Goal: Register for event/course

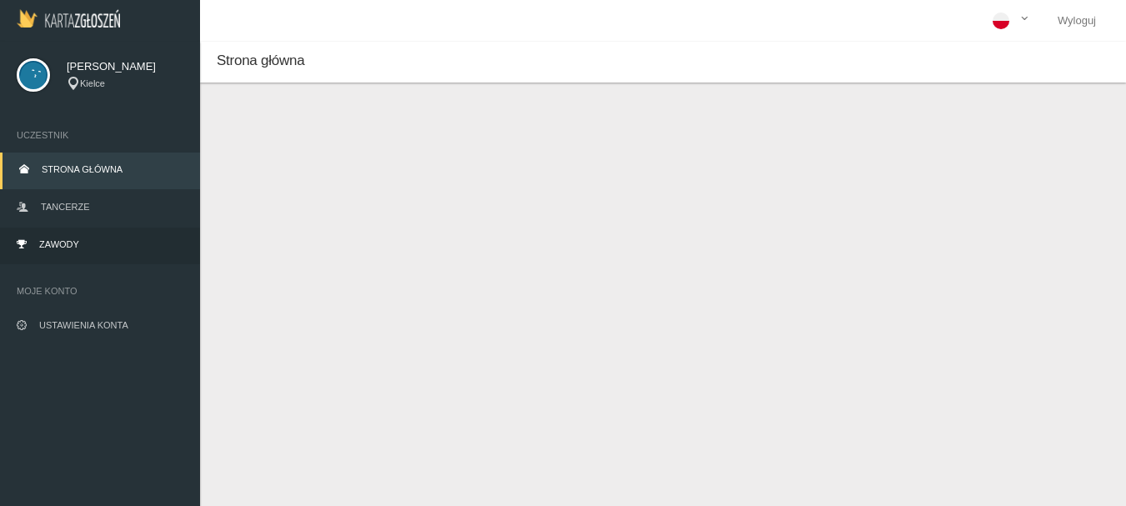
click at [76, 240] on span "Zawody" at bounding box center [59, 244] width 40 height 10
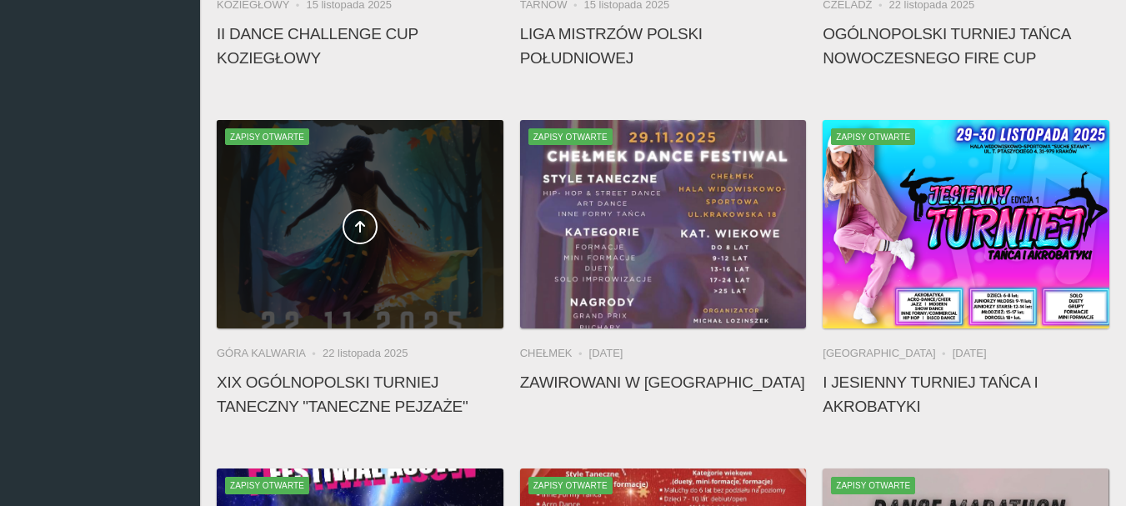
scroll to position [750, 0]
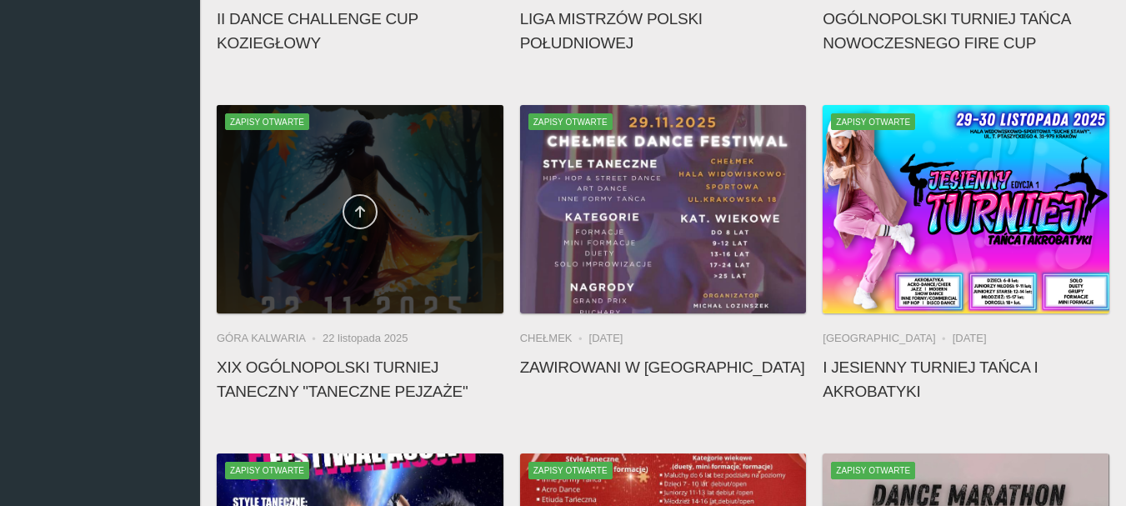
click at [360, 207] on icon at bounding box center [360, 211] width 13 height 13
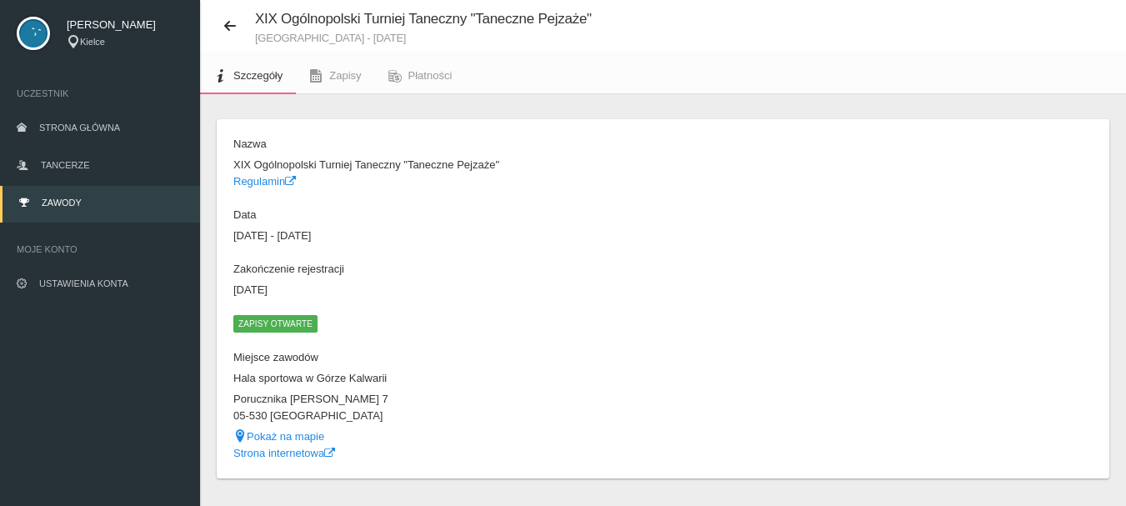
scroll to position [81, 0]
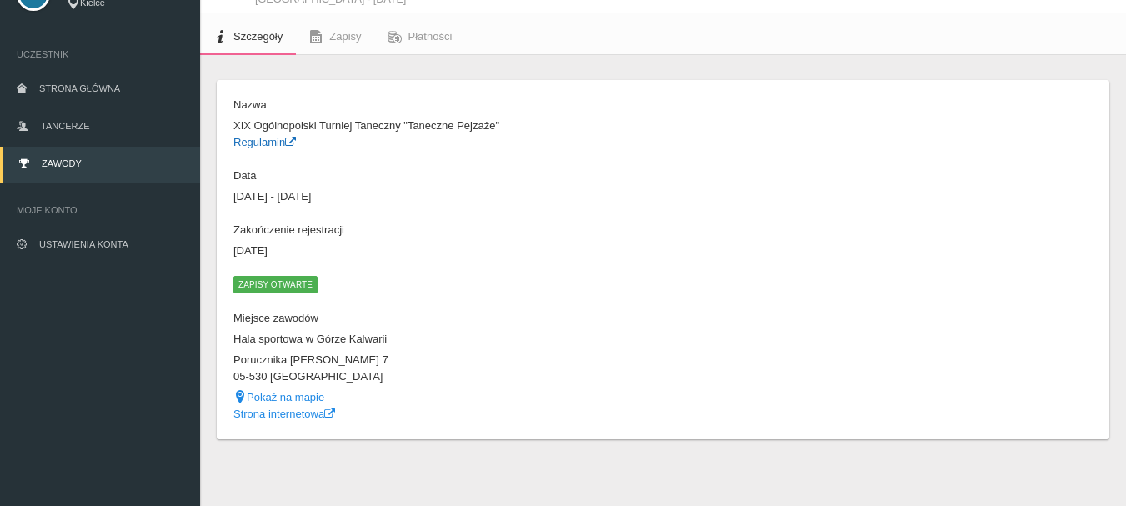
click at [267, 143] on link "Regulamin" at bounding box center [264, 142] width 63 height 13
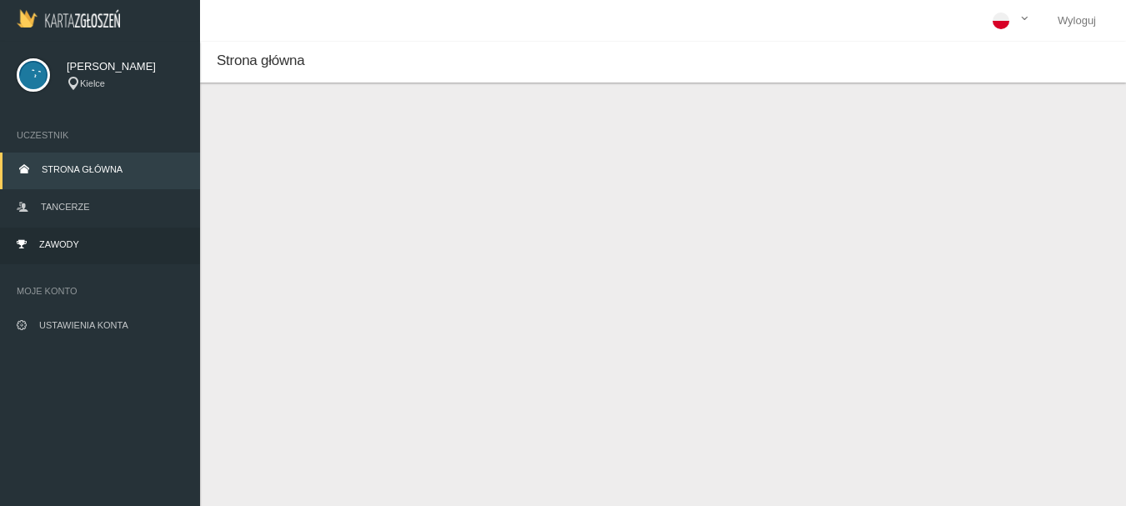
click at [57, 244] on span "Zawody" at bounding box center [59, 244] width 40 height 10
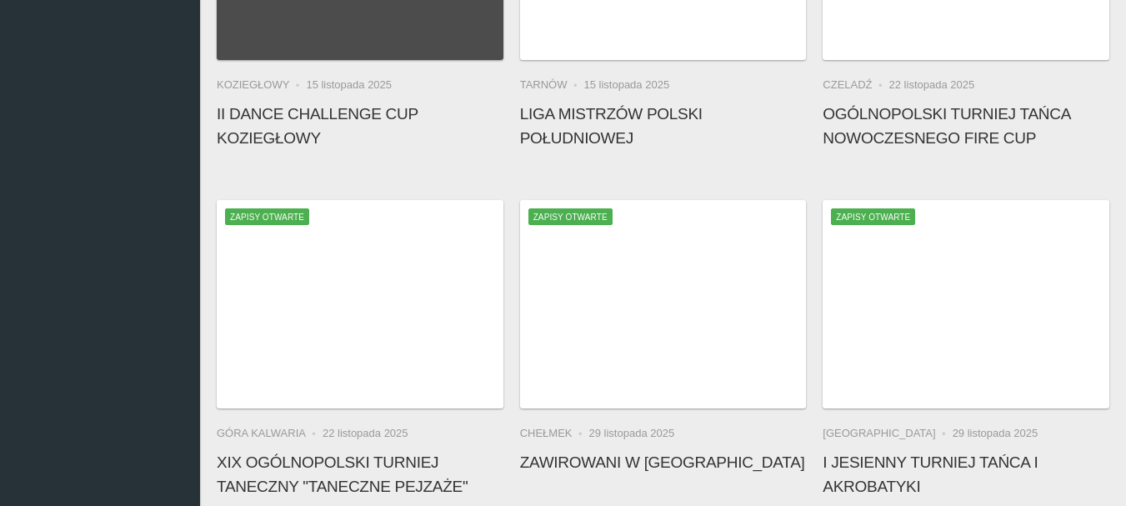
scroll to position [667, 0]
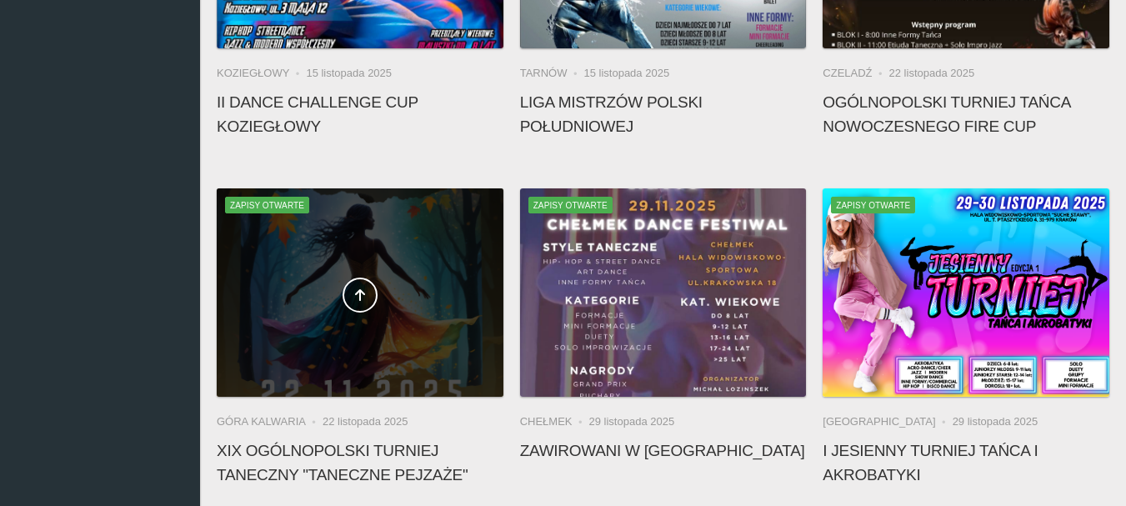
click at [344, 338] on div at bounding box center [360, 292] width 287 height 208
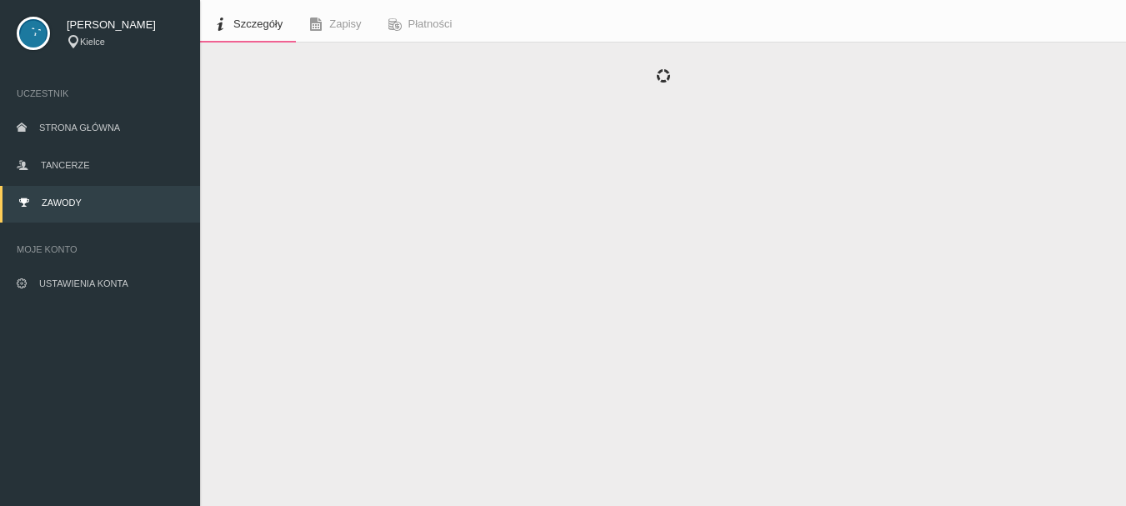
scroll to position [81, 0]
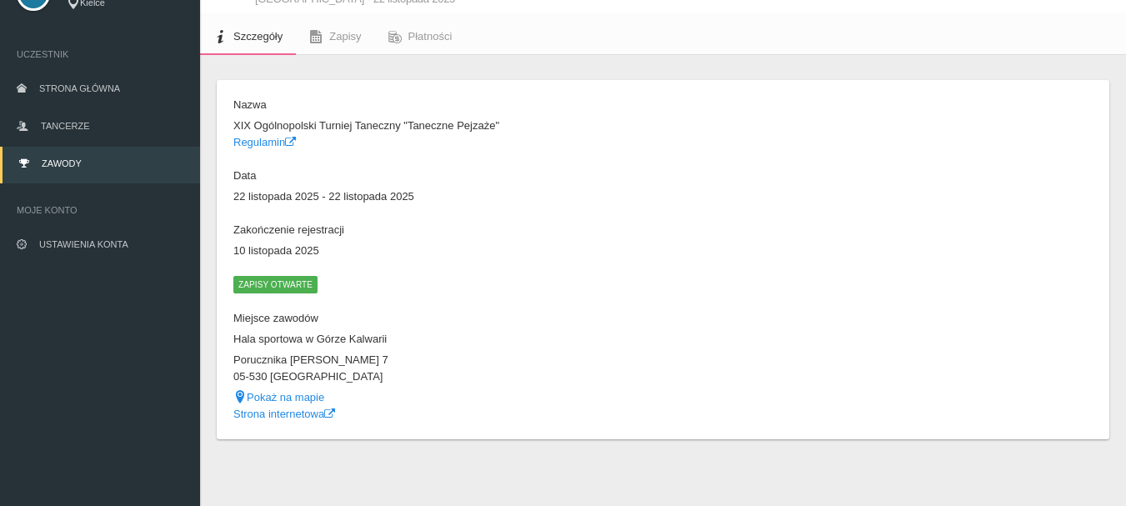
click at [283, 285] on span "Zapisy otwarte" at bounding box center [275, 284] width 84 height 17
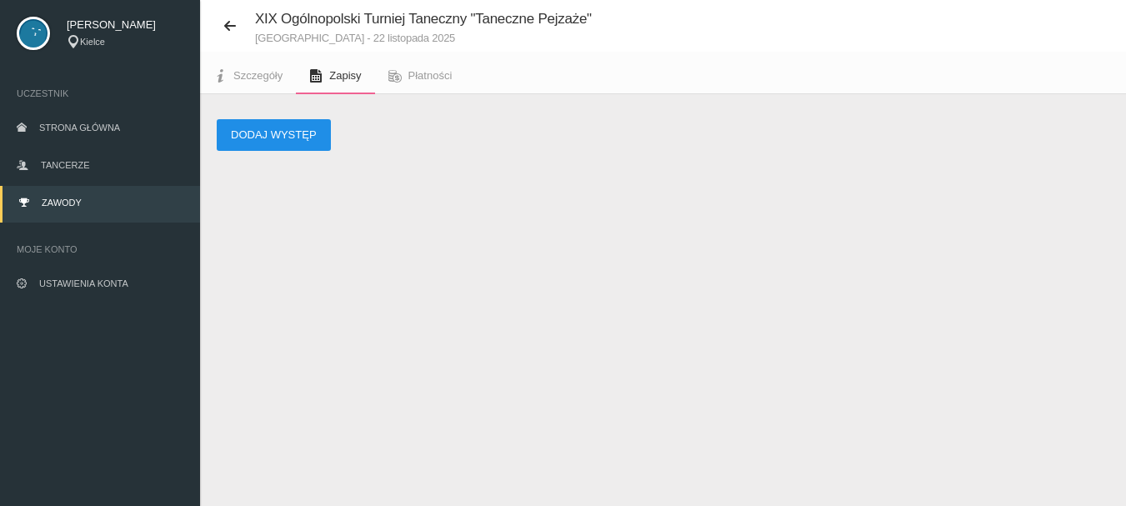
click at [261, 138] on button "Dodaj występ" at bounding box center [274, 135] width 114 height 32
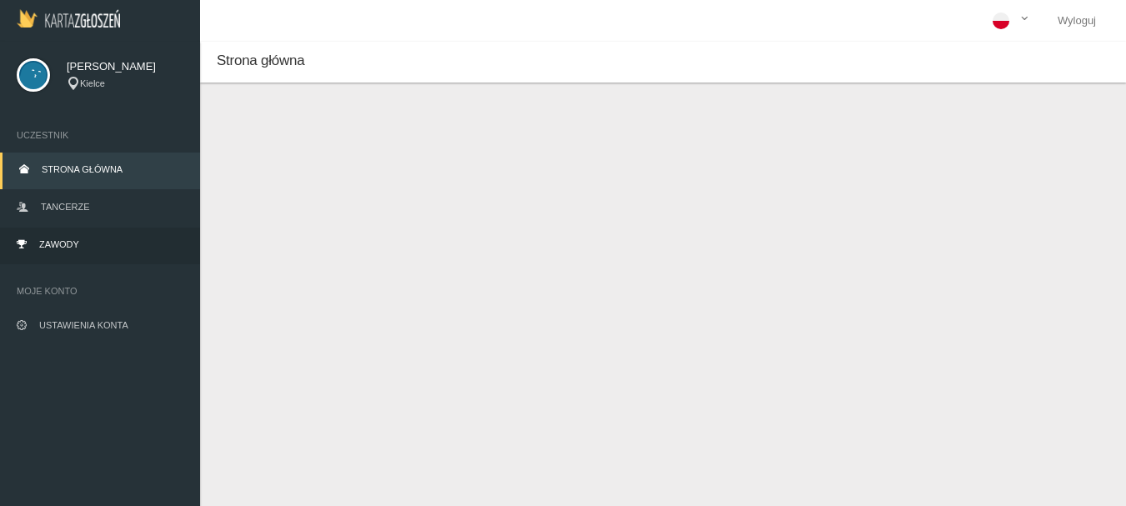
click at [53, 240] on span "Zawody" at bounding box center [59, 244] width 40 height 10
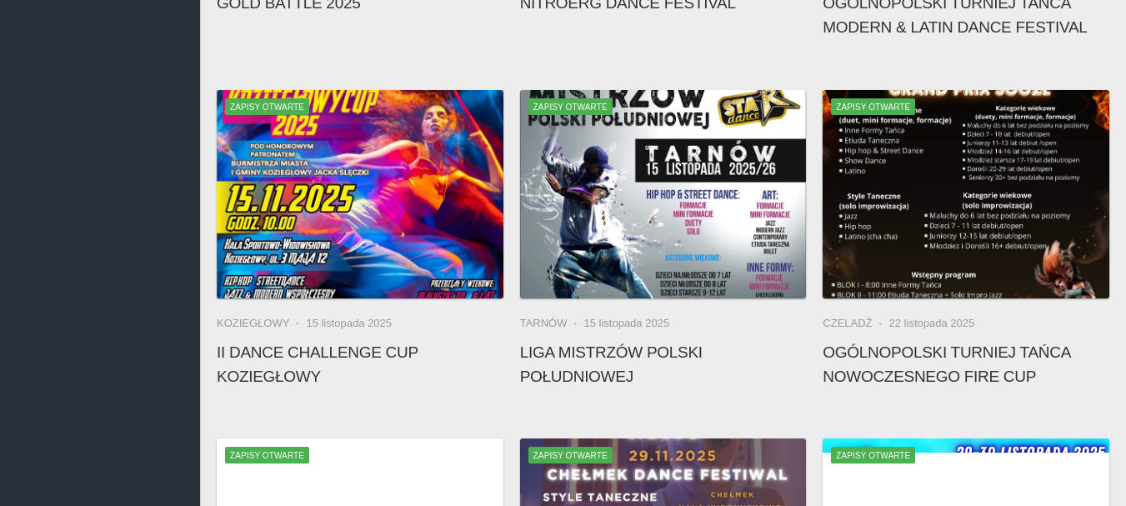
scroll to position [584, 0]
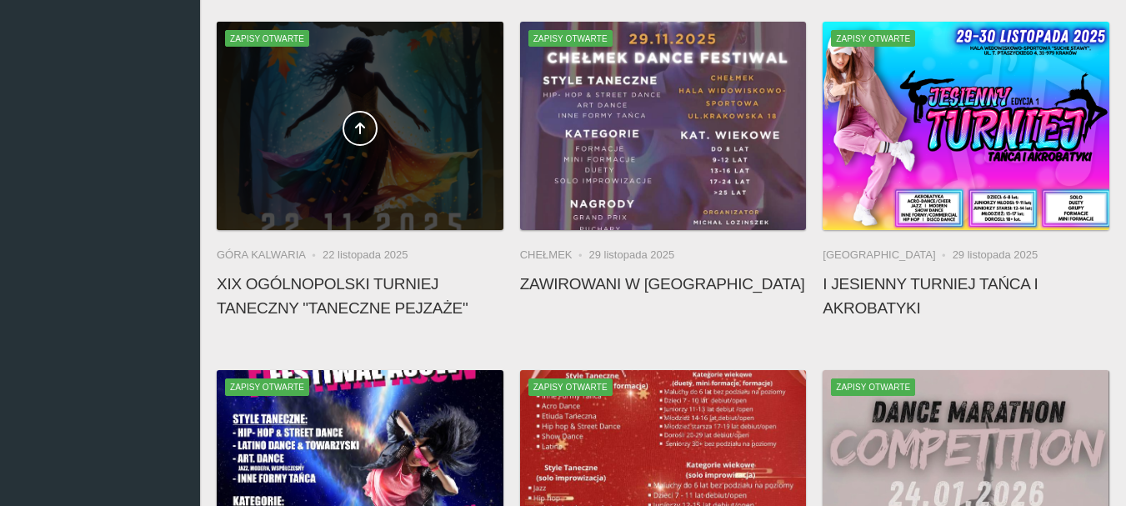
click at [349, 178] on div at bounding box center [360, 126] width 287 height 208
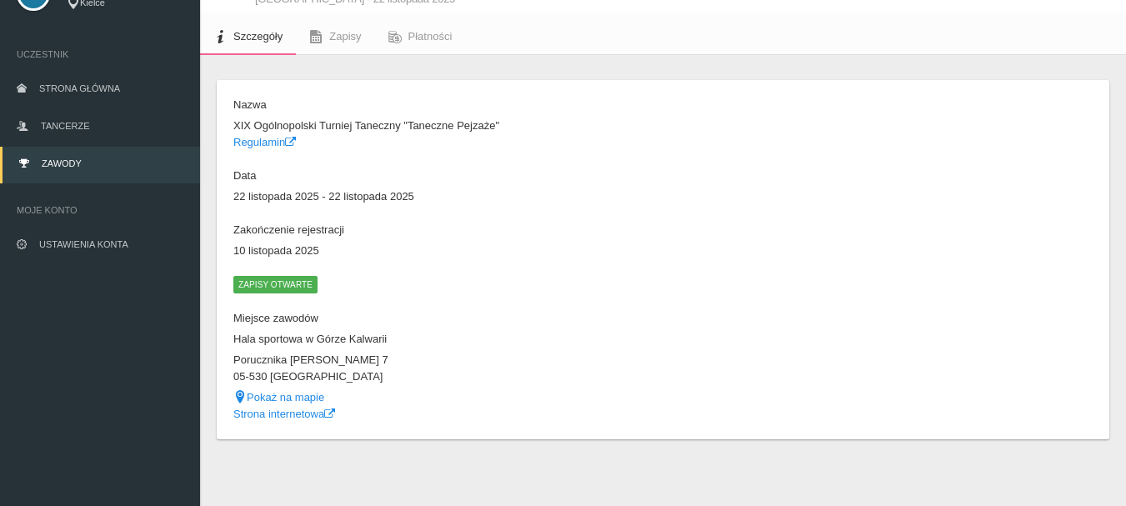
click at [286, 288] on span "Zapisy otwarte" at bounding box center [275, 284] width 84 height 17
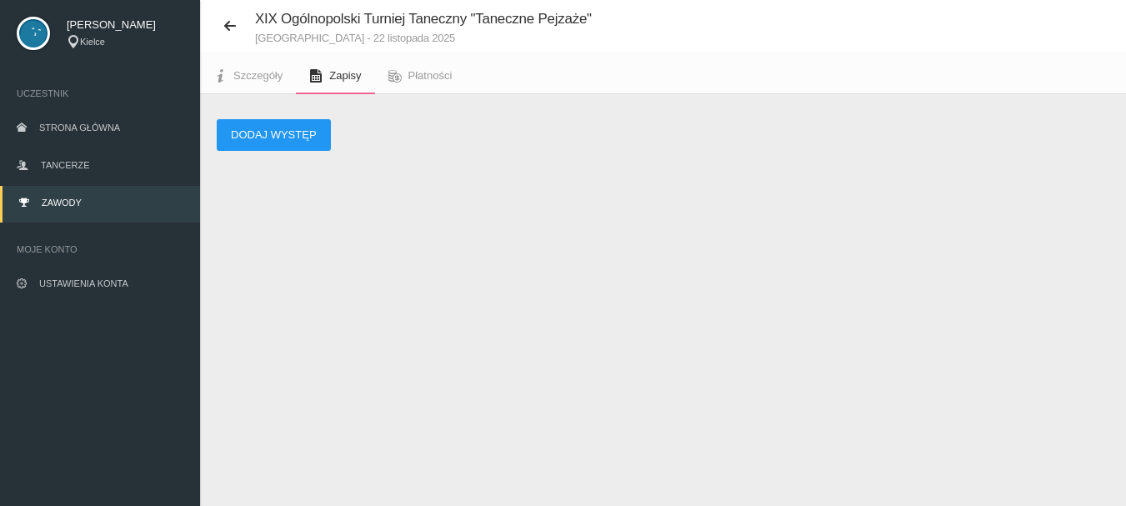
scroll to position [42, 0]
click at [261, 137] on button "Dodaj występ" at bounding box center [274, 135] width 114 height 32
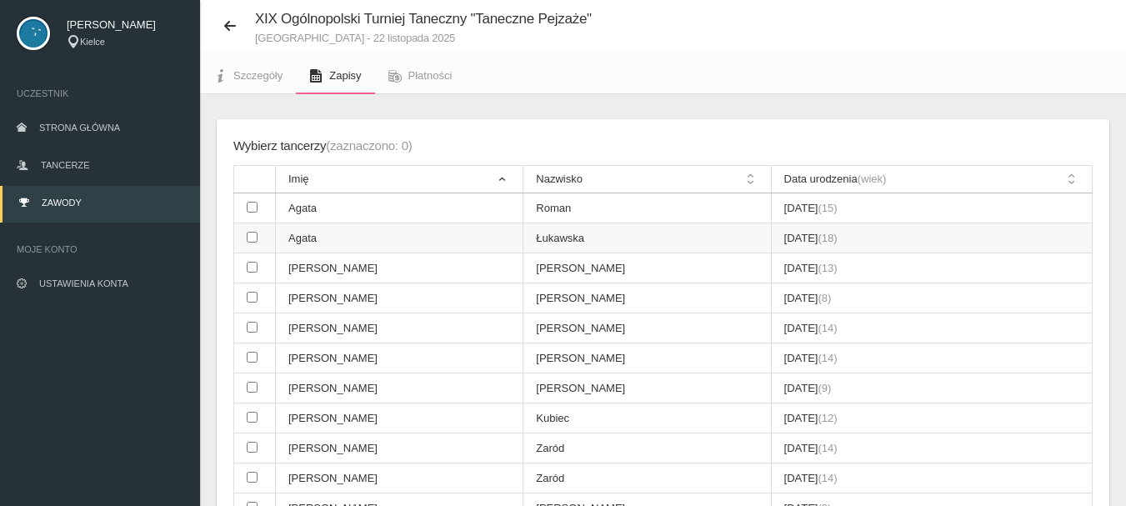
click at [252, 238] on input "checkbox" at bounding box center [252, 237] width 11 height 11
checkbox input "true"
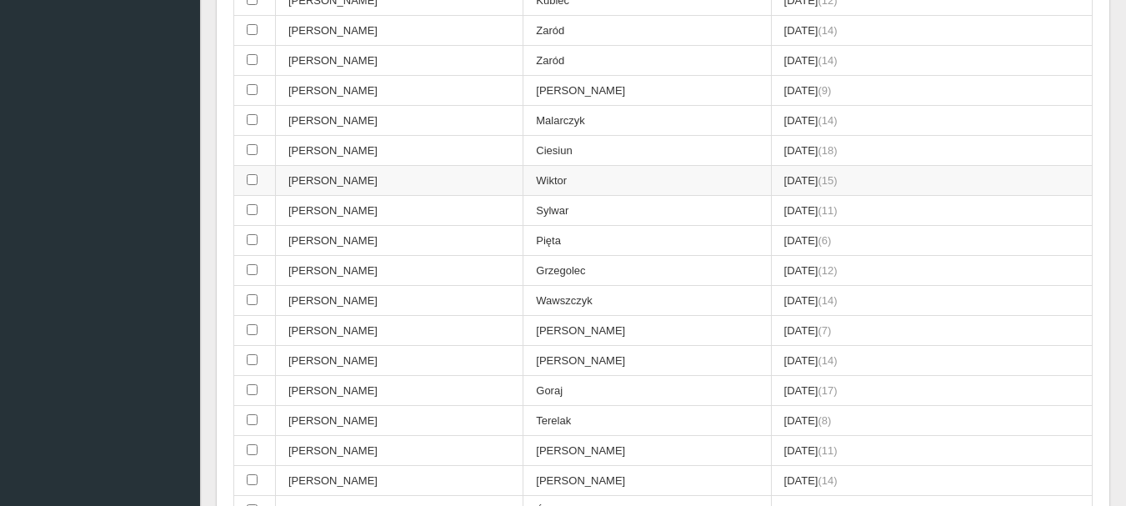
scroll to position [584, 0]
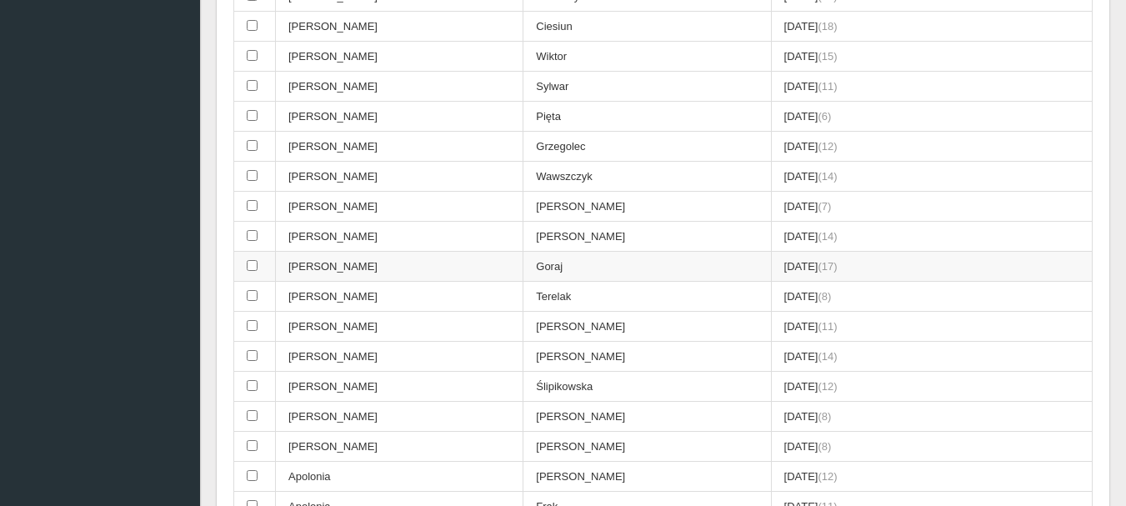
click at [251, 262] on input "checkbox" at bounding box center [252, 265] width 11 height 11
checkbox input "true"
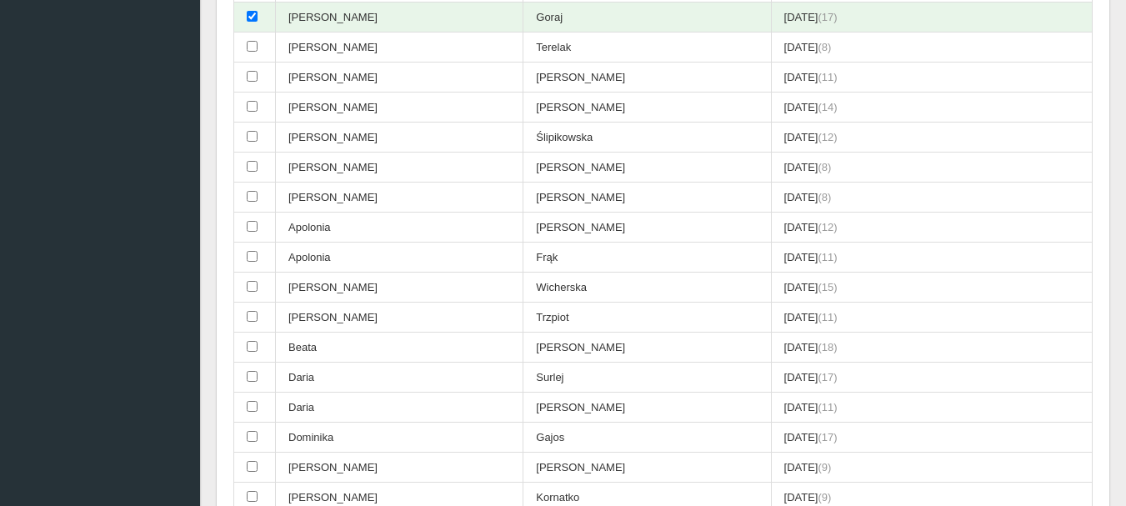
scroll to position [834, 0]
click at [251, 283] on input "checkbox" at bounding box center [252, 285] width 11 height 11
checkbox input "true"
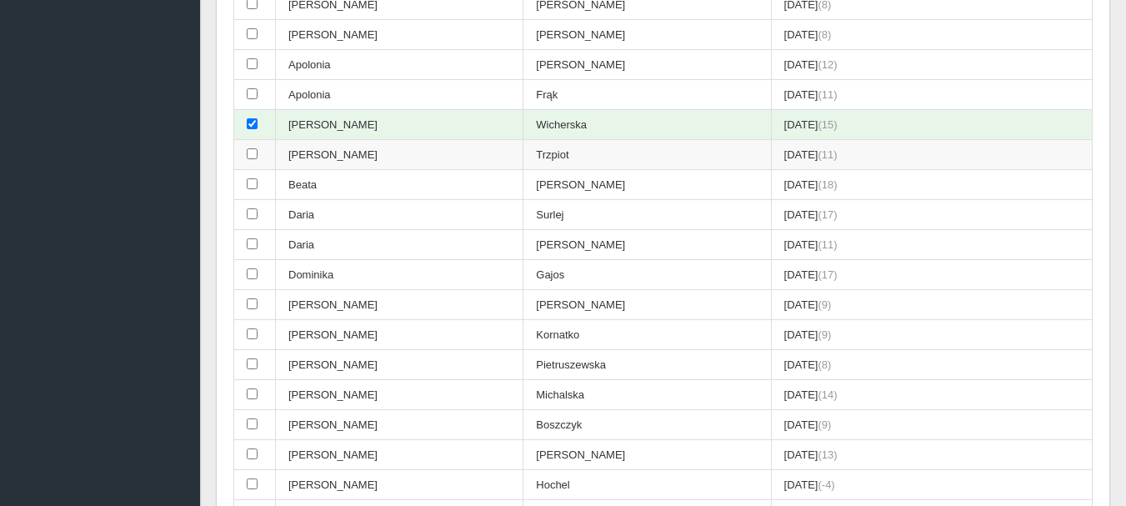
scroll to position [1001, 0]
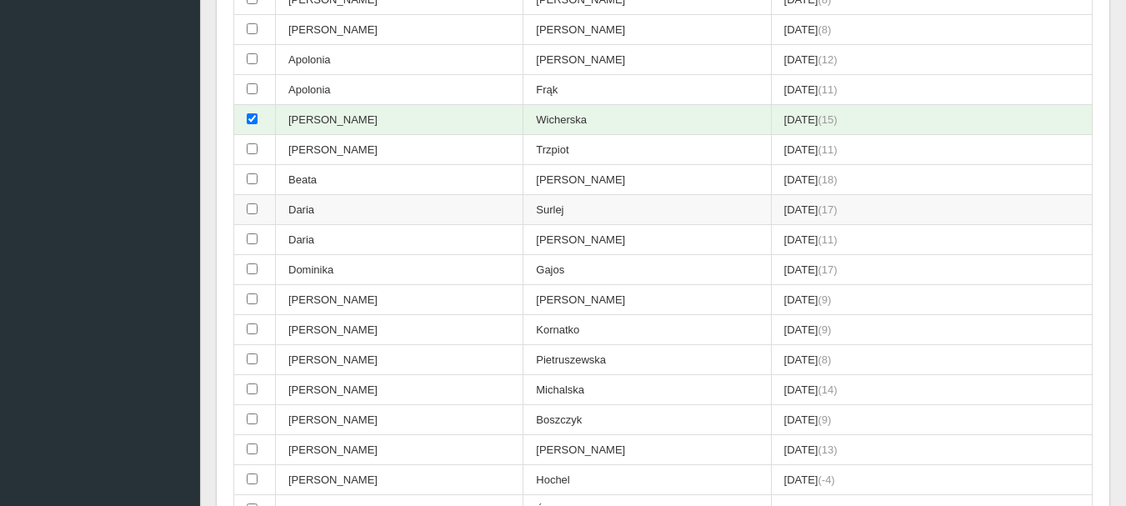
click at [253, 210] on input "checkbox" at bounding box center [252, 208] width 11 height 11
checkbox input "true"
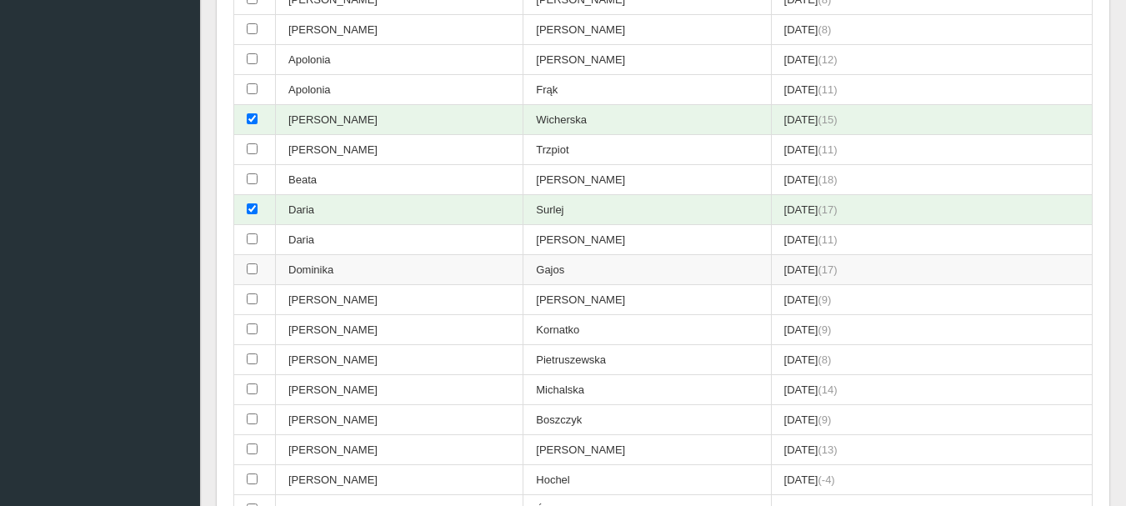
click at [253, 271] on input "checkbox" at bounding box center [252, 268] width 11 height 11
checkbox input "true"
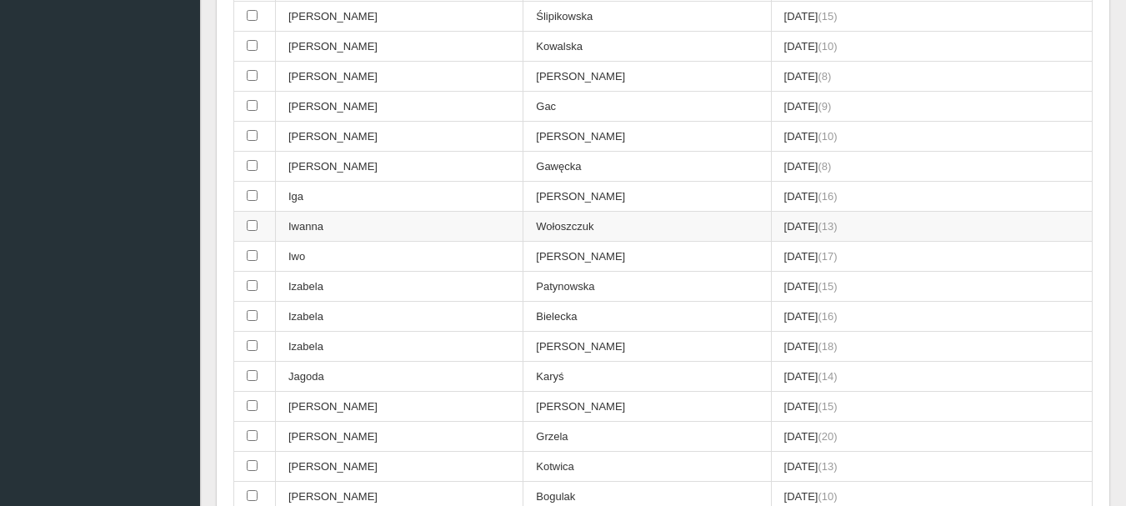
scroll to position [1501, 0]
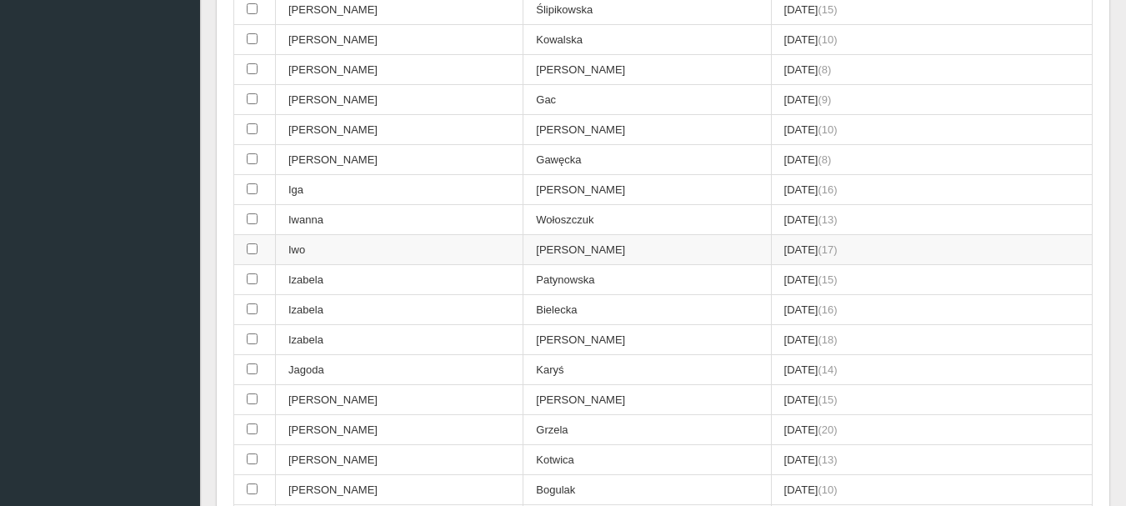
click at [250, 248] on input "checkbox" at bounding box center [252, 248] width 11 height 11
checkbox input "true"
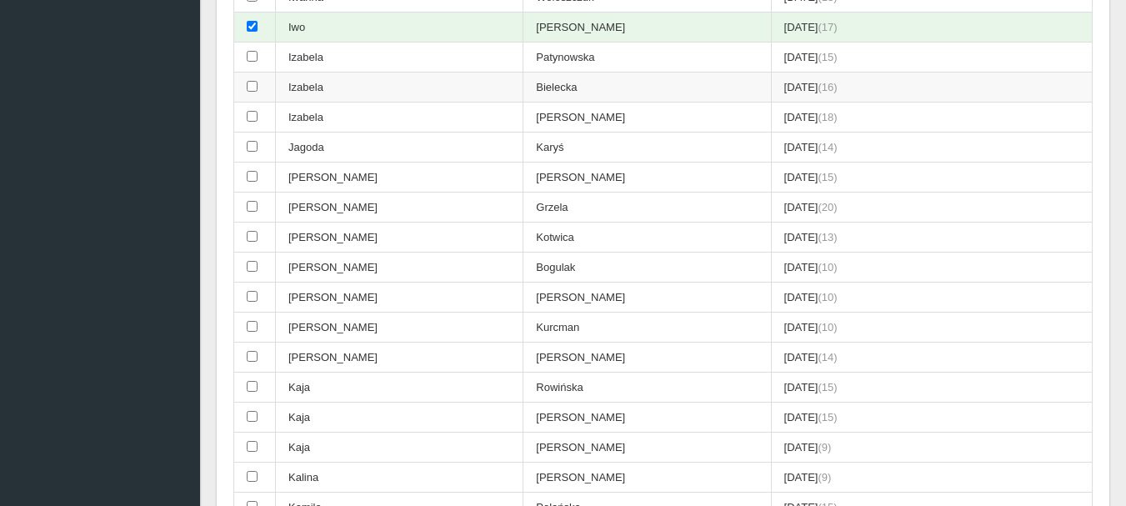
scroll to position [1751, 0]
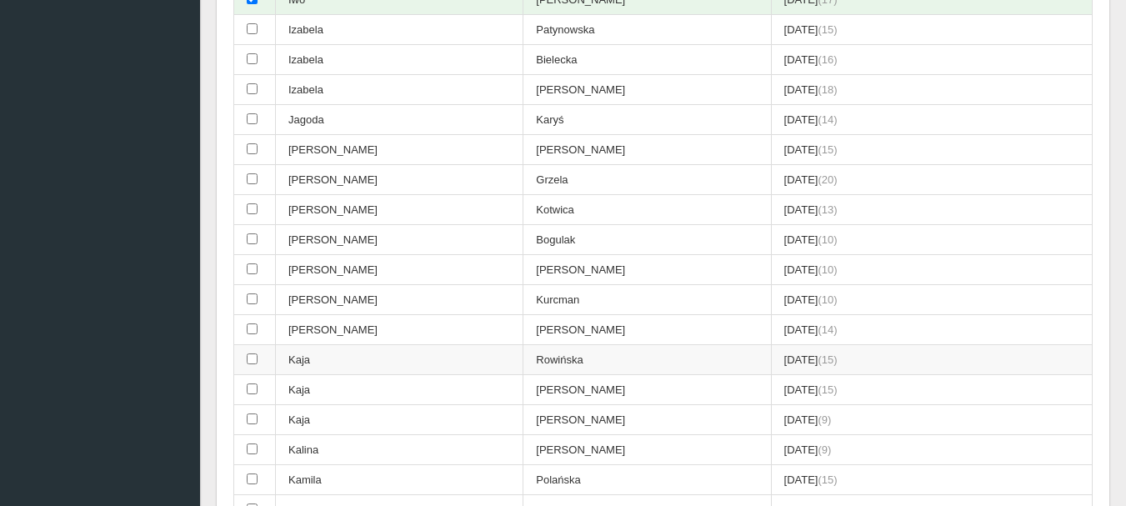
click at [253, 356] on input "checkbox" at bounding box center [252, 359] width 11 height 11
checkbox input "true"
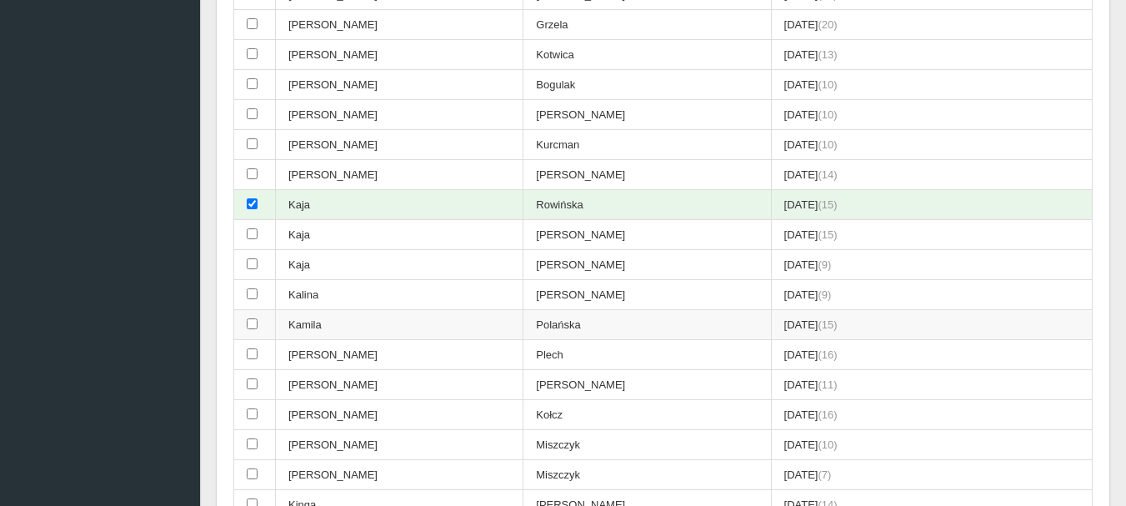
scroll to position [1918, 0]
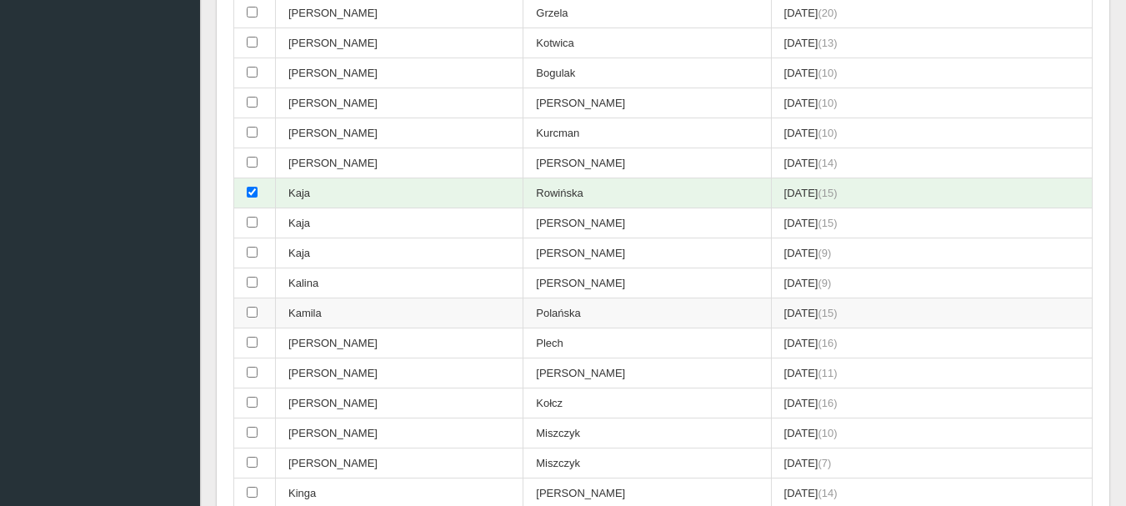
click at [250, 308] on input "checkbox" at bounding box center [252, 312] width 11 height 11
checkbox input "true"
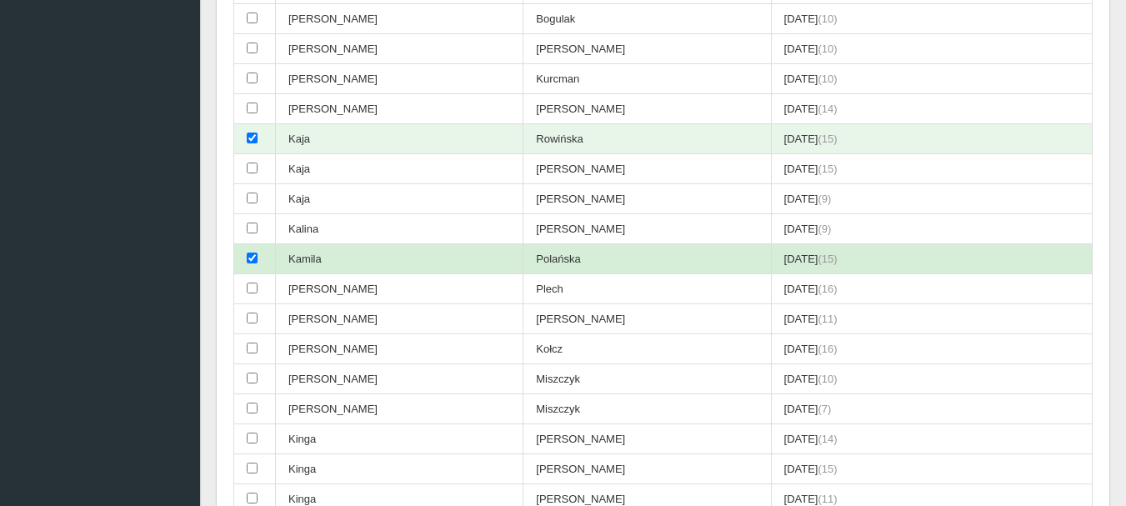
scroll to position [2001, 0]
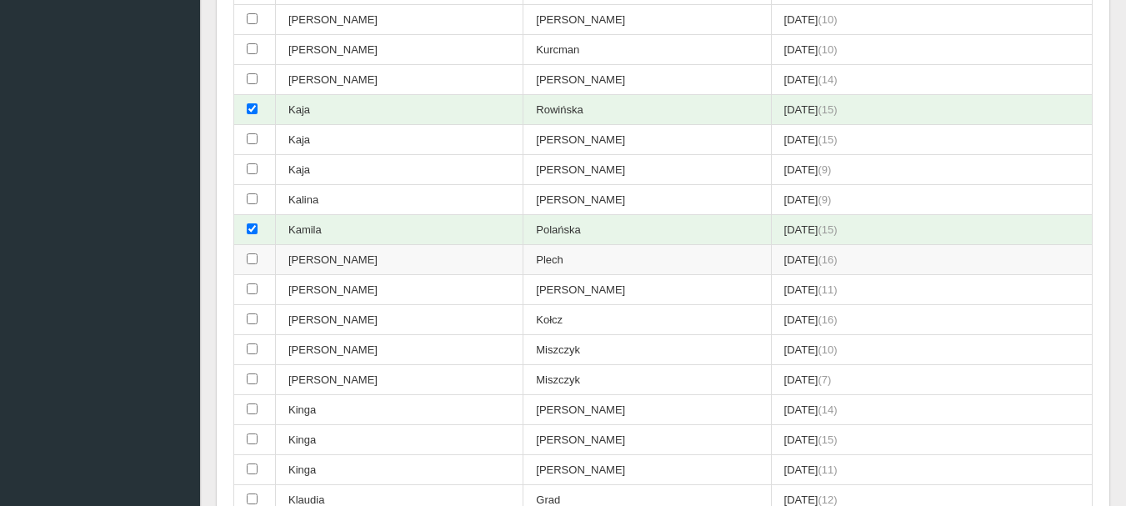
click at [253, 259] on input "checkbox" at bounding box center [252, 258] width 11 height 11
checkbox input "true"
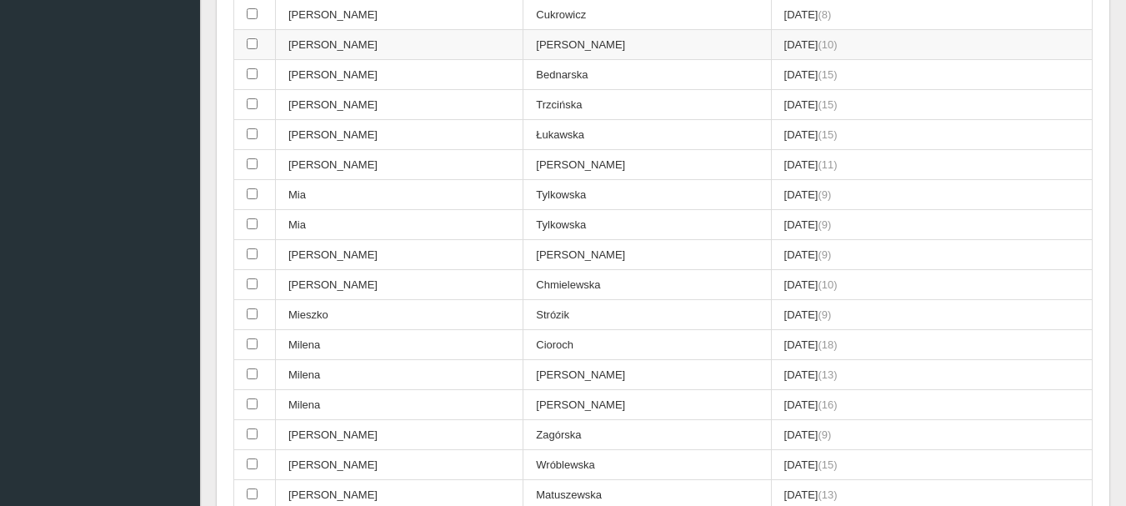
scroll to position [3418, 0]
click at [252, 338] on input "checkbox" at bounding box center [252, 342] width 11 height 11
checkbox input "true"
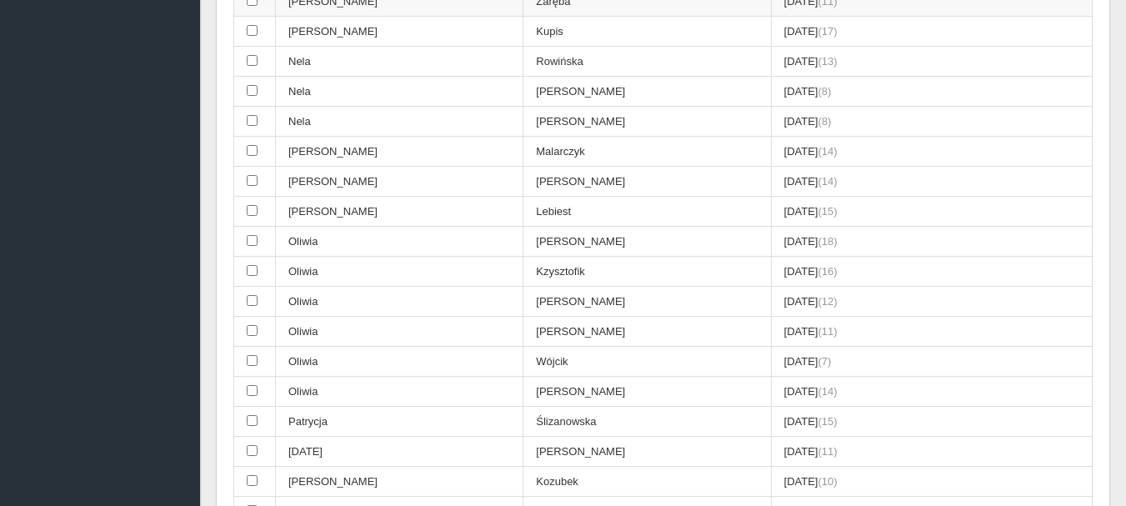
scroll to position [4002, 0]
click at [248, 268] on input "checkbox" at bounding box center [252, 268] width 11 height 11
checkbox input "true"
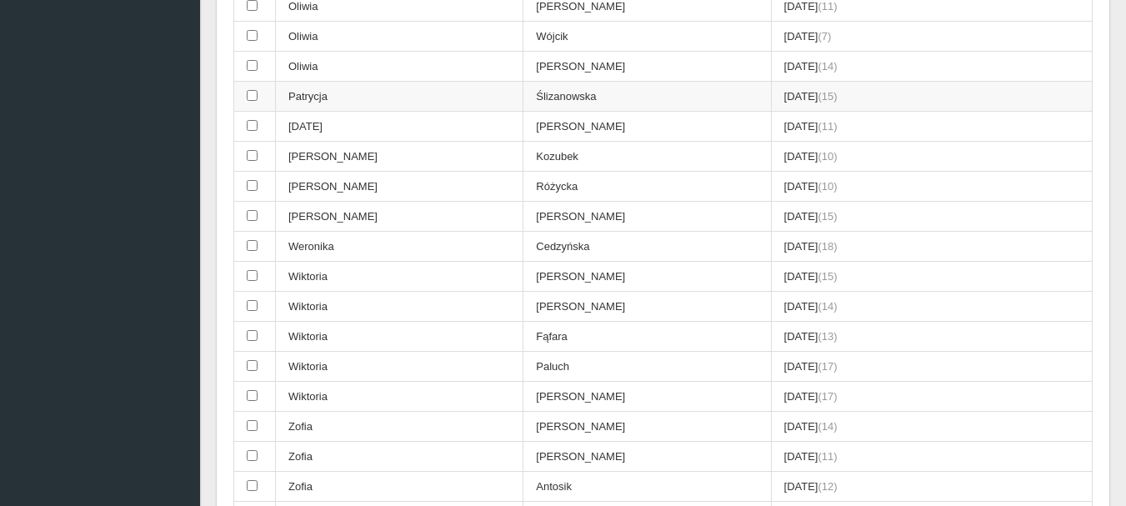
scroll to position [4336, 0]
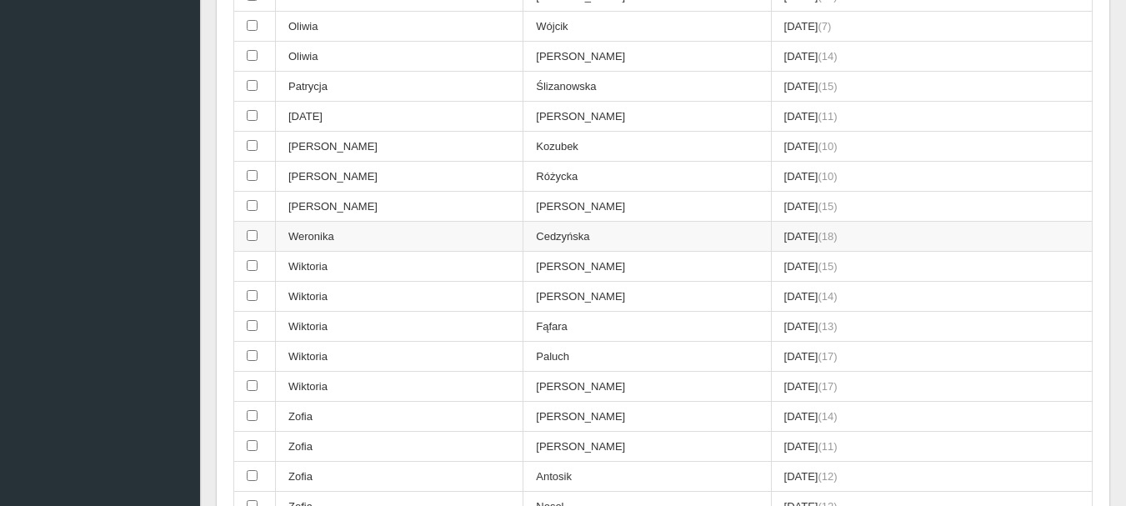
click at [253, 238] on input "checkbox" at bounding box center [252, 235] width 11 height 11
checkbox input "true"
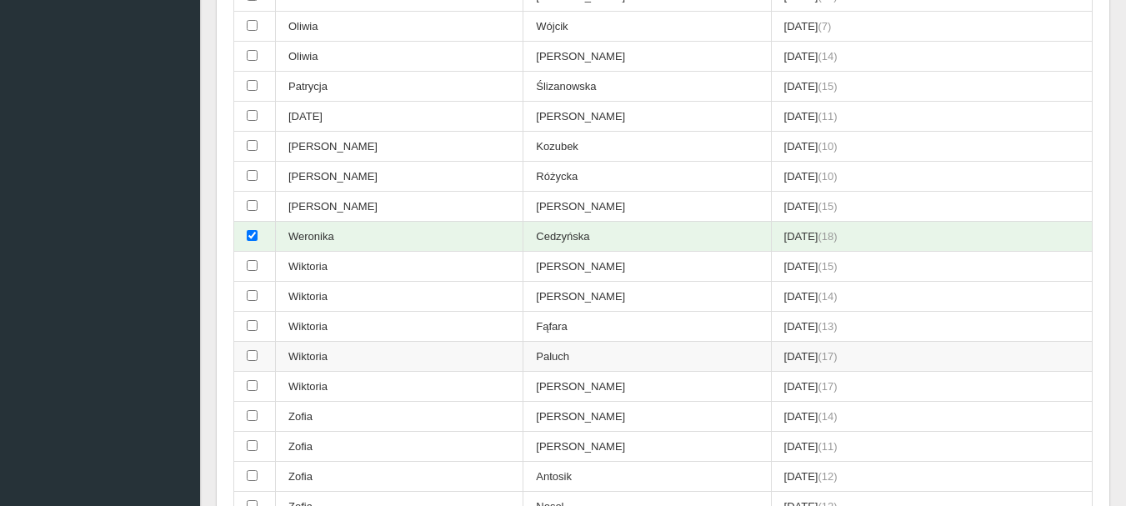
click at [249, 356] on input "checkbox" at bounding box center [252, 355] width 11 height 11
checkbox input "true"
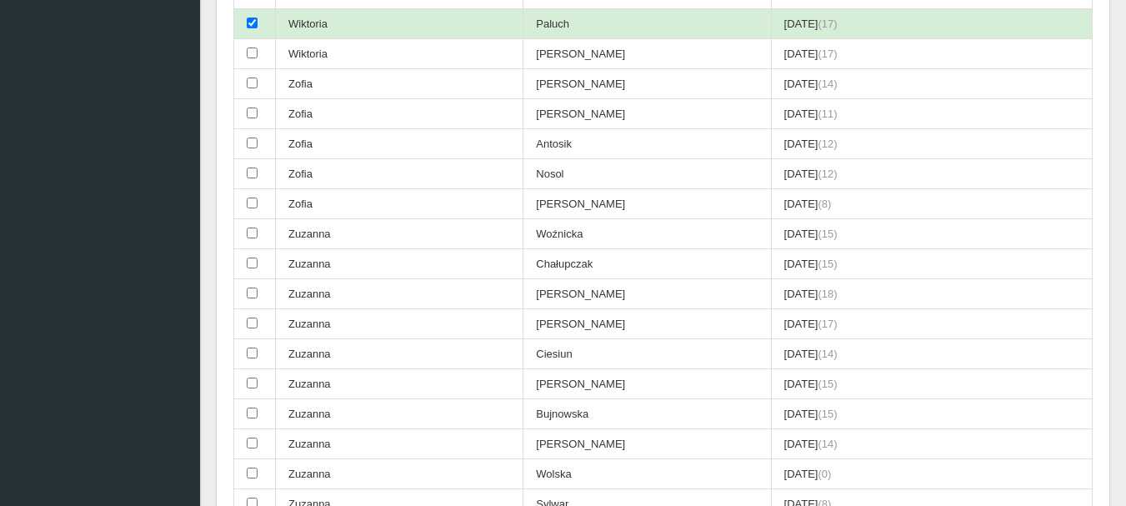
scroll to position [4669, 0]
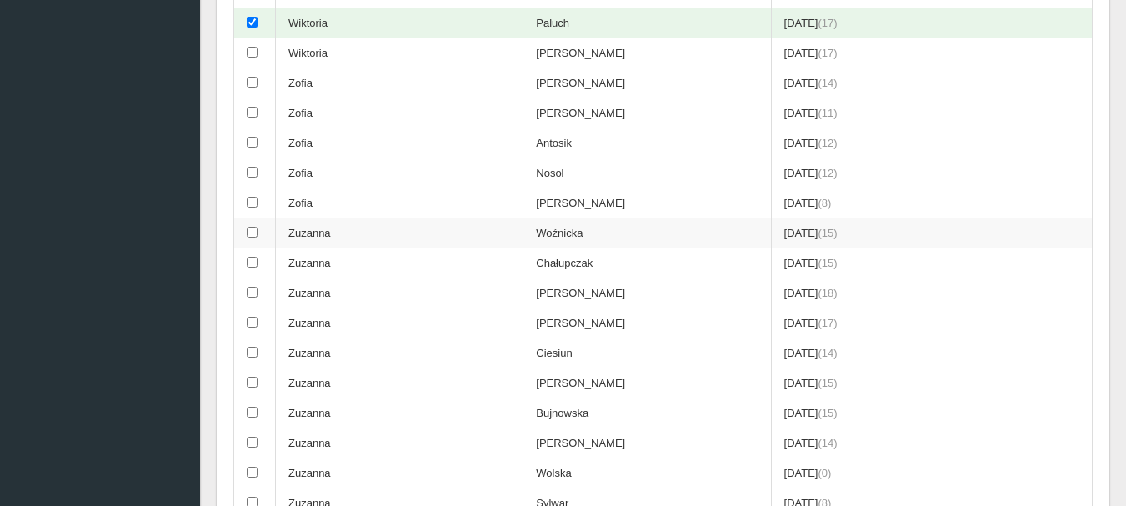
click at [248, 232] on input "checkbox" at bounding box center [252, 232] width 11 height 11
checkbox input "true"
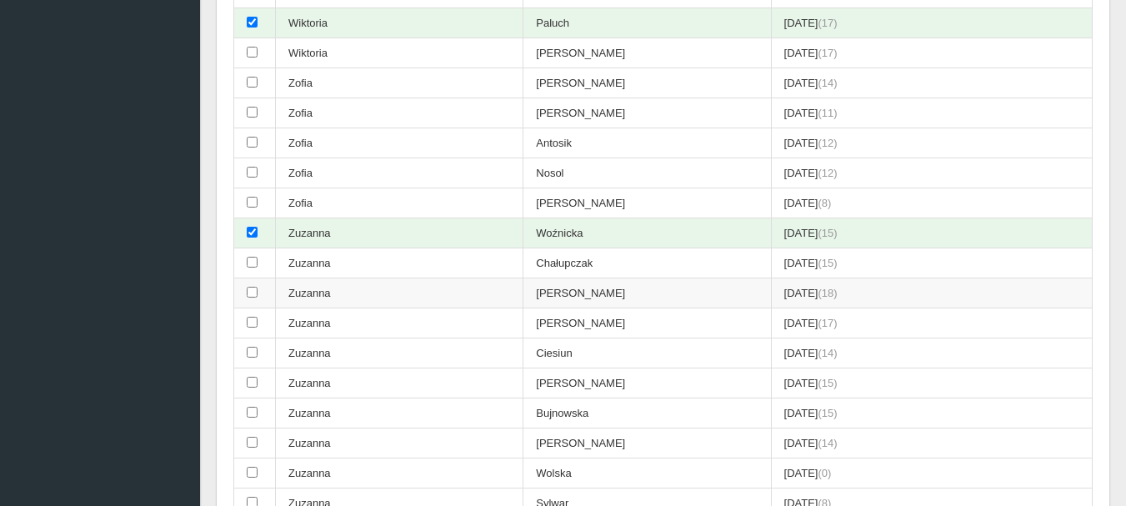
click at [251, 293] on input "checkbox" at bounding box center [252, 292] width 11 height 11
checkbox input "true"
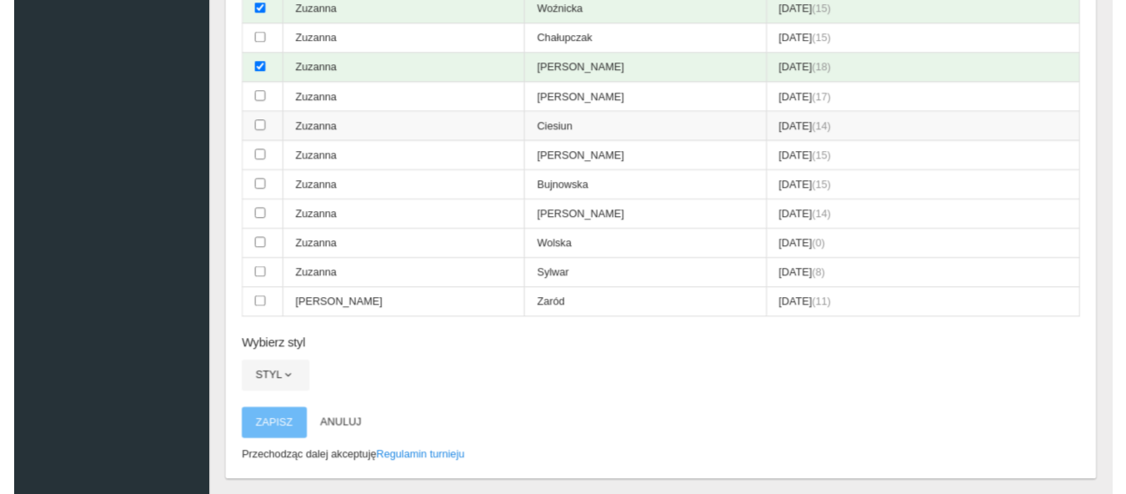
scroll to position [4919, 0]
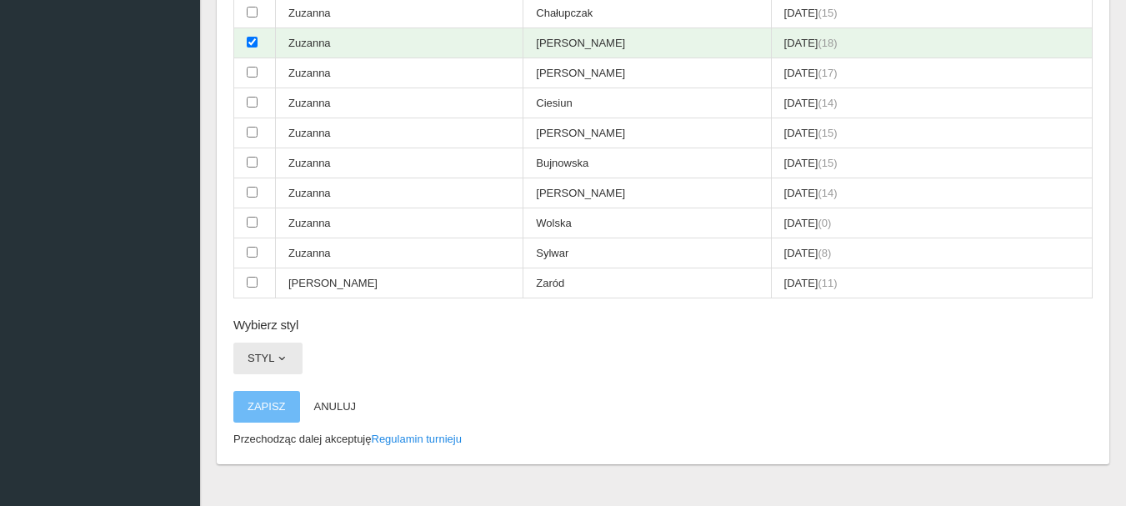
click at [282, 359] on span "button" at bounding box center [281, 358] width 13 height 13
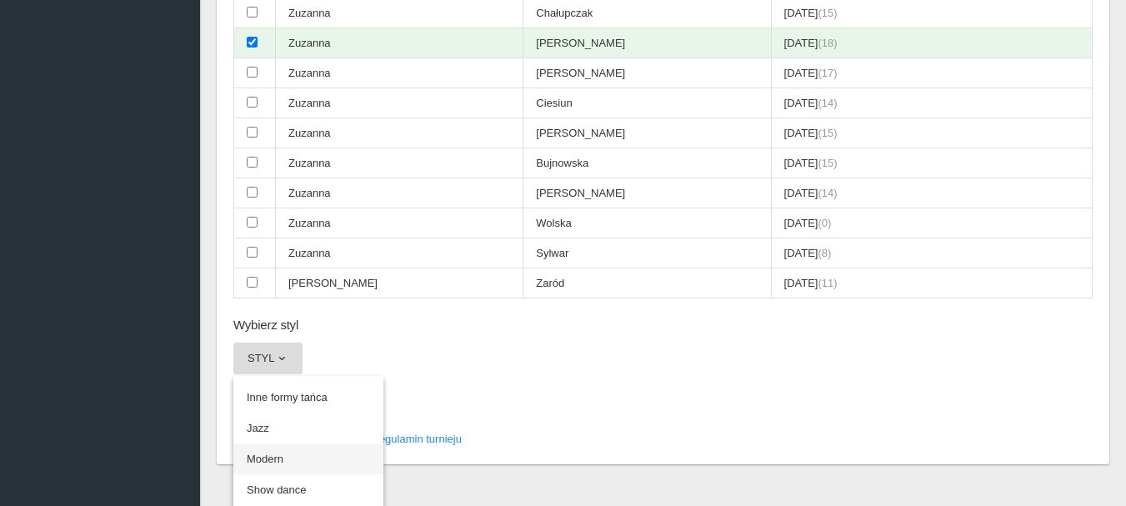
click at [278, 458] on link "Modern" at bounding box center [308, 459] width 150 height 30
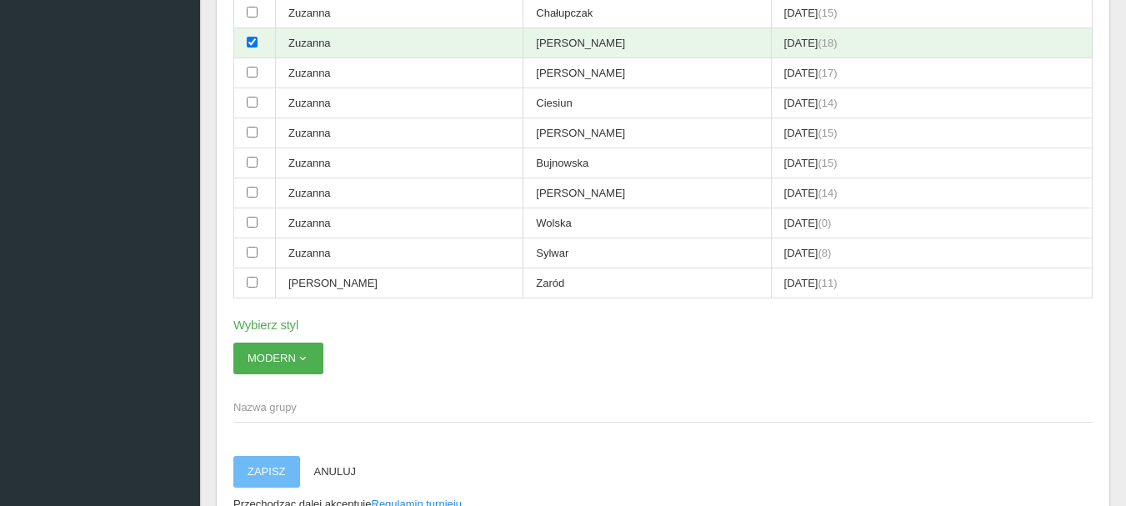
click at [258, 404] on span "Nazwa grupy" at bounding box center [654, 407] width 843 height 17
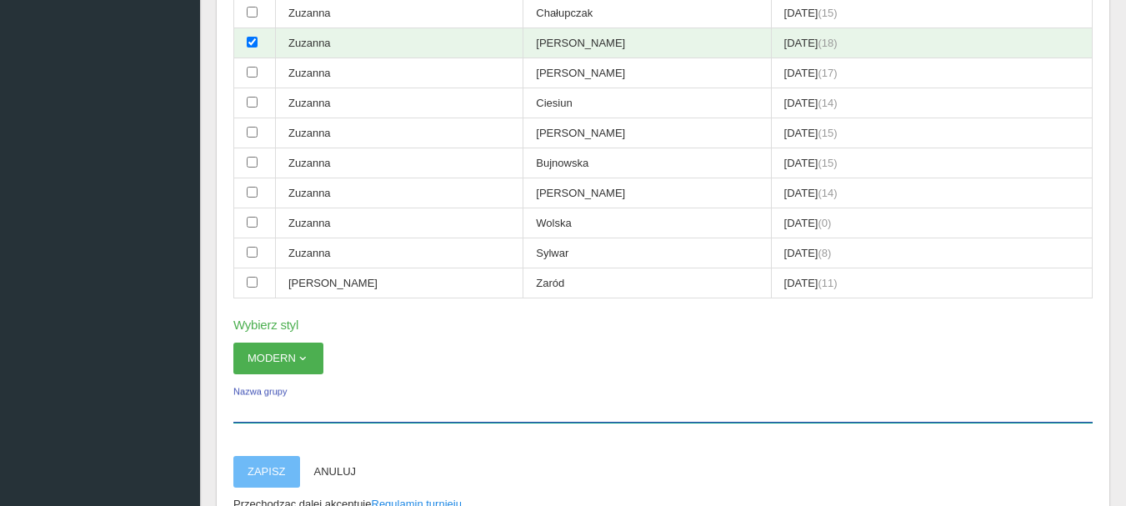
click at [258, 404] on input "Nazwa grupy" at bounding box center [663, 407] width 860 height 32
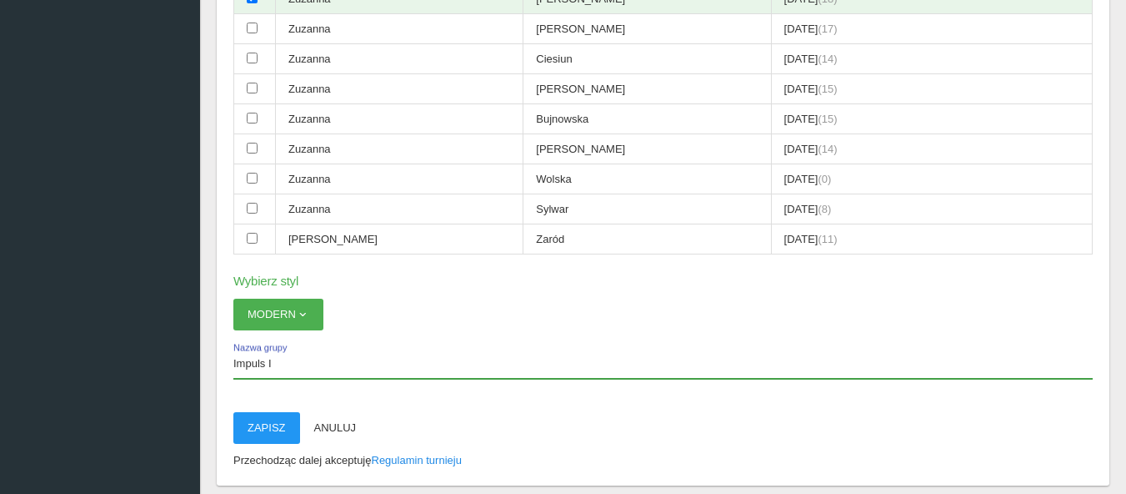
scroll to position [5003, 0]
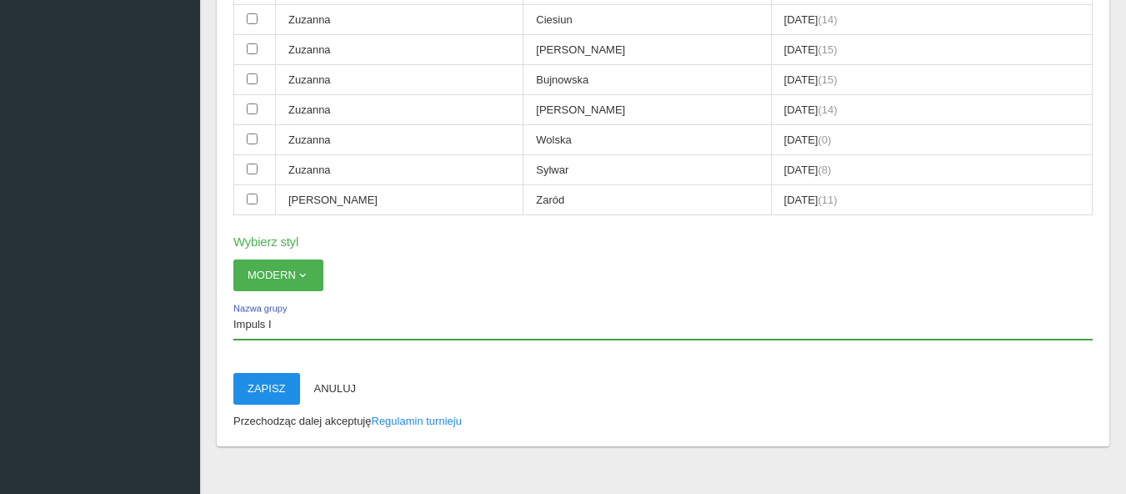
type input "Impuls I"
click at [263, 389] on button "Zapisz" at bounding box center [266, 389] width 67 height 32
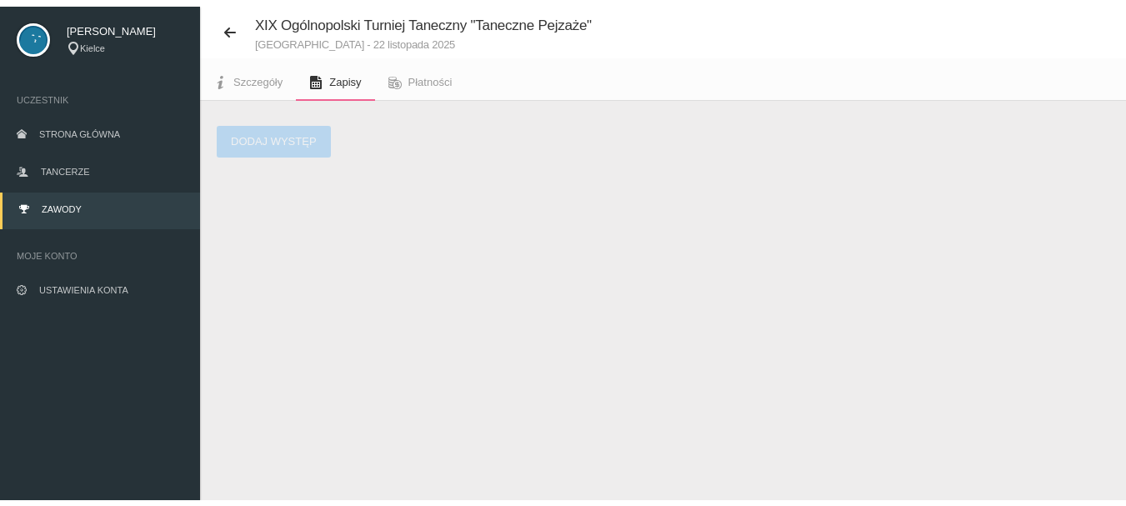
scroll to position [42, 0]
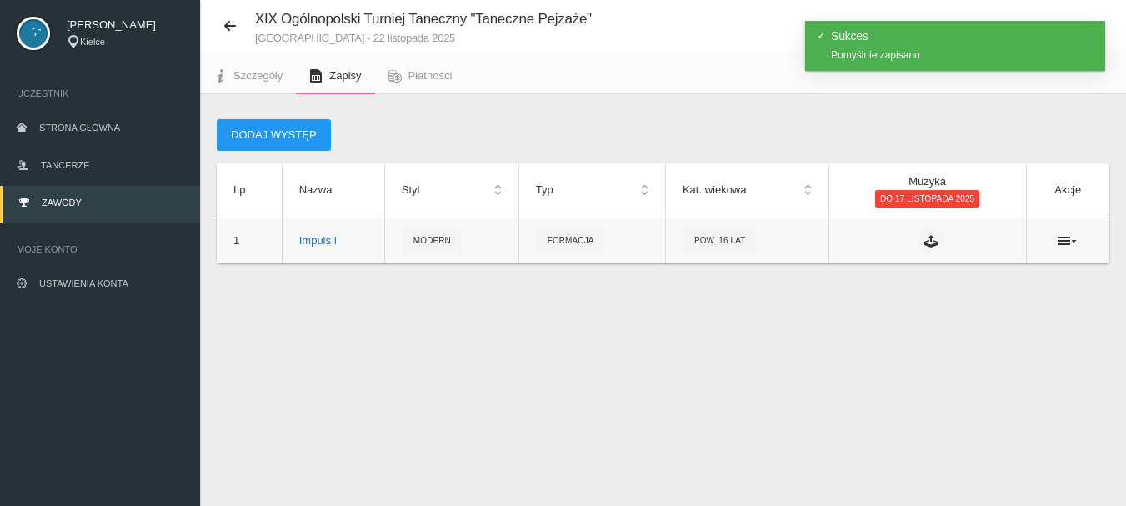
click at [324, 244] on div "Impuls I" at bounding box center [333, 241] width 68 height 17
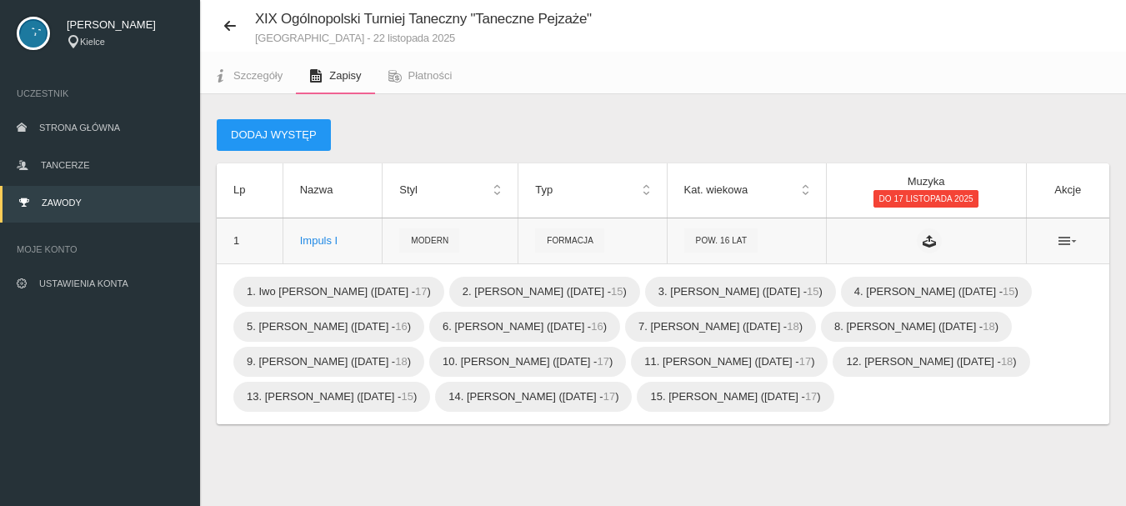
click at [1070, 243] on icon at bounding box center [1068, 240] width 18 height 13
click at [972, 274] on link "Edytuj" at bounding box center [984, 271] width 167 height 30
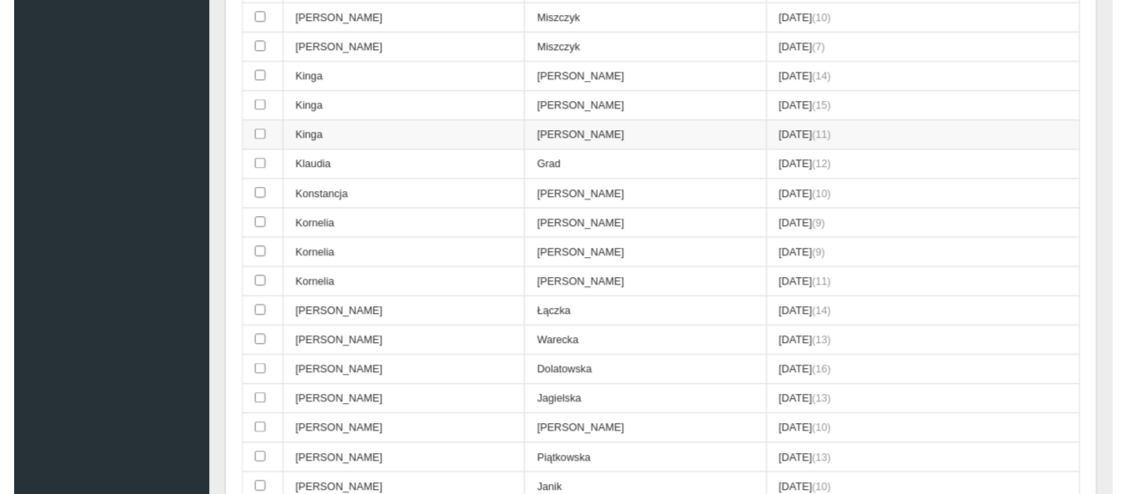
scroll to position [2335, 0]
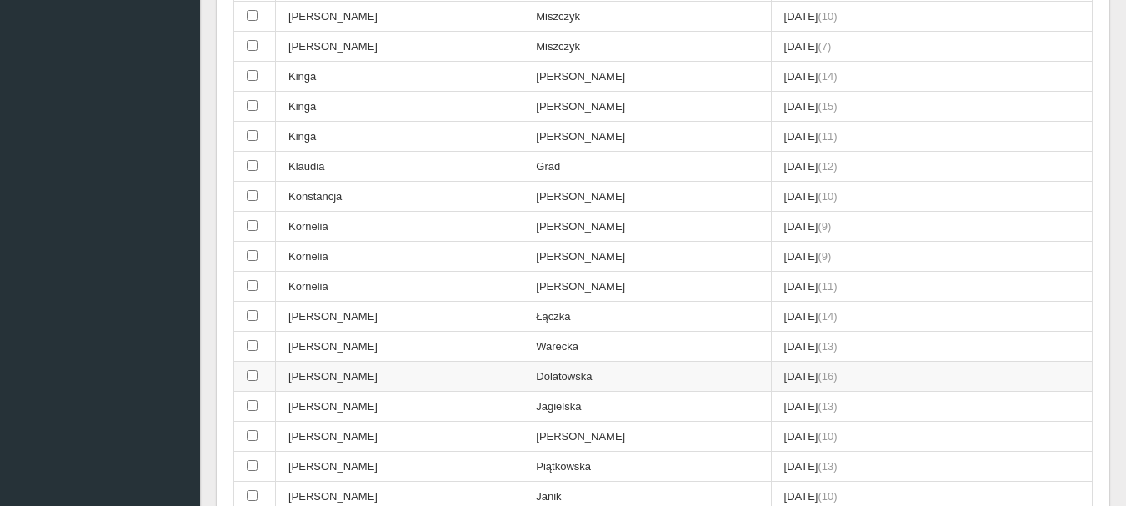
click at [250, 374] on input "checkbox" at bounding box center [252, 375] width 11 height 11
checkbox input "true"
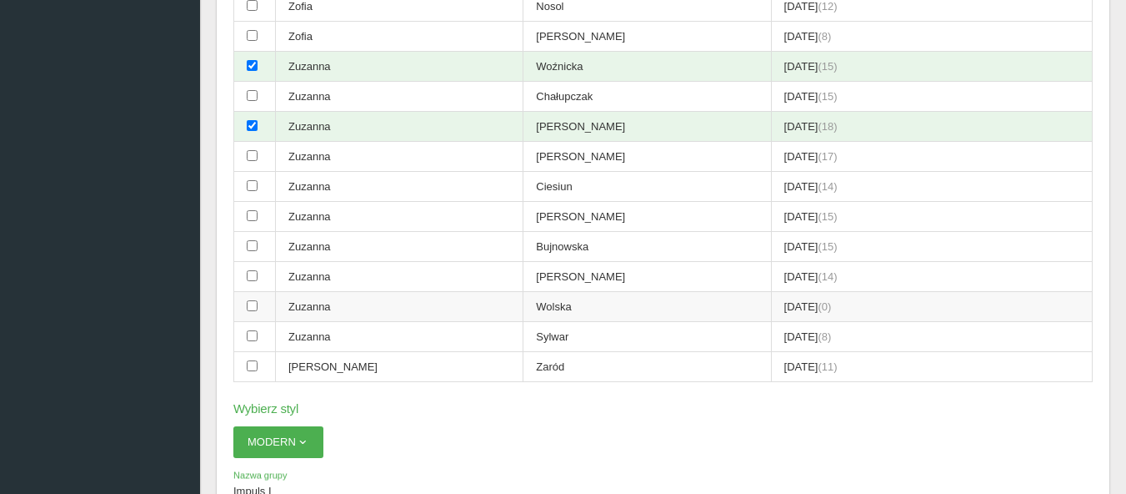
scroll to position [5253, 0]
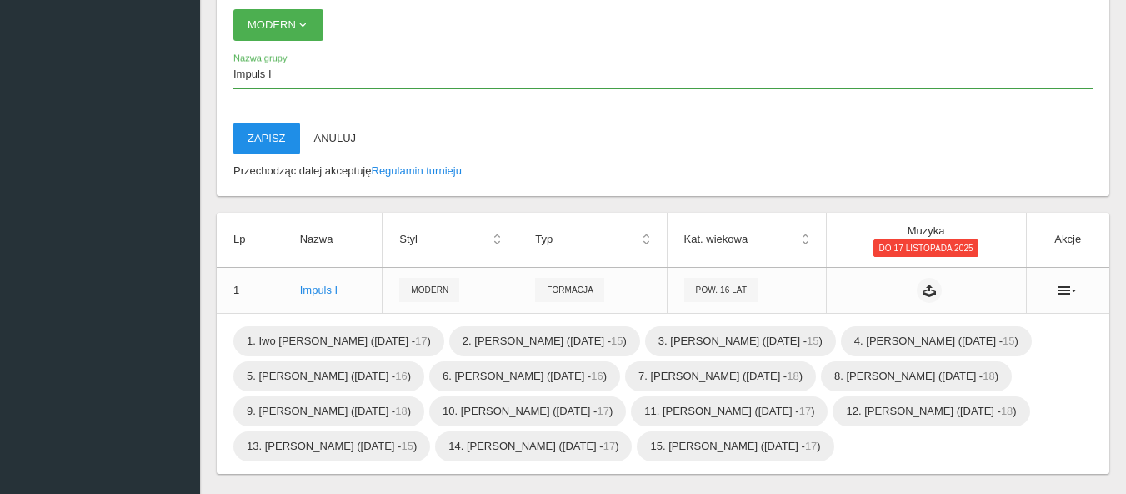
click at [272, 135] on button "Zapisz" at bounding box center [266, 139] width 67 height 32
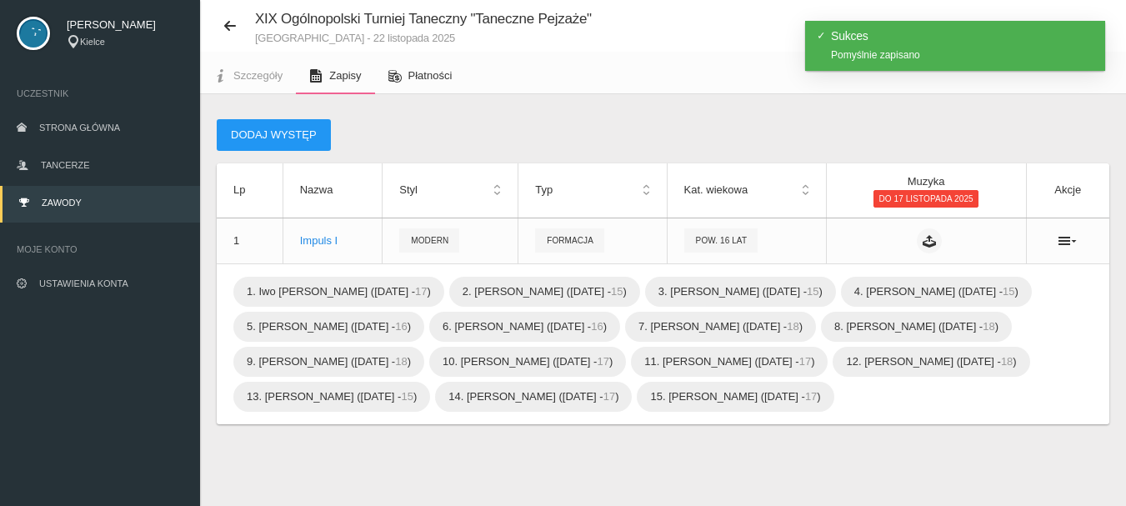
scroll to position [62, 0]
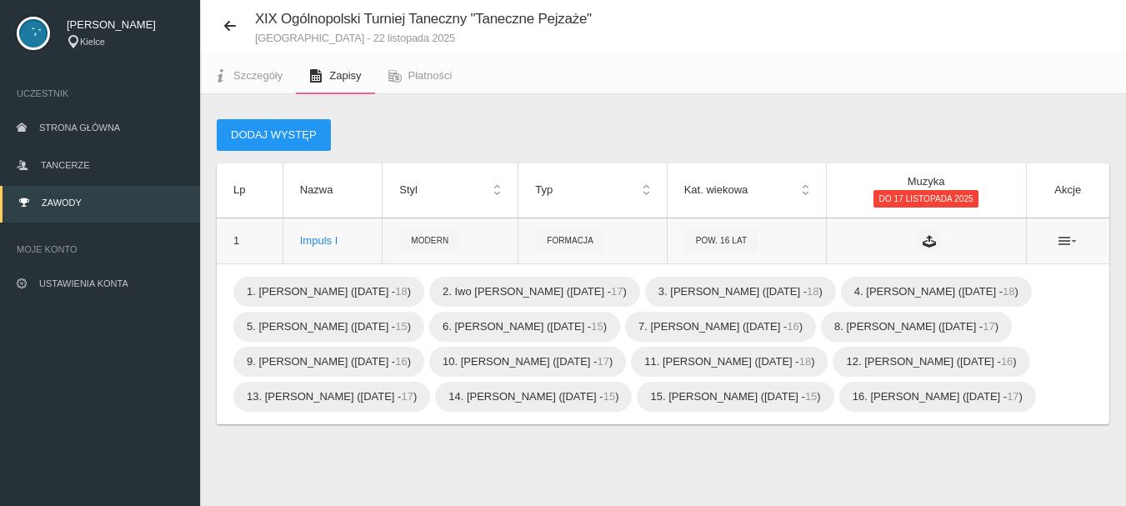
click at [1069, 234] on icon at bounding box center [1068, 240] width 18 height 13
click at [980, 256] on link "Edytuj" at bounding box center [984, 271] width 167 height 30
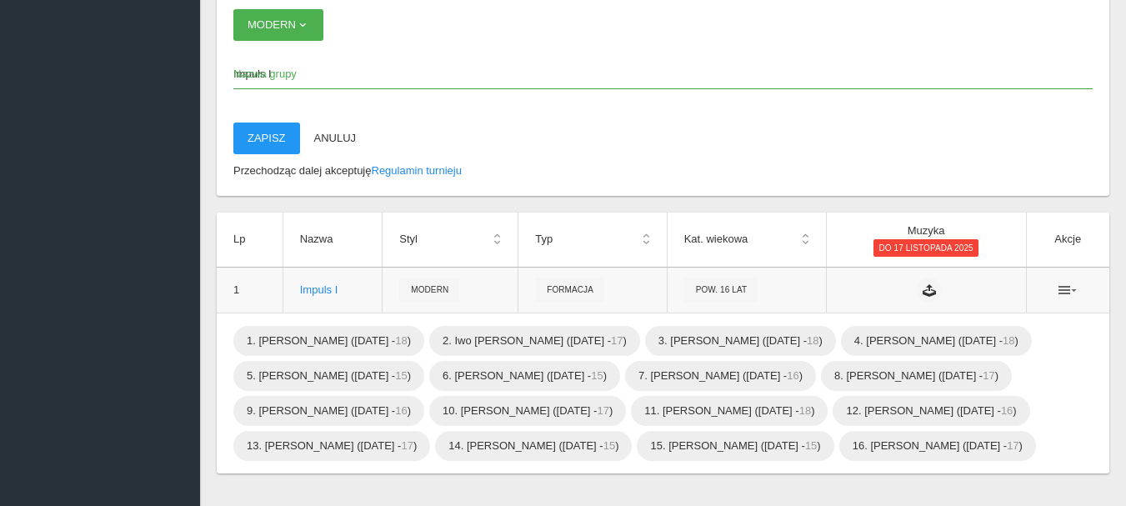
click at [1070, 290] on icon at bounding box center [1068, 289] width 18 height 13
click at [957, 320] on link "Edytuj" at bounding box center [984, 320] width 167 height 30
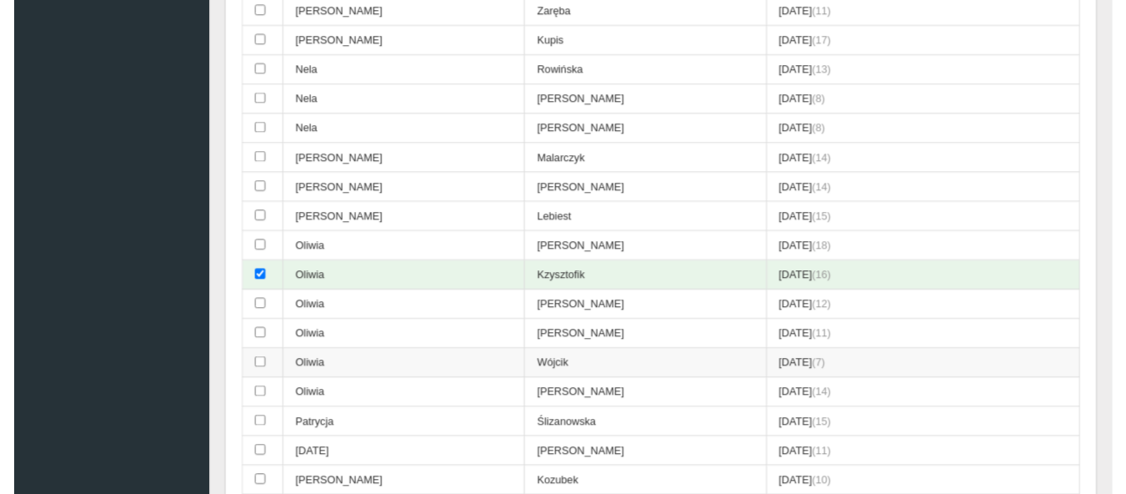
scroll to position [4071, 0]
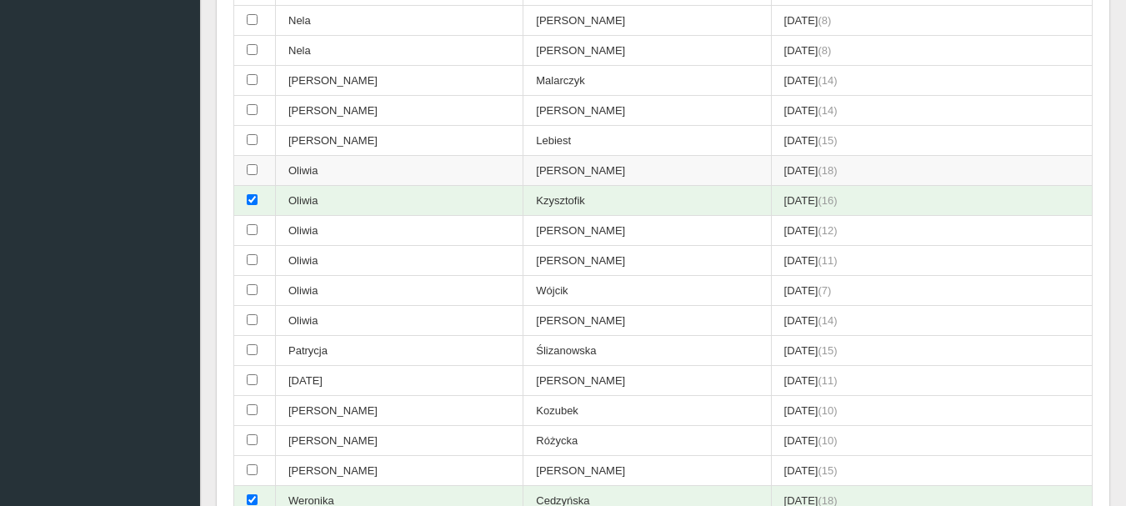
click at [250, 169] on input "checkbox" at bounding box center [252, 169] width 11 height 11
checkbox input "true"
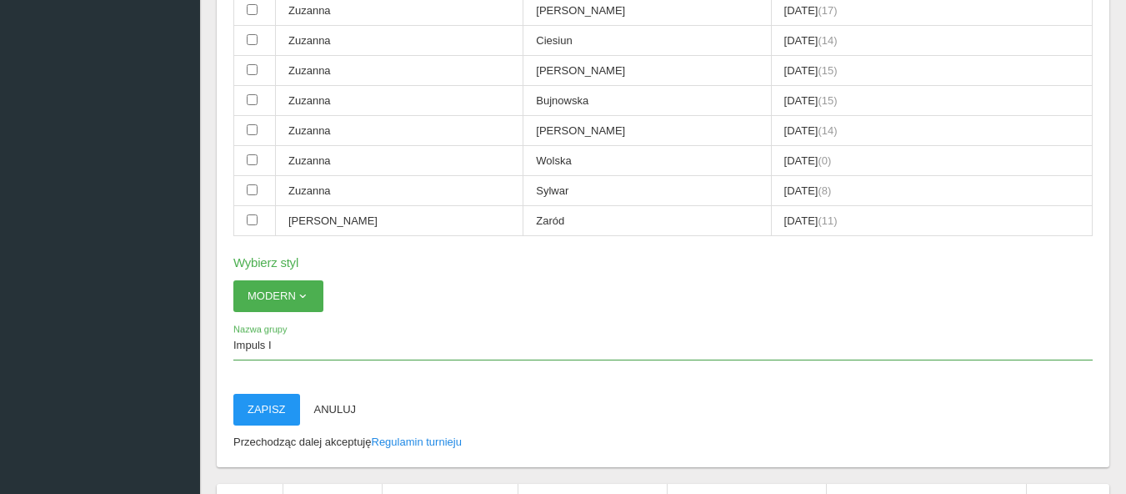
scroll to position [5155, 0]
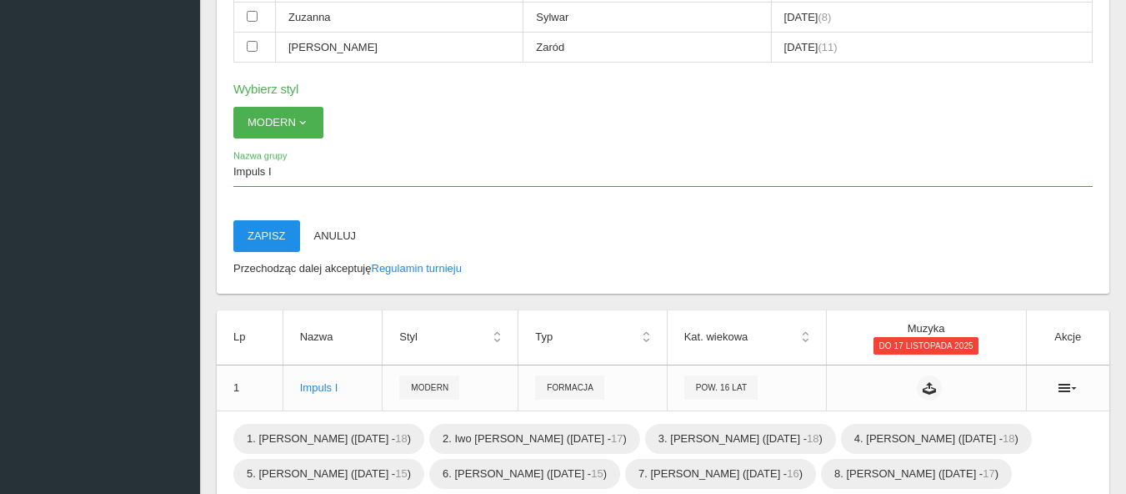
click at [264, 243] on button "Zapisz" at bounding box center [266, 236] width 67 height 32
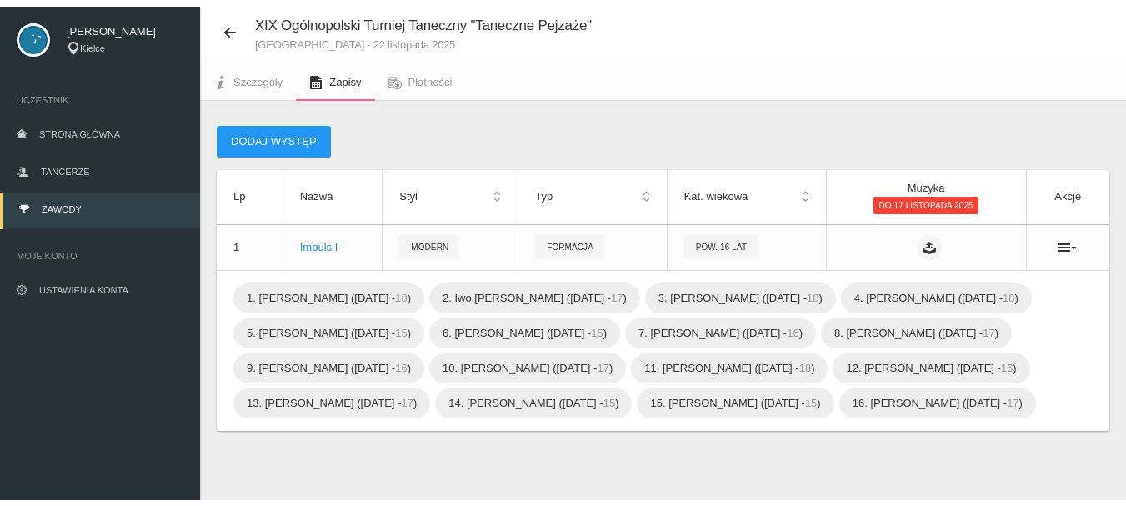
scroll to position [62, 0]
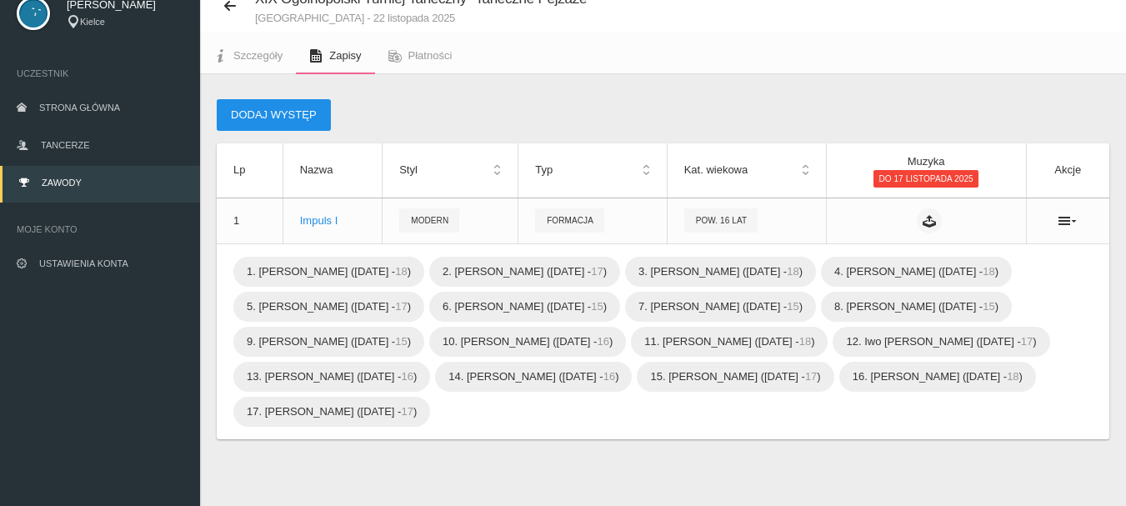
click at [265, 111] on button "Dodaj występ" at bounding box center [274, 115] width 114 height 32
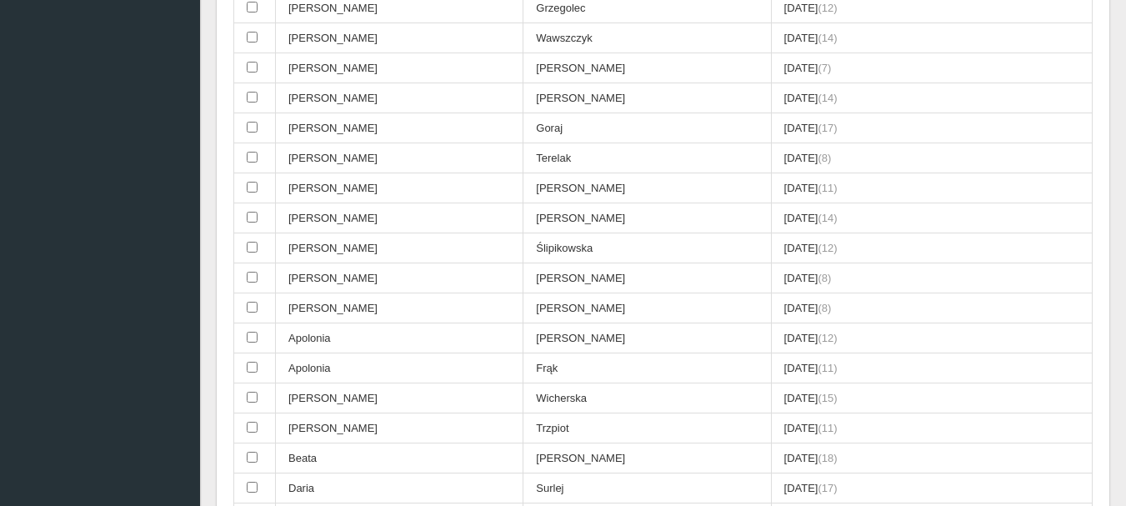
scroll to position [729, 0]
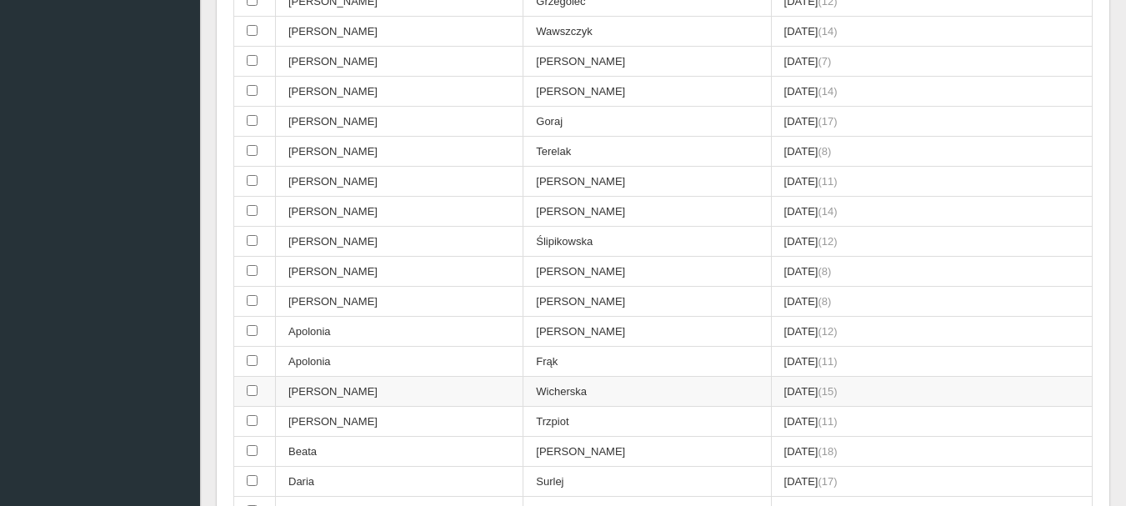
click at [253, 391] on input "checkbox" at bounding box center [252, 390] width 11 height 11
checkbox input "true"
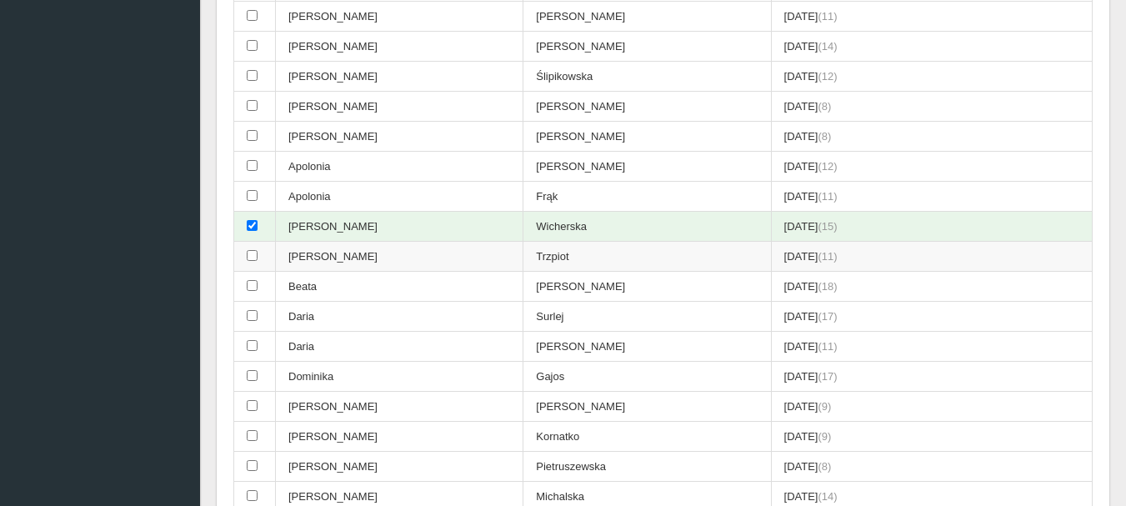
scroll to position [895, 0]
click at [253, 315] on input "checkbox" at bounding box center [252, 313] width 11 height 11
checkbox input "true"
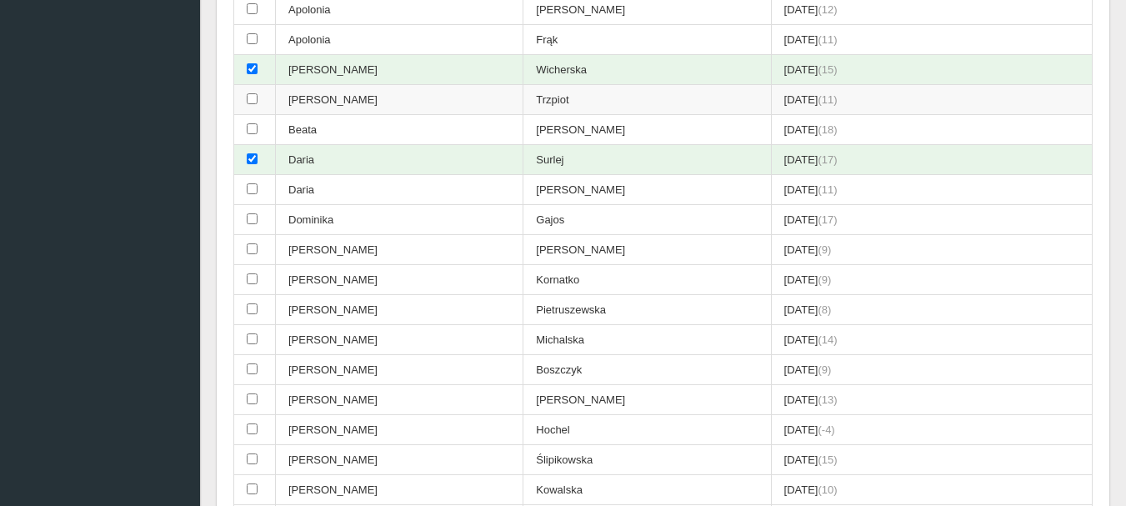
scroll to position [1062, 0]
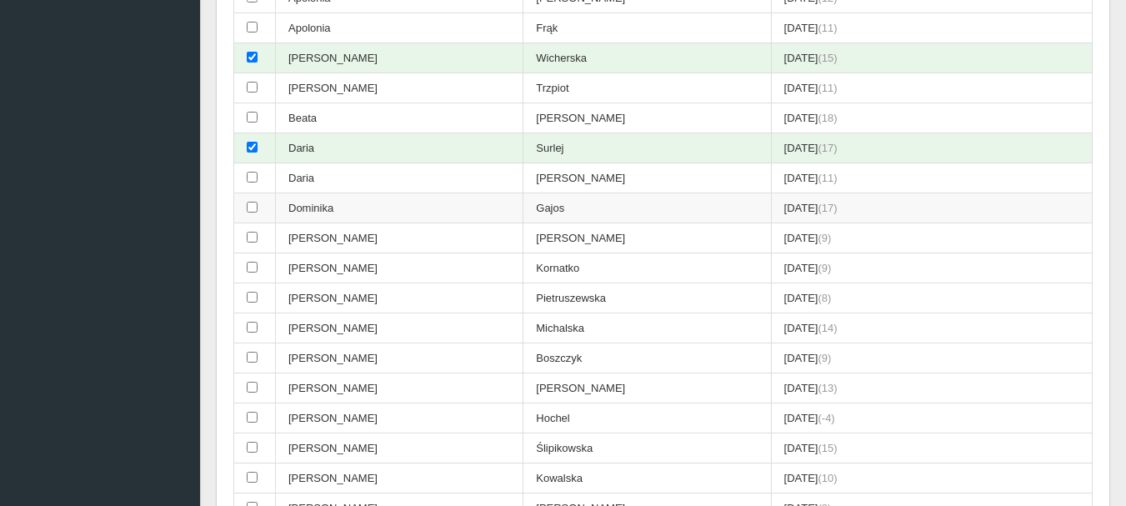
click at [250, 207] on input "checkbox" at bounding box center [252, 207] width 11 height 11
checkbox input "true"
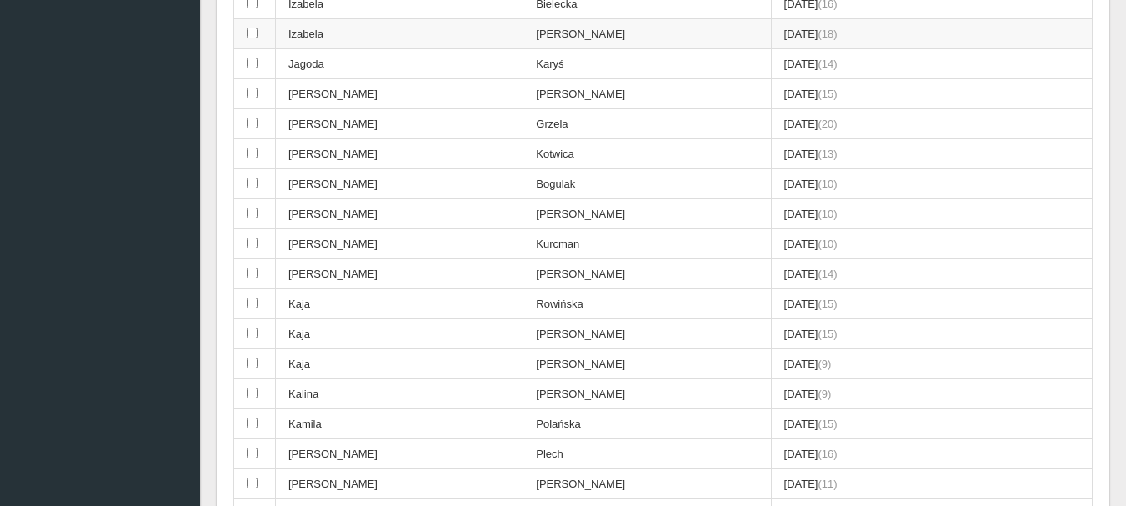
scroll to position [1813, 0]
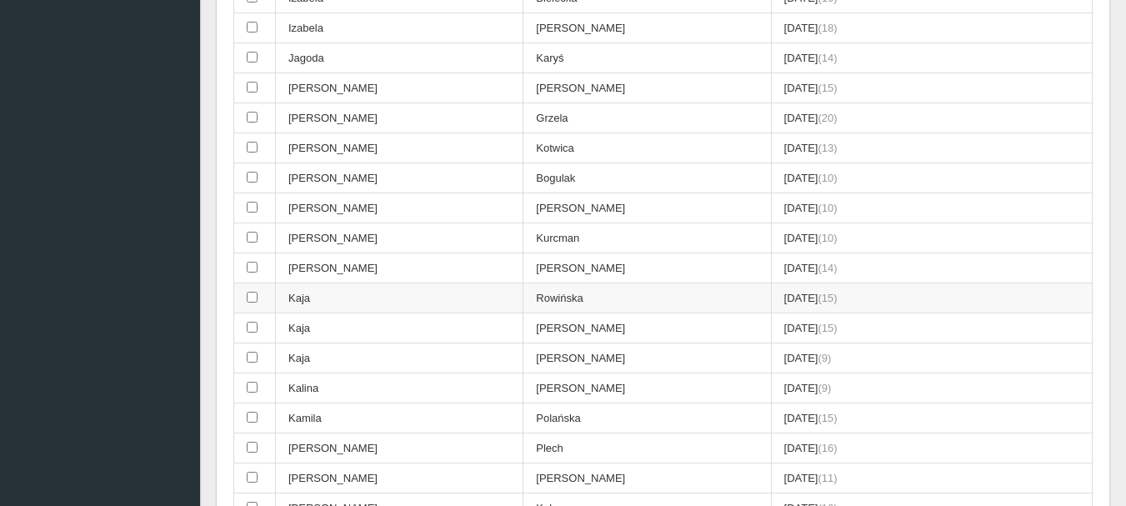
click at [253, 296] on input "checkbox" at bounding box center [252, 297] width 11 height 11
checkbox input "true"
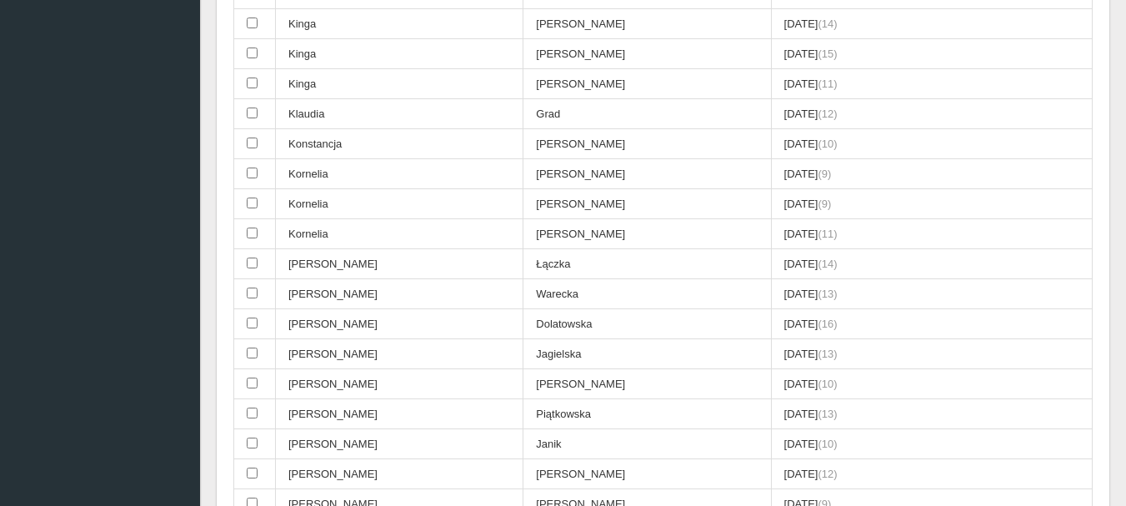
scroll to position [2396, 0]
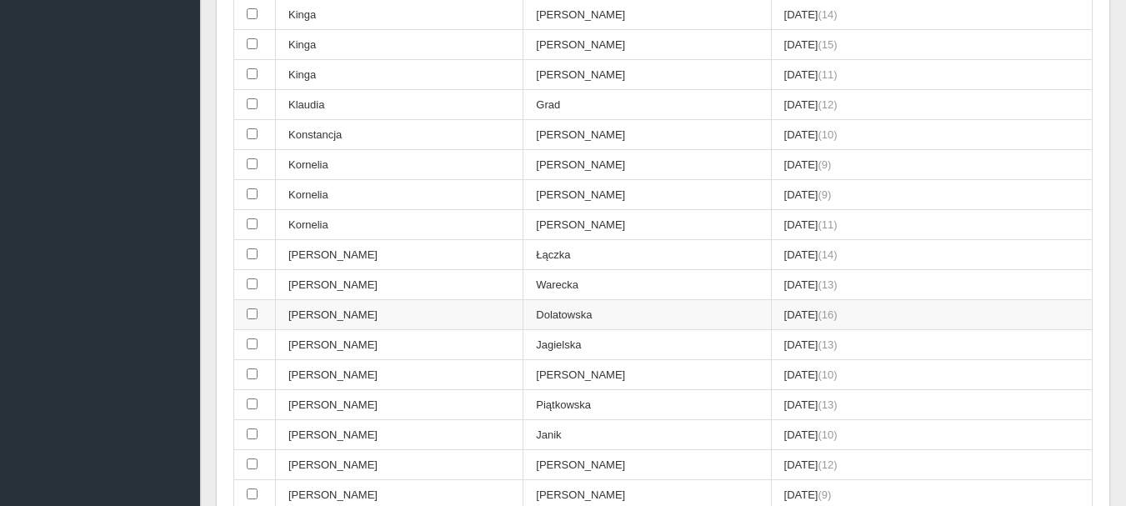
click at [253, 313] on input "checkbox" at bounding box center [252, 313] width 11 height 11
checkbox input "true"
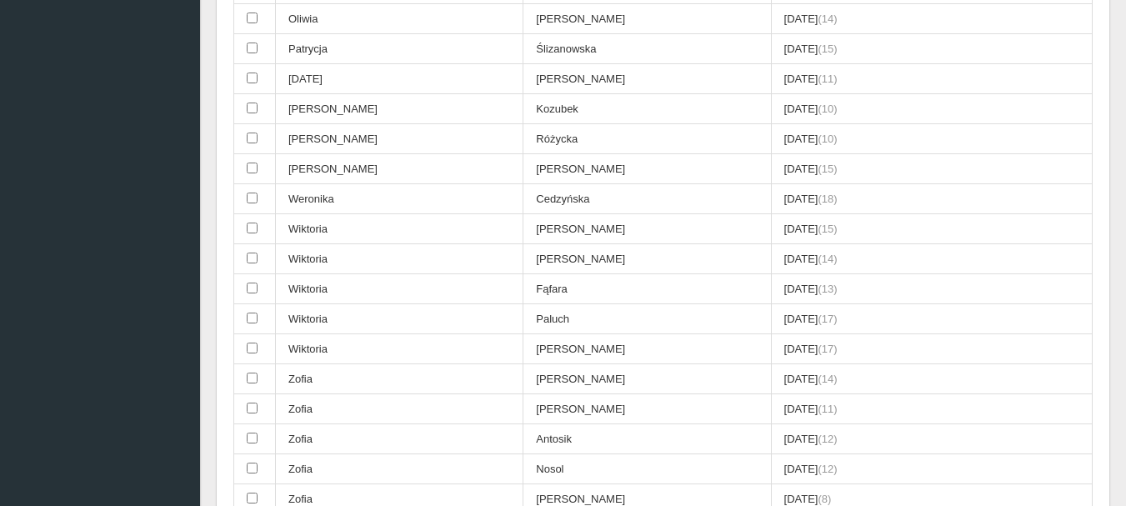
scroll to position [4314, 0]
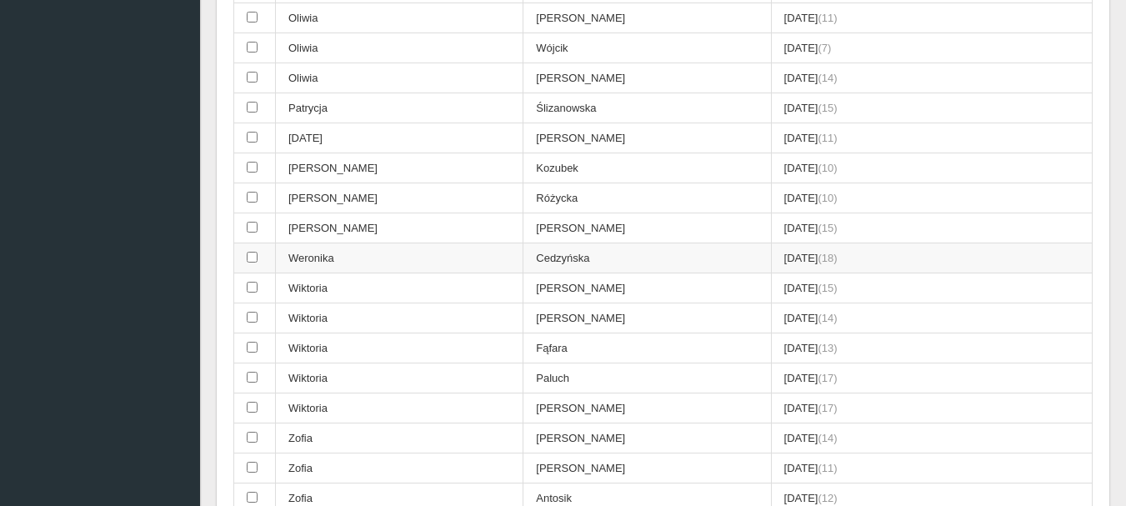
click at [250, 257] on input "checkbox" at bounding box center [252, 257] width 11 height 11
checkbox input "true"
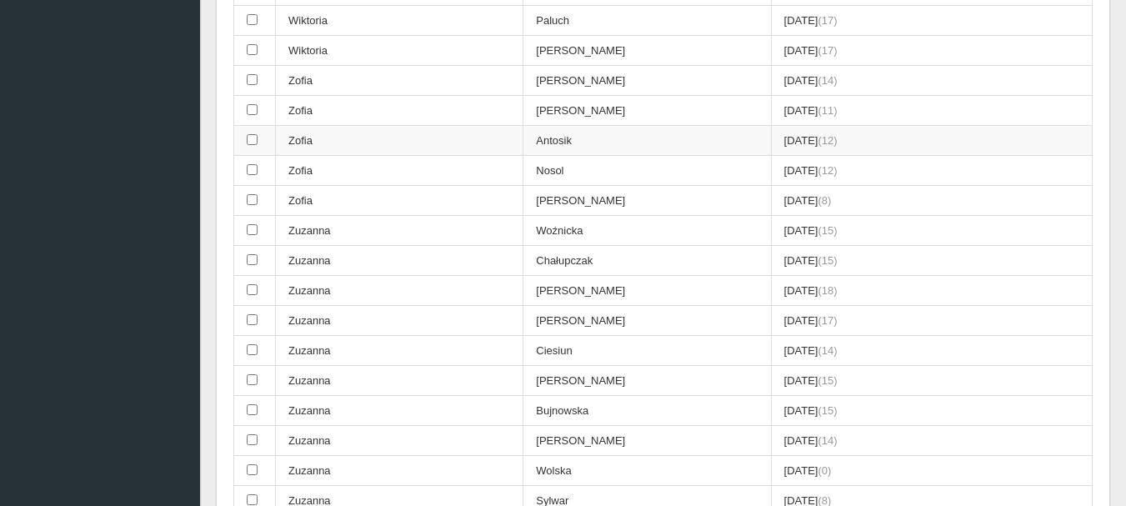
scroll to position [4897, 0]
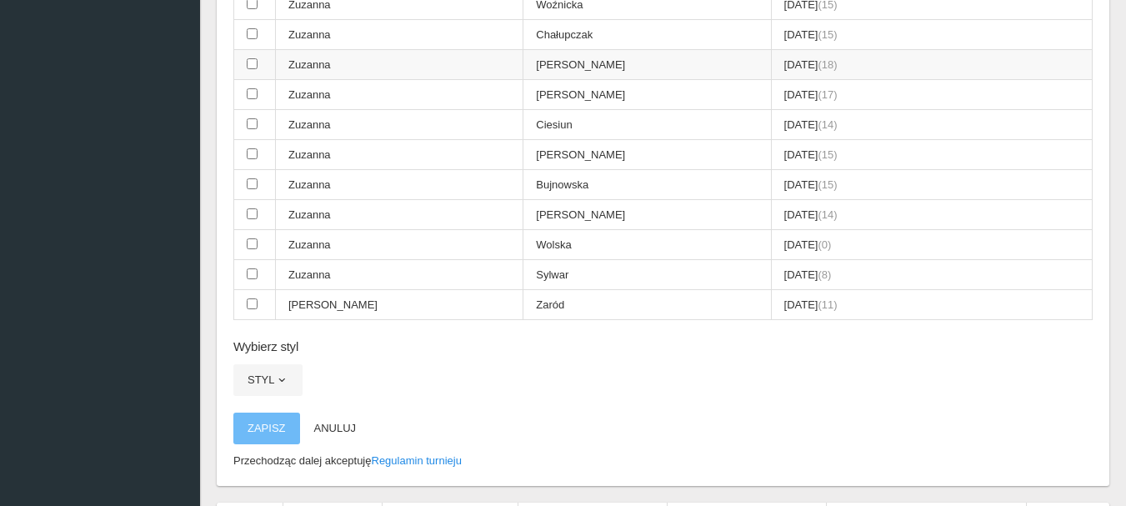
click at [248, 65] on input "checkbox" at bounding box center [252, 63] width 11 height 11
checkbox input "true"
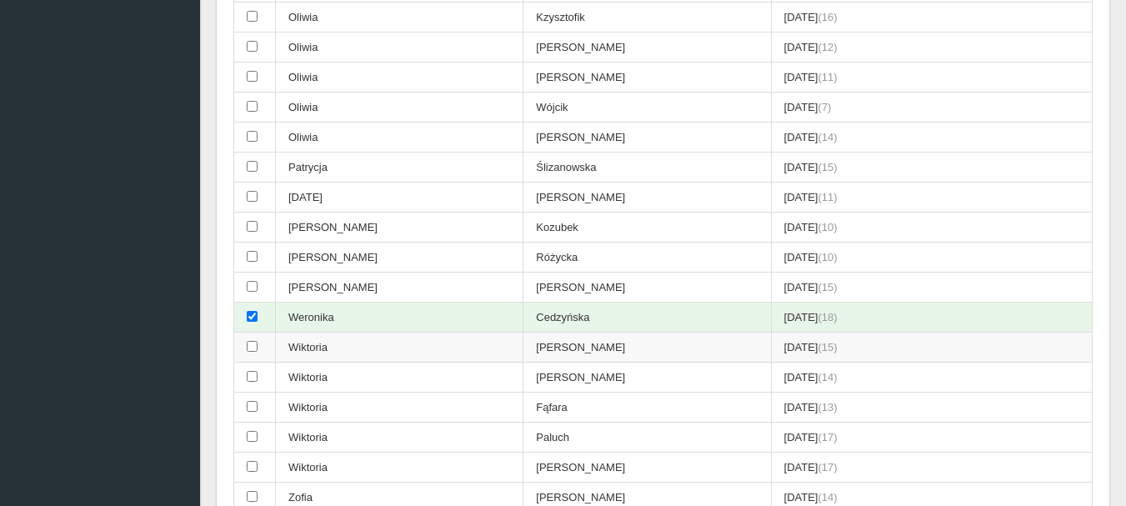
scroll to position [4230, 0]
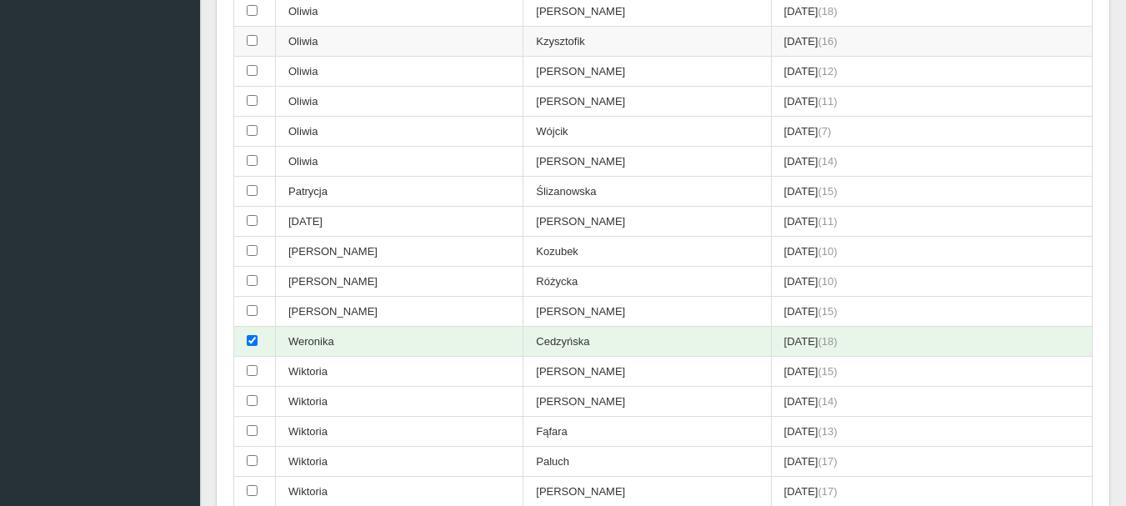
click at [253, 38] on input "checkbox" at bounding box center [252, 40] width 11 height 11
checkbox input "true"
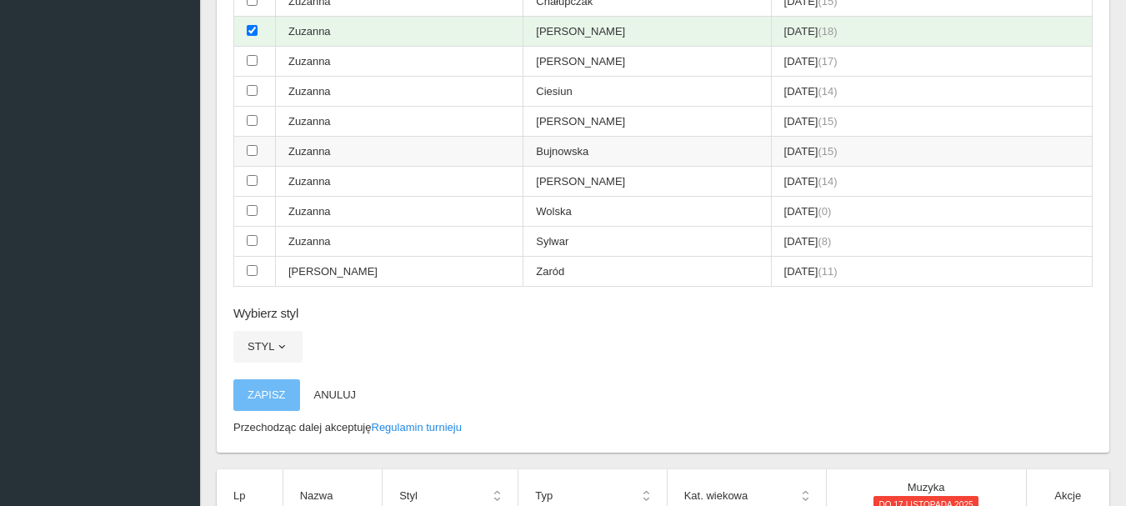
scroll to position [4923, 0]
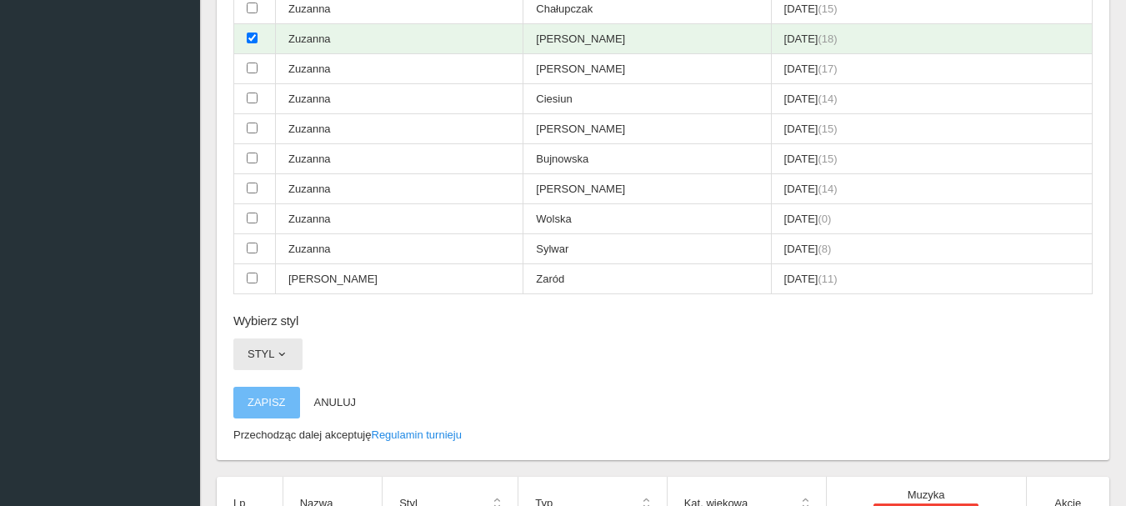
click at [284, 354] on span "button" at bounding box center [281, 354] width 13 height 13
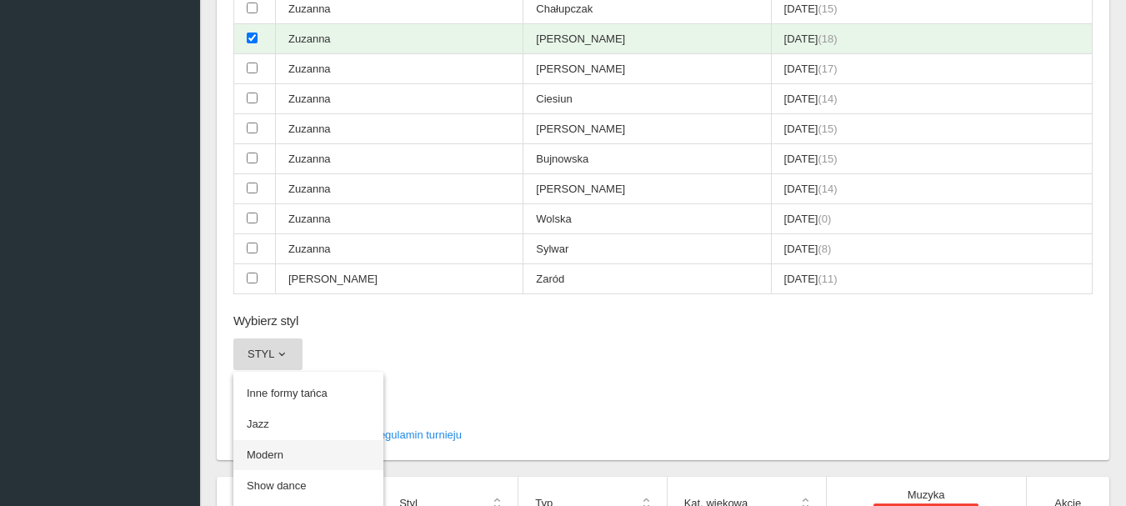
click at [256, 452] on link "Modern" at bounding box center [308, 455] width 150 height 30
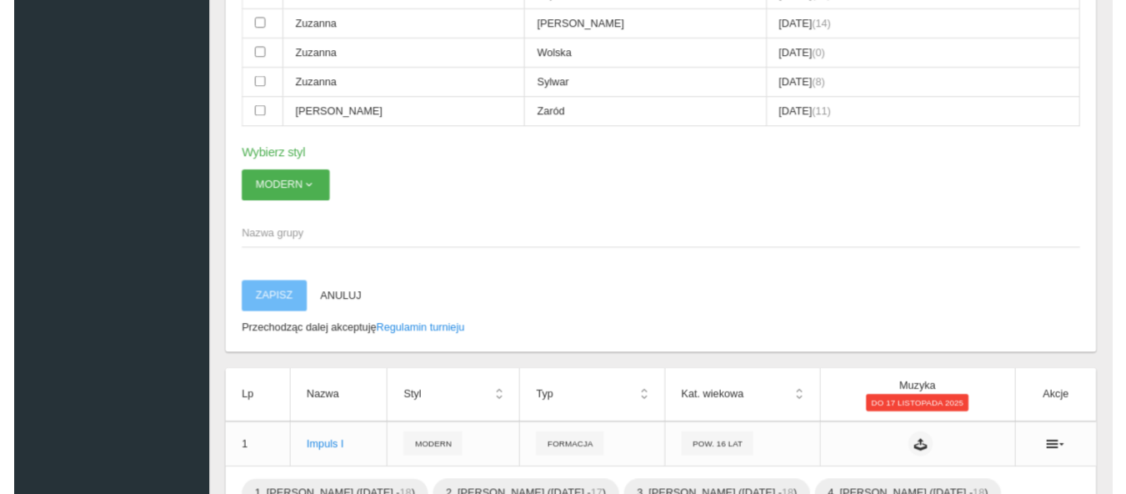
scroll to position [5090, 0]
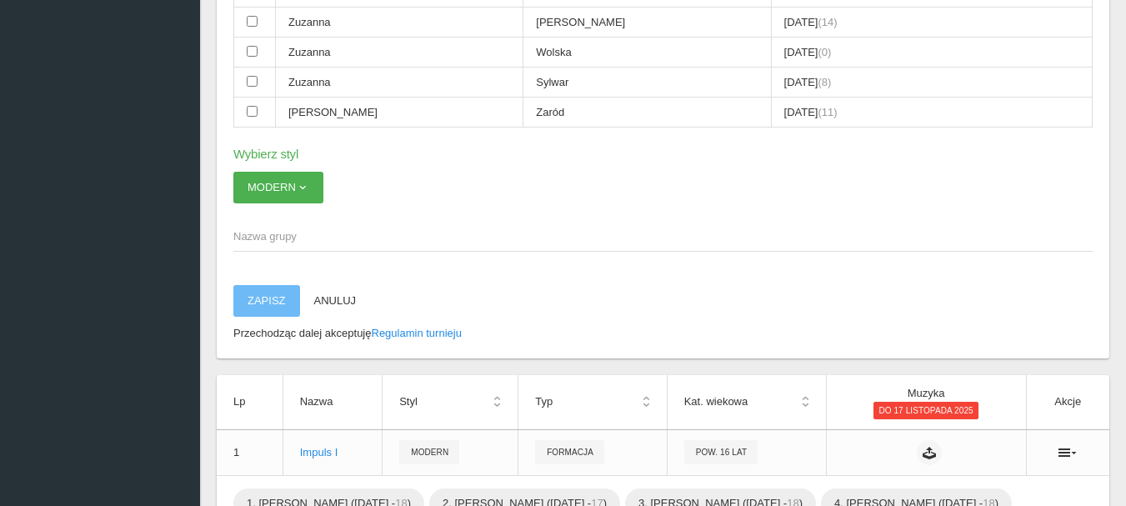
click at [250, 237] on span "Nazwa grupy" at bounding box center [654, 236] width 843 height 17
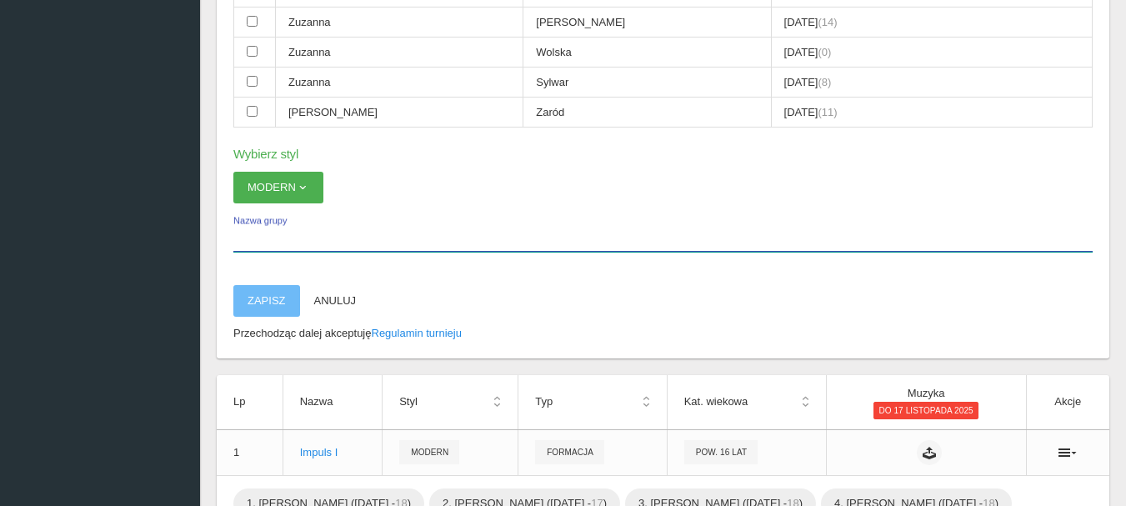
click at [250, 237] on input "Nazwa grupy" at bounding box center [663, 236] width 860 height 32
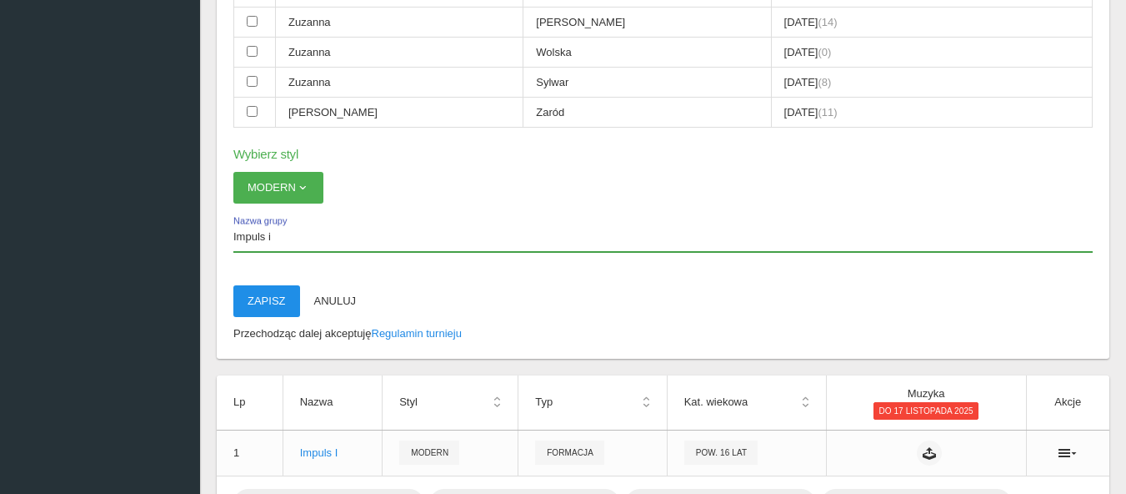
type input "Impuls i"
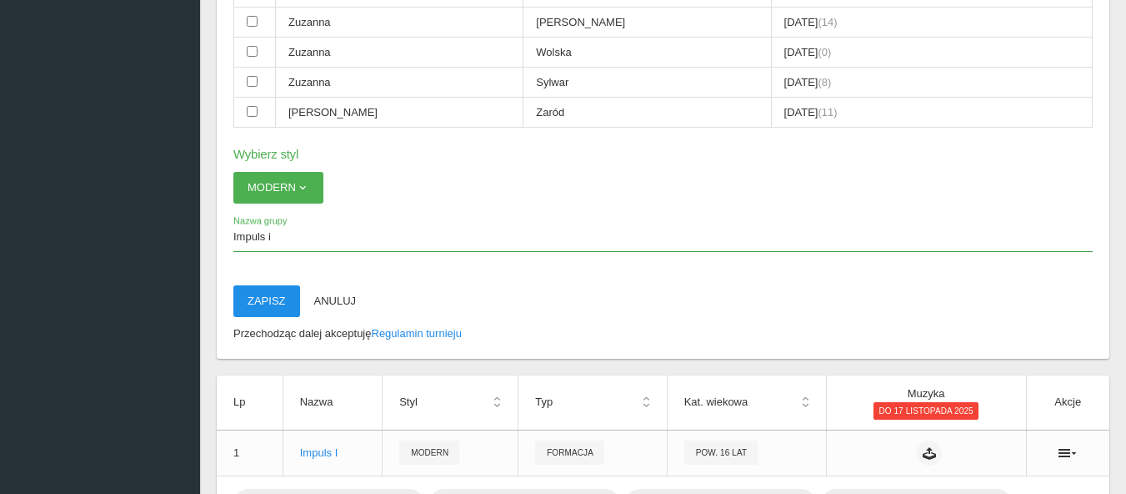
click at [261, 303] on button "Zapisz" at bounding box center [266, 301] width 67 height 32
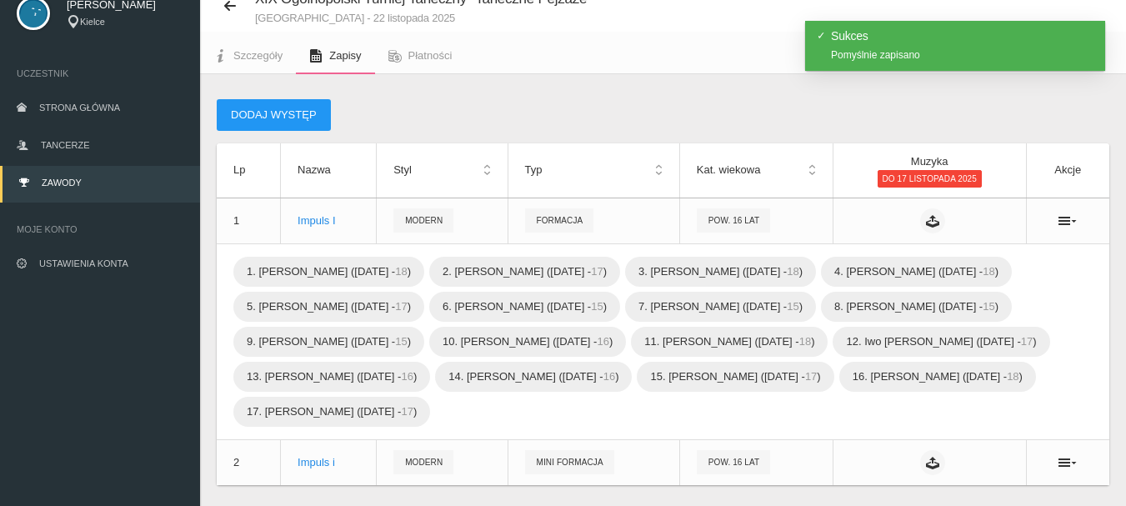
scroll to position [108, 0]
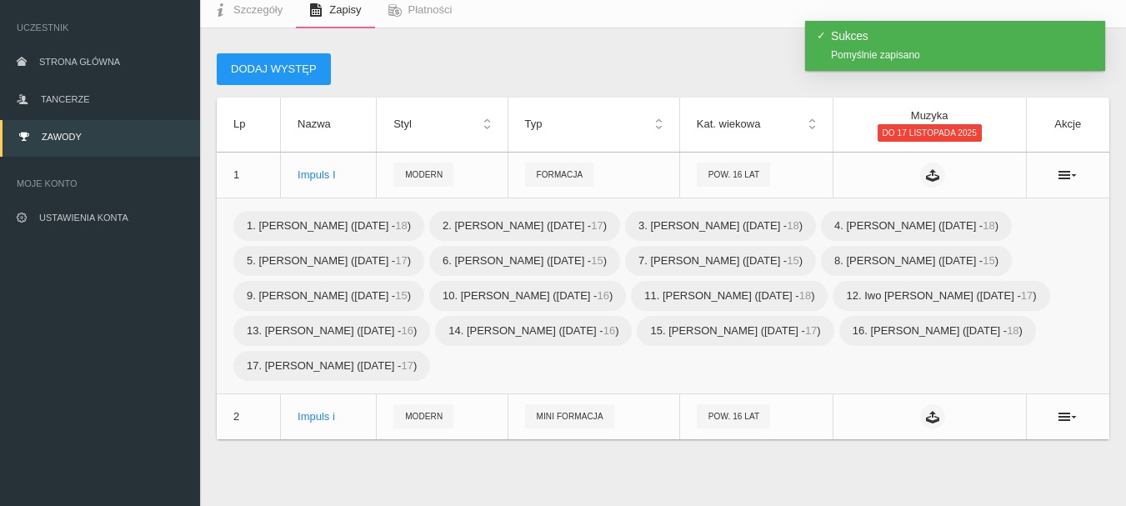
click at [910, 359] on div "1. Agata Łukawska (2007-01-20 - 18 ) 2. Dominika Gajos (2008-02-08 - 17 ) 3. Mi…" at bounding box center [663, 295] width 860 height 175
click at [308, 172] on div "Impuls I" at bounding box center [329, 175] width 62 height 17
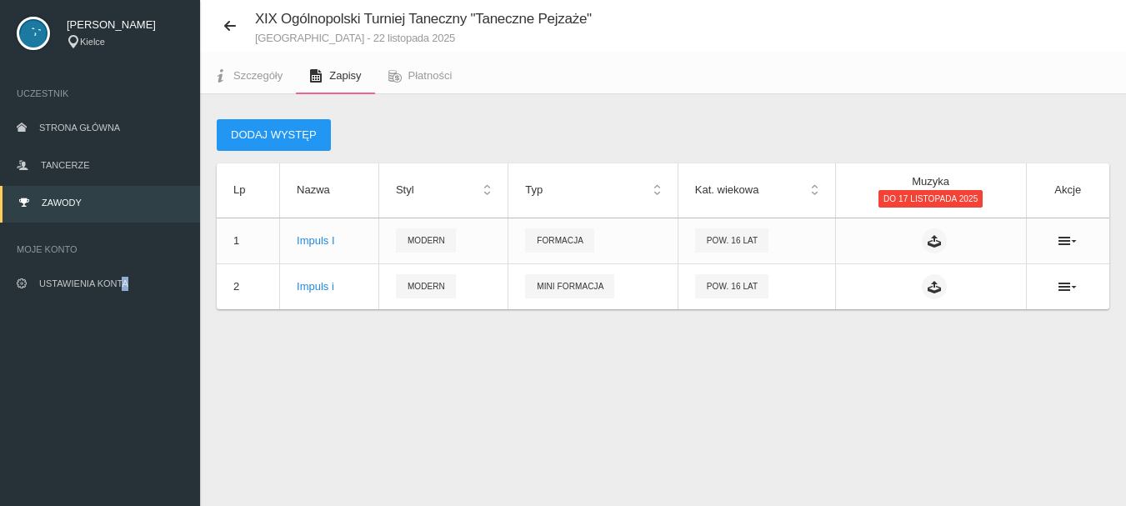
click at [127, 466] on app-sidebar "Anna Budnicka Kielce Uczestnik Strona główna Tancerze Zawody Moje konto Ustawie…" at bounding box center [100, 253] width 200 height 506
click at [261, 134] on button "Dodaj występ" at bounding box center [274, 135] width 114 height 32
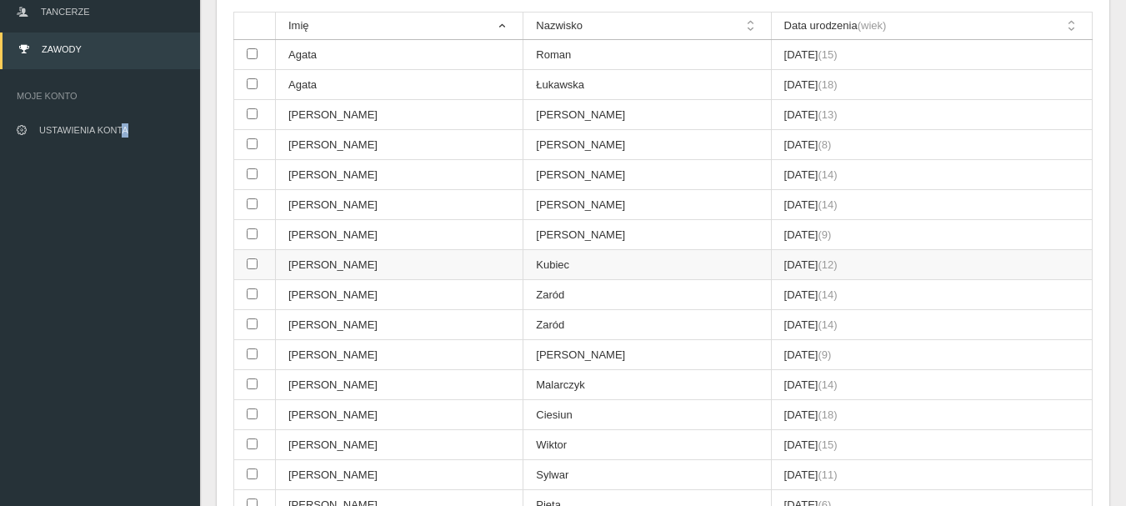
scroll to position [208, 0]
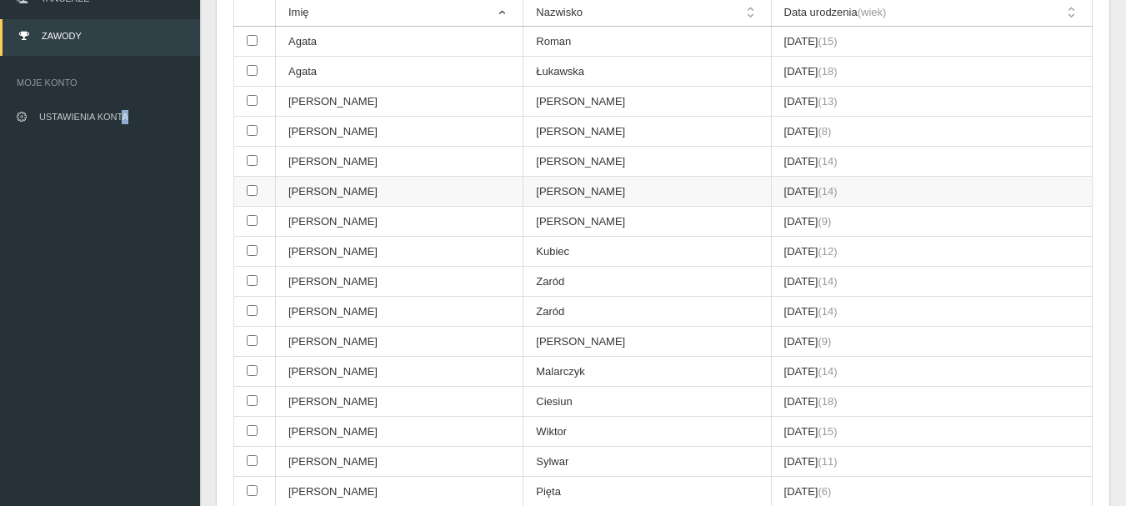
click at [251, 192] on input "checkbox" at bounding box center [252, 190] width 11 height 11
checkbox input "true"
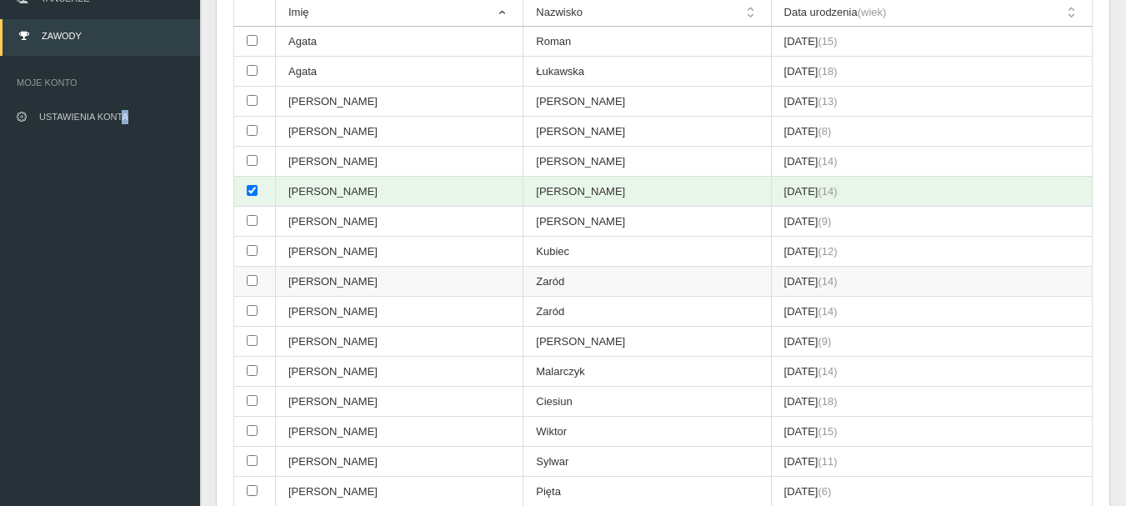
click at [253, 280] on input "checkbox" at bounding box center [252, 280] width 11 height 11
checkbox input "true"
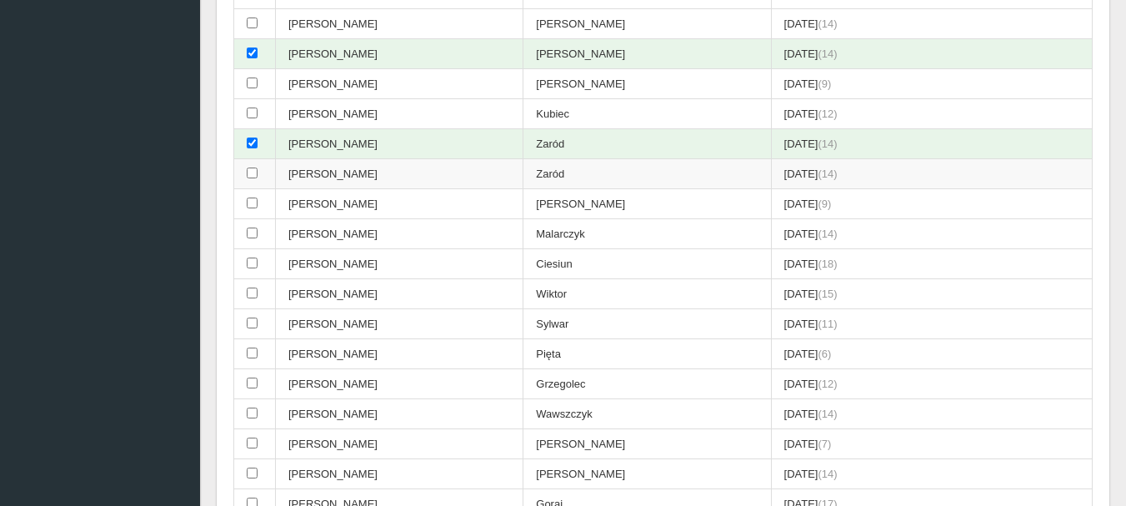
scroll to position [375, 0]
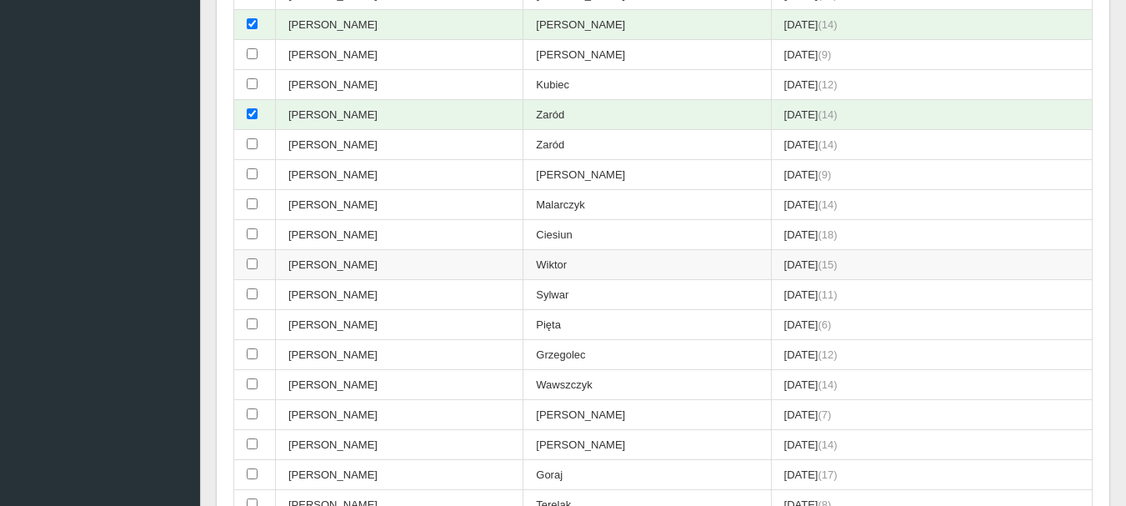
click at [250, 265] on input "checkbox" at bounding box center [252, 263] width 11 height 11
checkbox input "true"
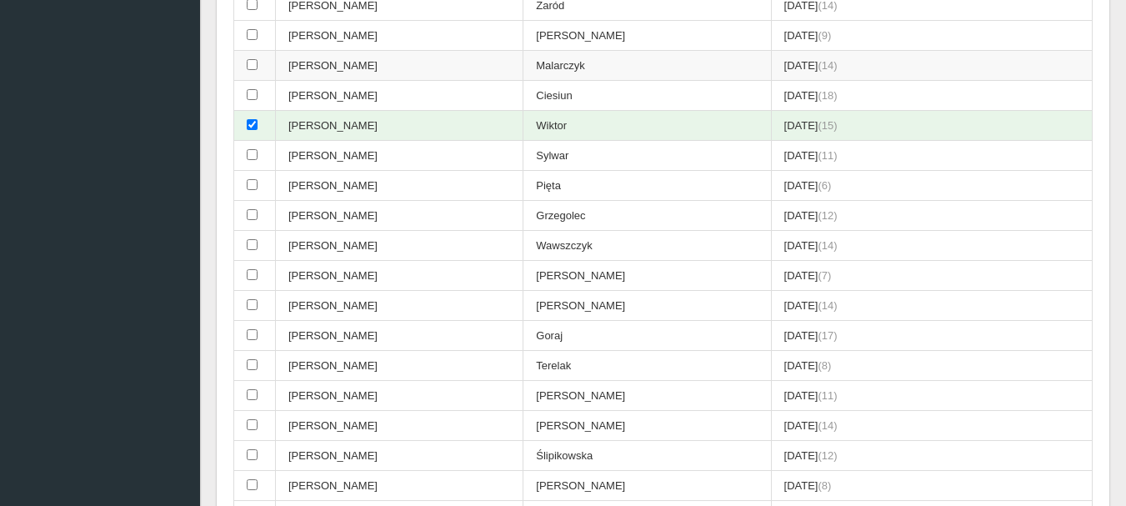
scroll to position [542, 0]
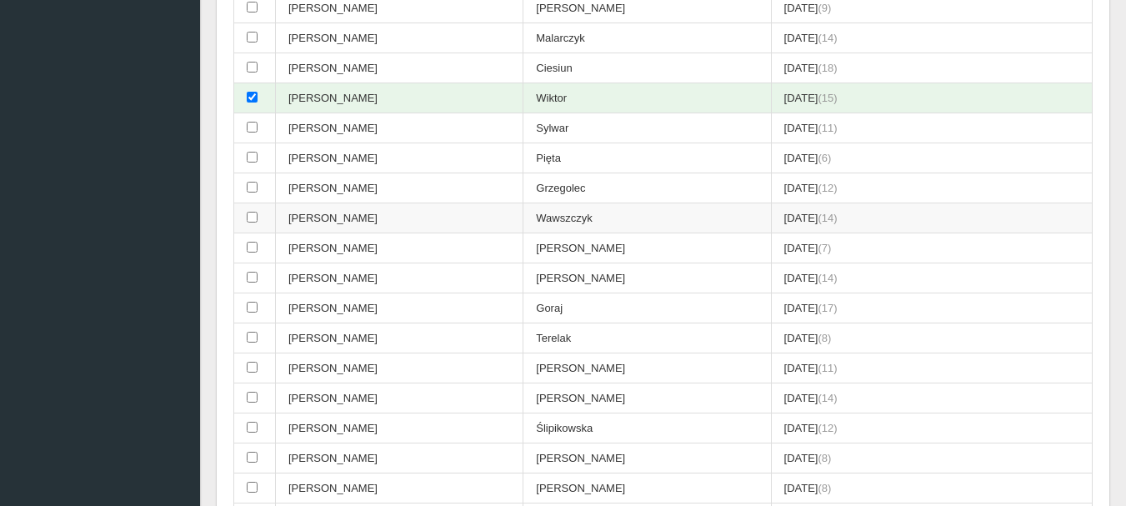
click at [254, 217] on input "checkbox" at bounding box center [252, 217] width 11 height 11
checkbox input "true"
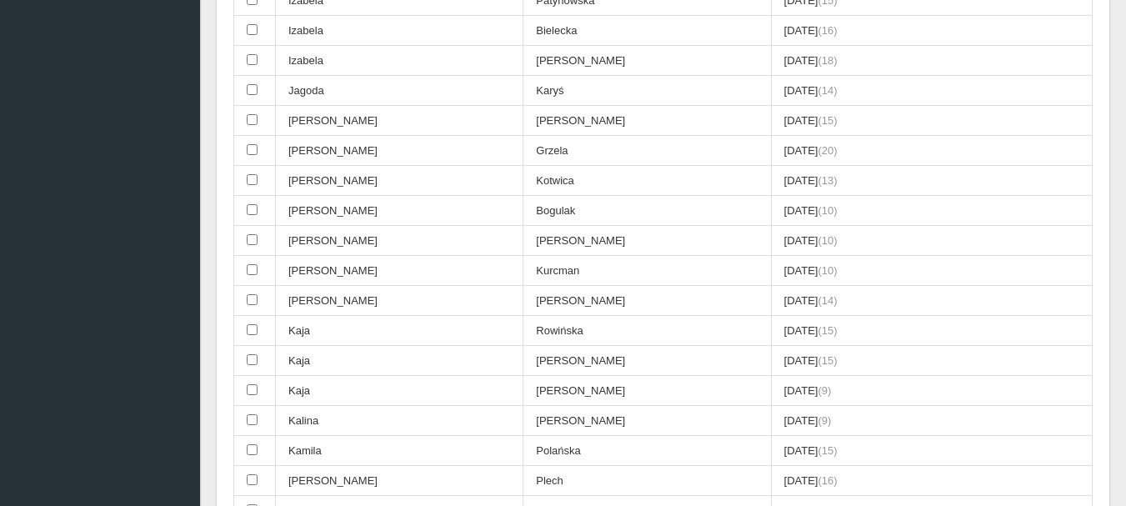
scroll to position [1793, 0]
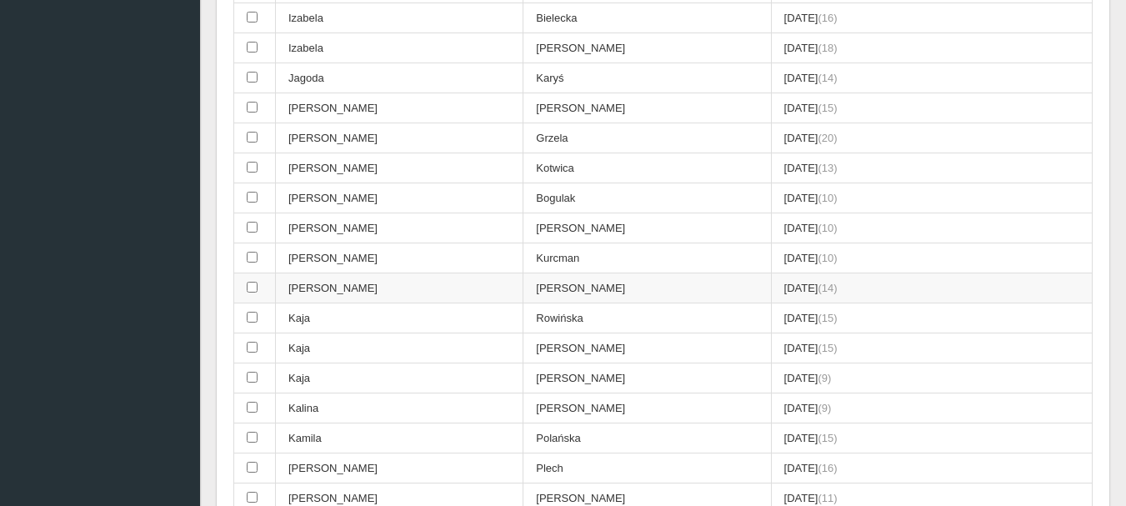
click at [253, 286] on input "checkbox" at bounding box center [252, 287] width 11 height 11
checkbox input "true"
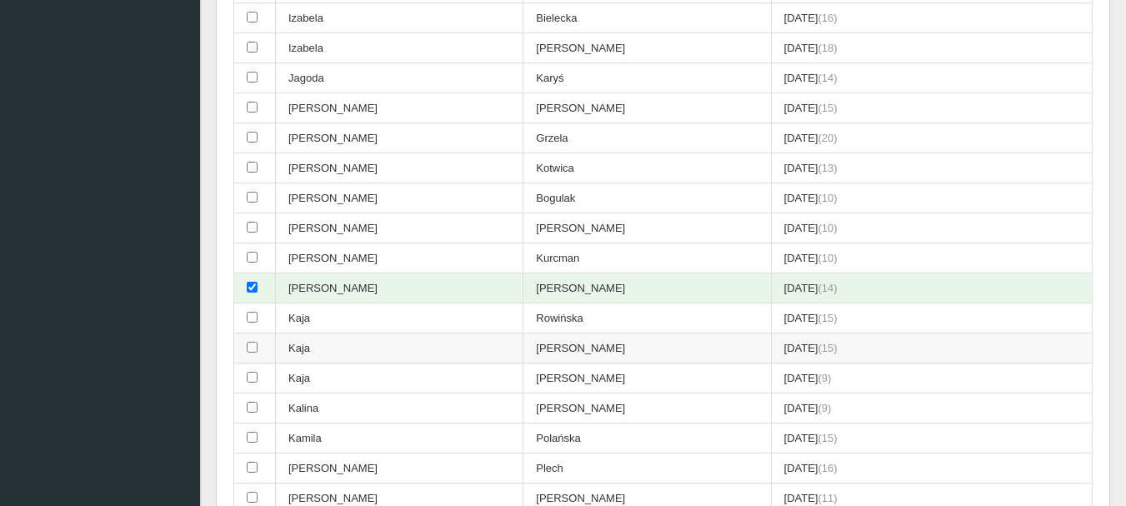
click at [252, 349] on input "checkbox" at bounding box center [252, 347] width 11 height 11
checkbox input "true"
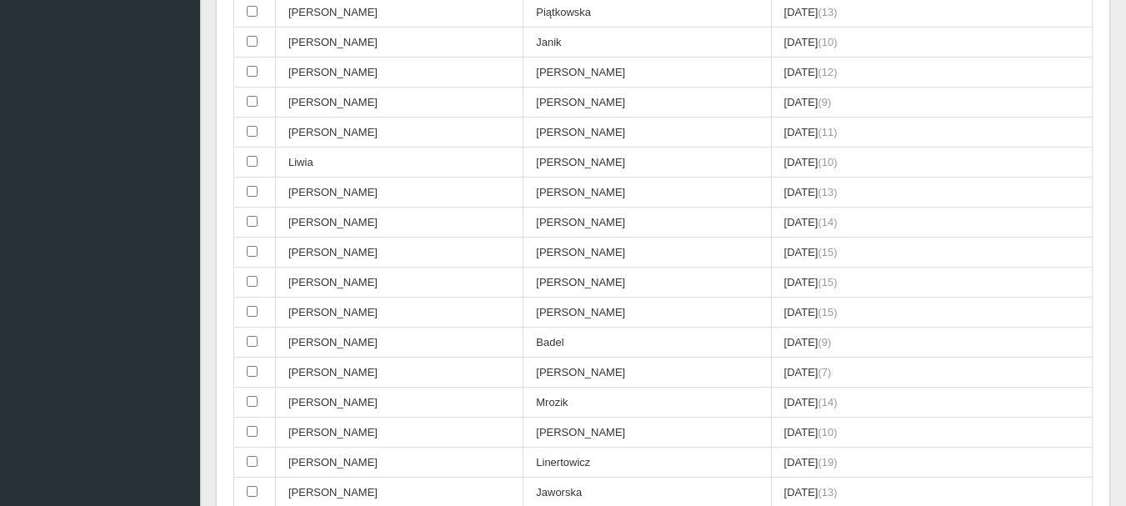
scroll to position [2793, 0]
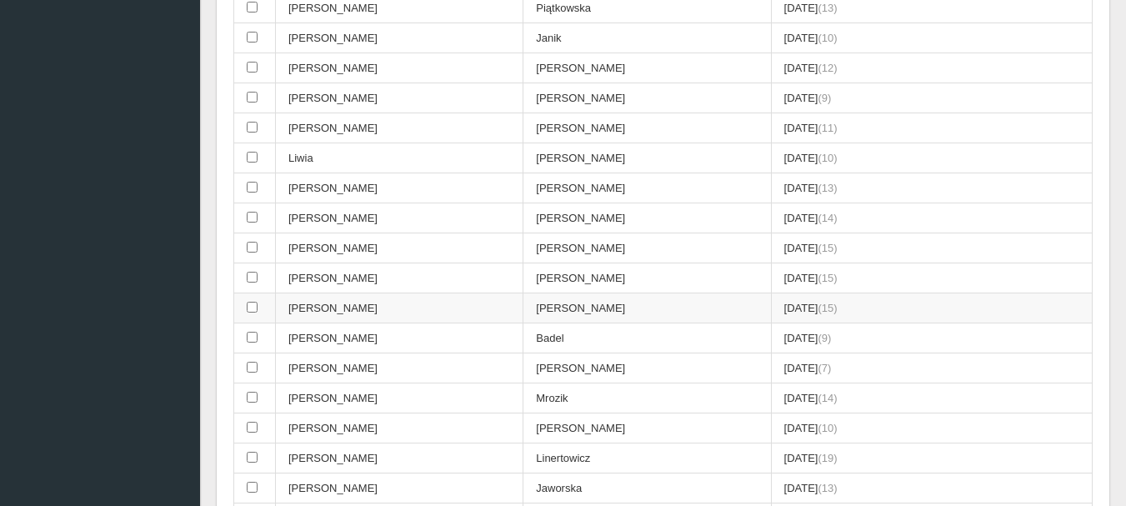
click at [253, 306] on input "checkbox" at bounding box center [252, 307] width 11 height 11
checkbox input "true"
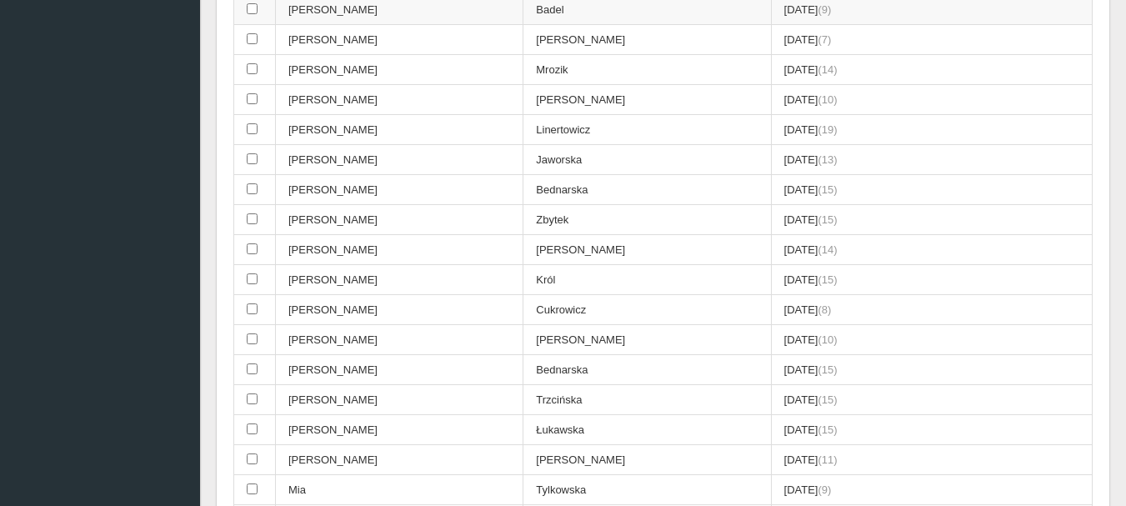
scroll to position [3127, 0]
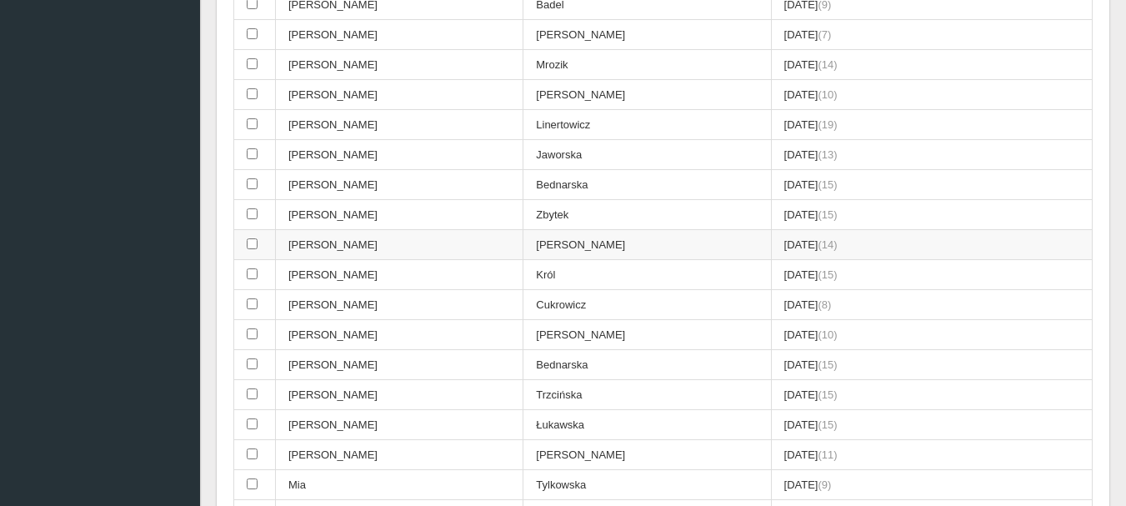
click at [253, 244] on input "checkbox" at bounding box center [252, 243] width 11 height 11
checkbox input "true"
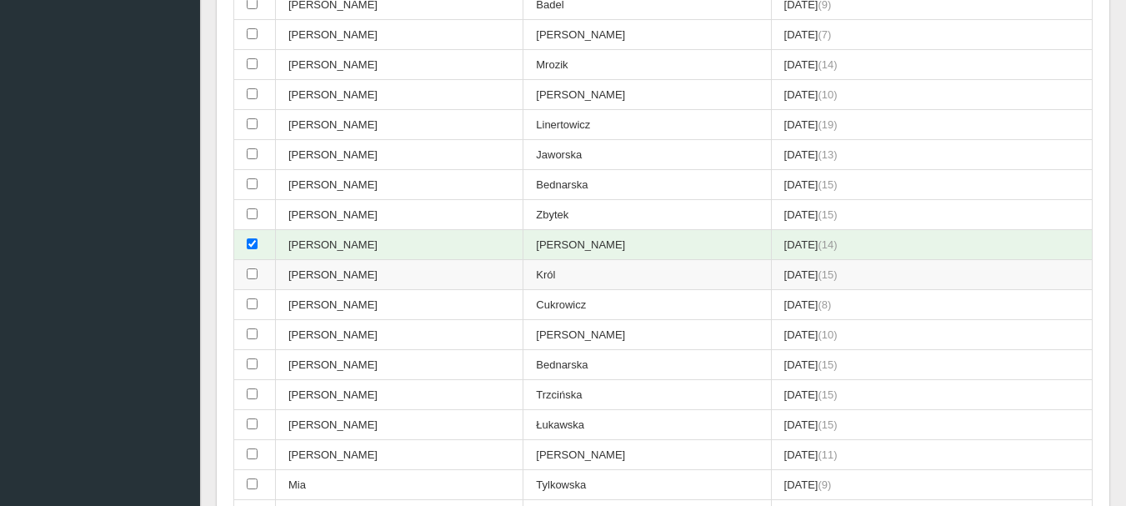
click at [250, 275] on input "checkbox" at bounding box center [252, 273] width 11 height 11
checkbox input "true"
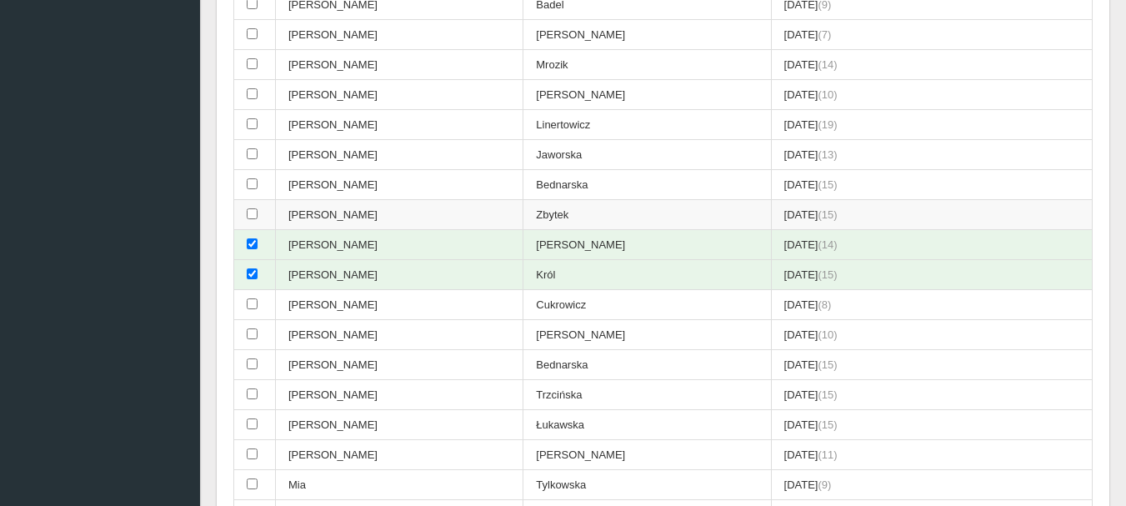
scroll to position [3210, 0]
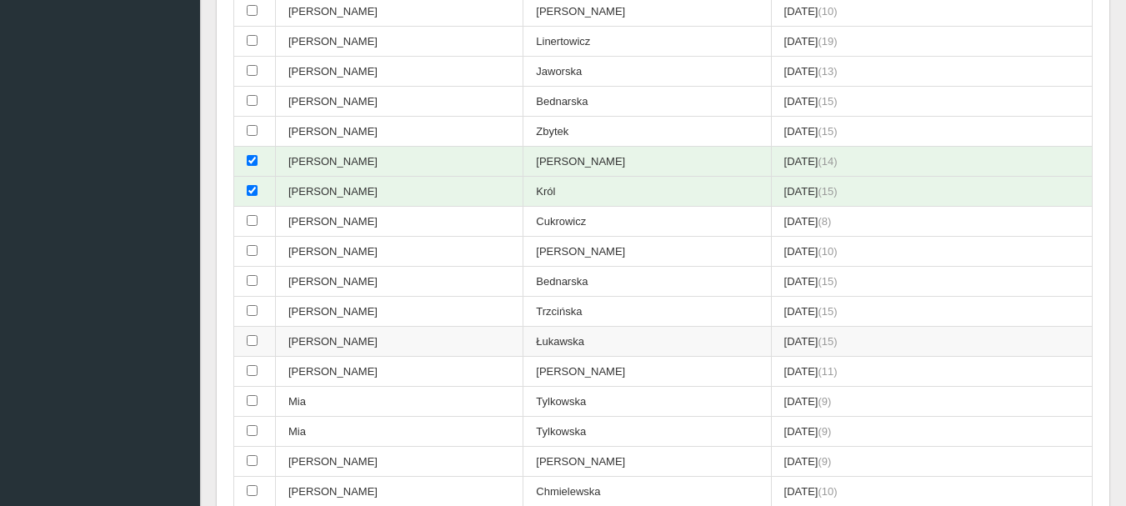
click at [252, 339] on input "checkbox" at bounding box center [252, 340] width 11 height 11
checkbox input "true"
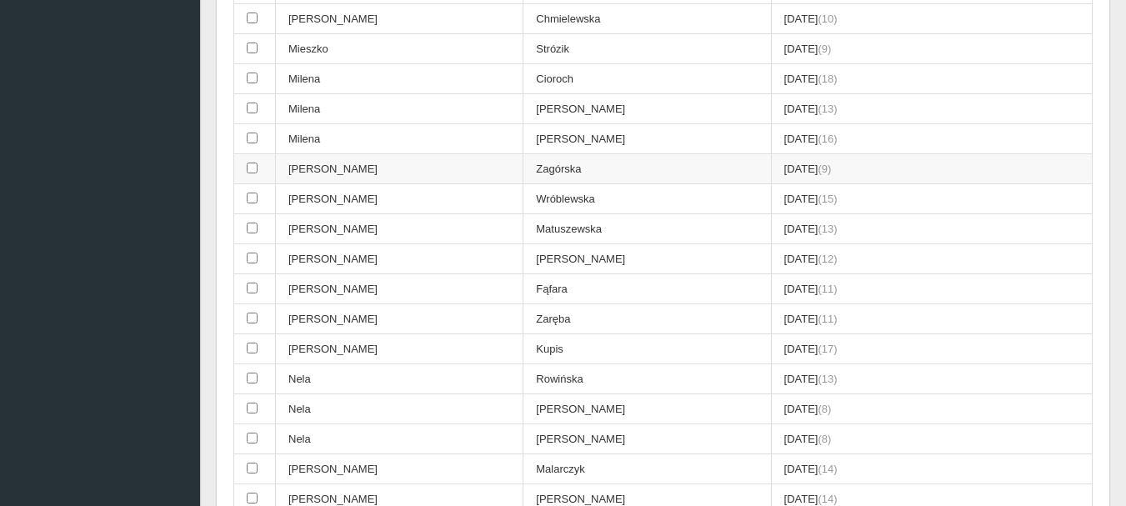
scroll to position [3710, 0]
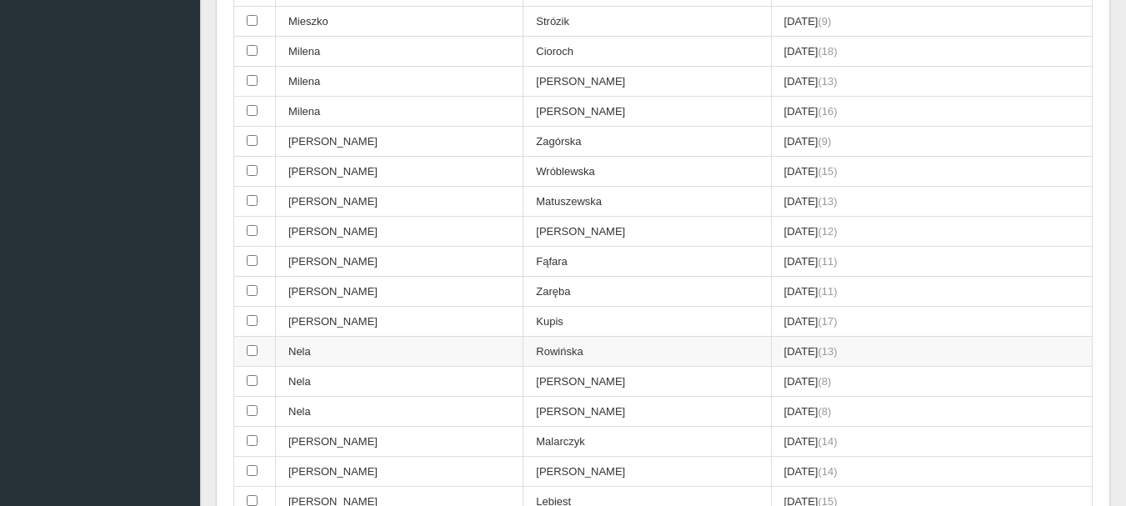
click at [251, 354] on input "checkbox" at bounding box center [252, 350] width 11 height 11
checkbox input "true"
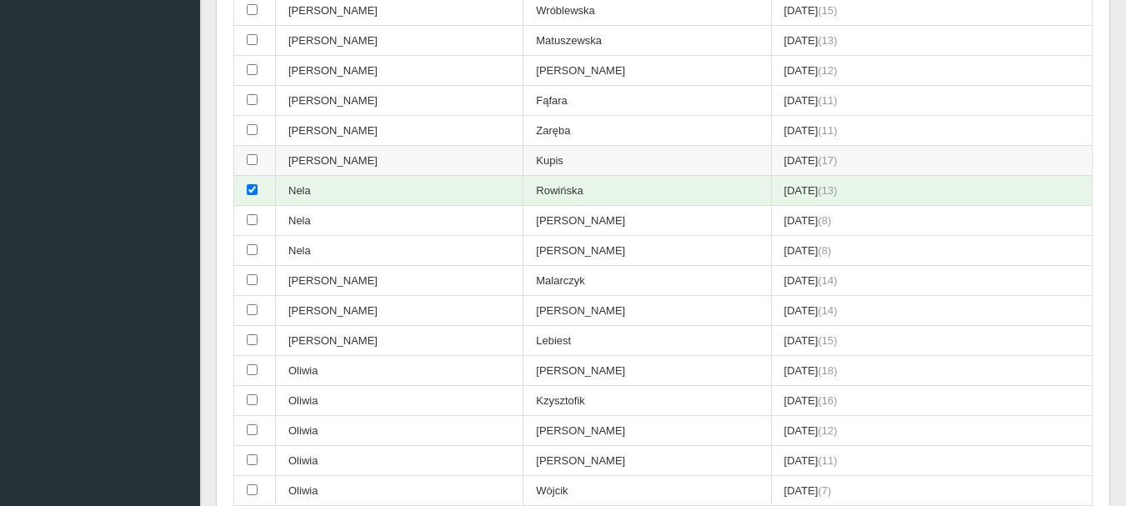
scroll to position [3877, 0]
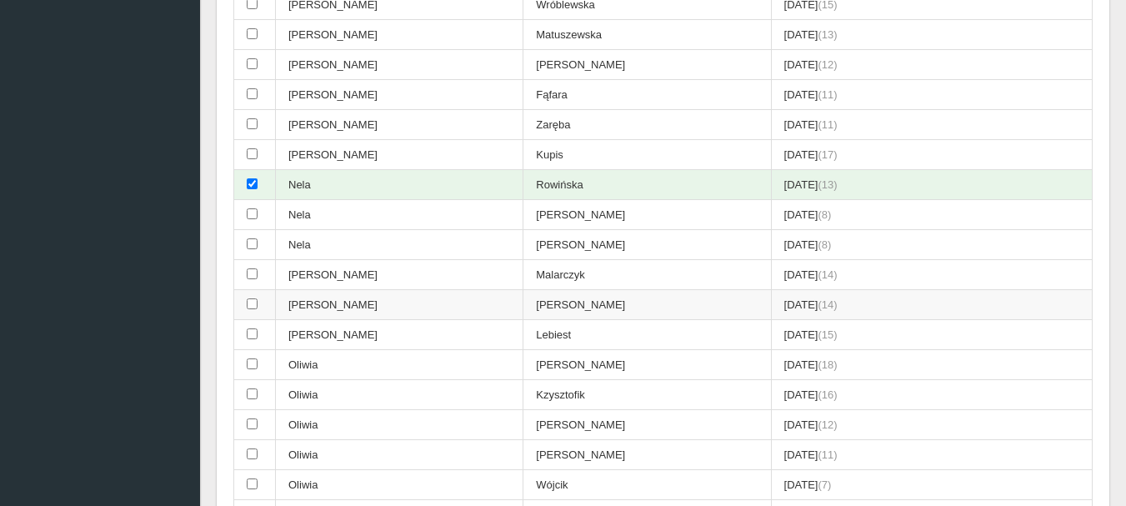
click at [248, 311] on td at bounding box center [255, 305] width 42 height 30
checkbox input "true"
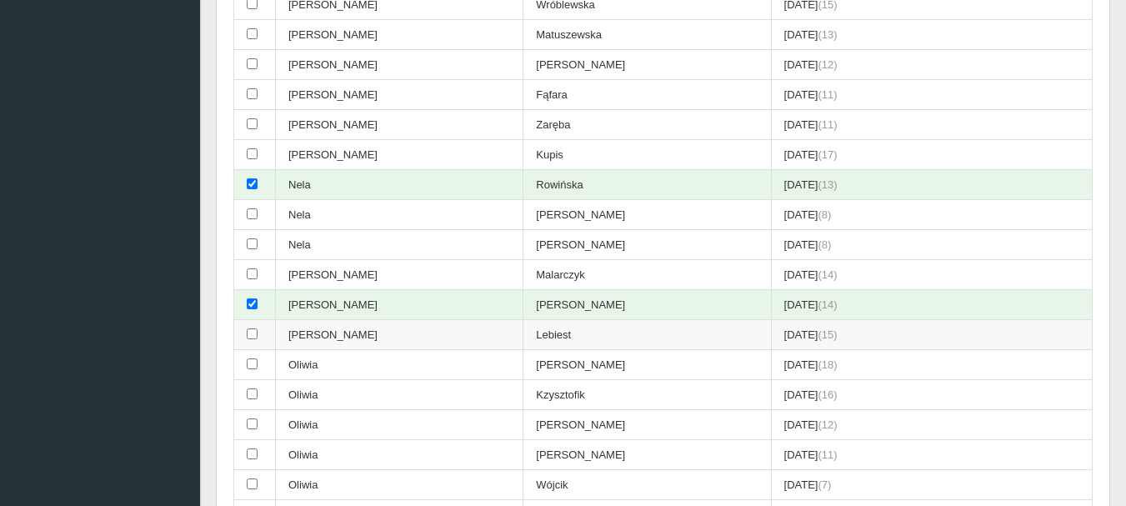
click at [250, 334] on input "checkbox" at bounding box center [252, 333] width 11 height 11
checkbox input "true"
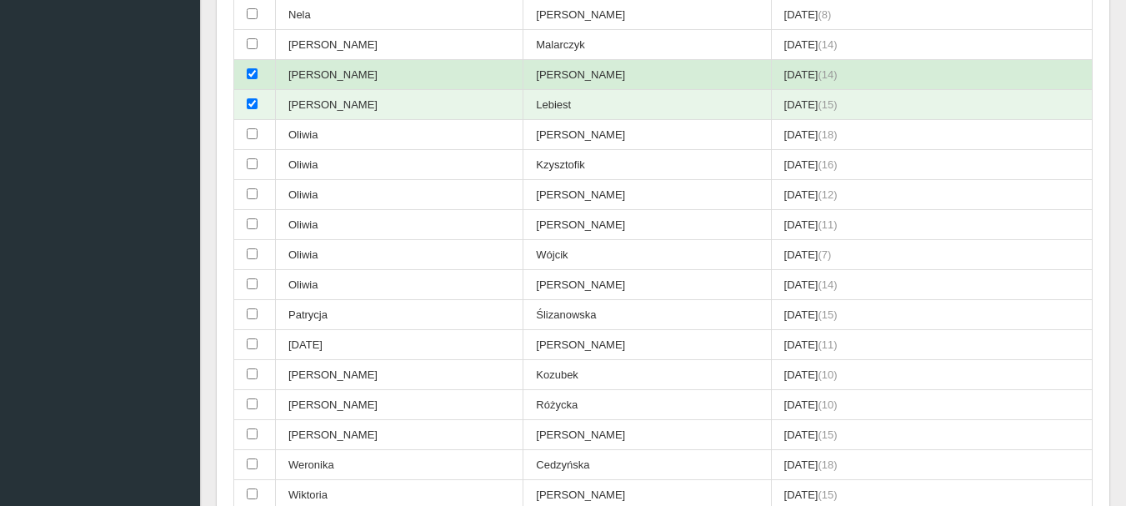
scroll to position [4127, 0]
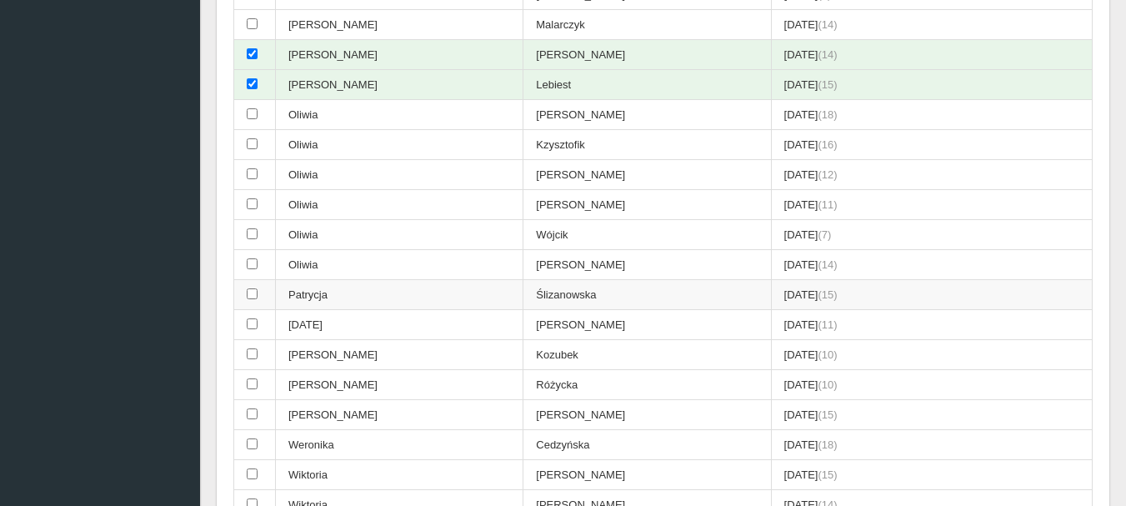
click at [254, 293] on input "checkbox" at bounding box center [252, 293] width 11 height 11
checkbox input "true"
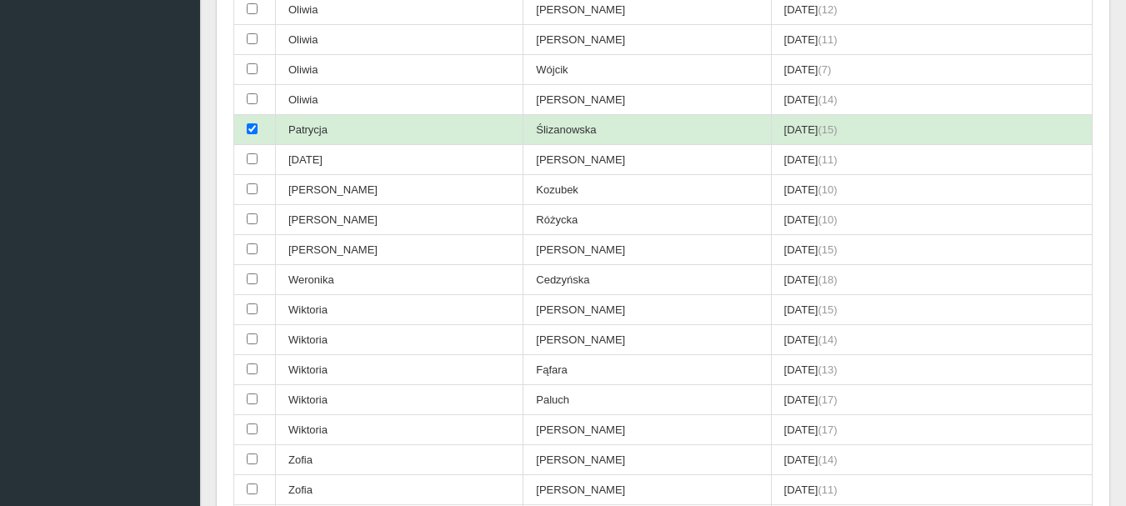
scroll to position [4294, 0]
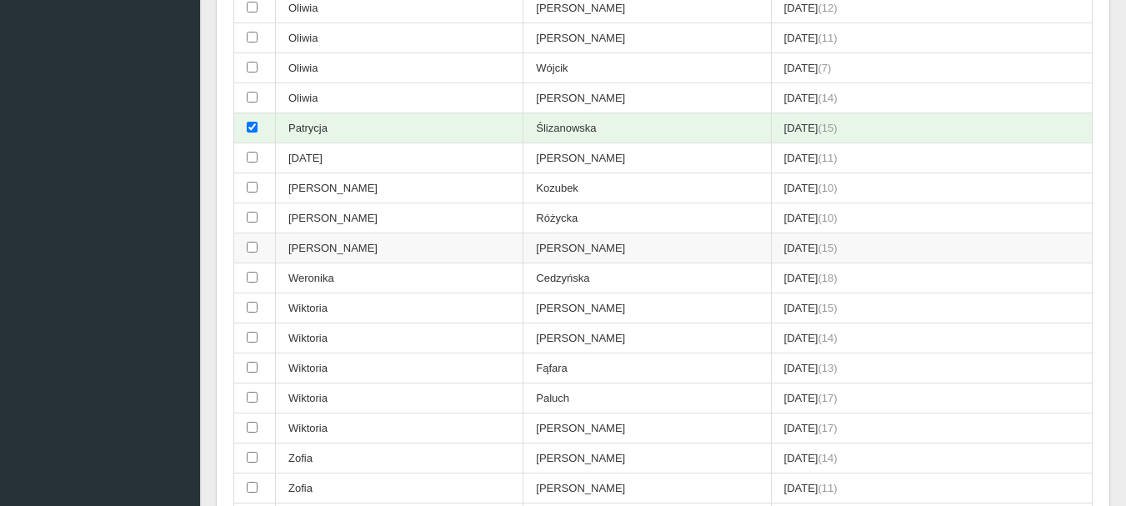
click at [254, 247] on input "checkbox" at bounding box center [252, 247] width 11 height 11
checkbox input "true"
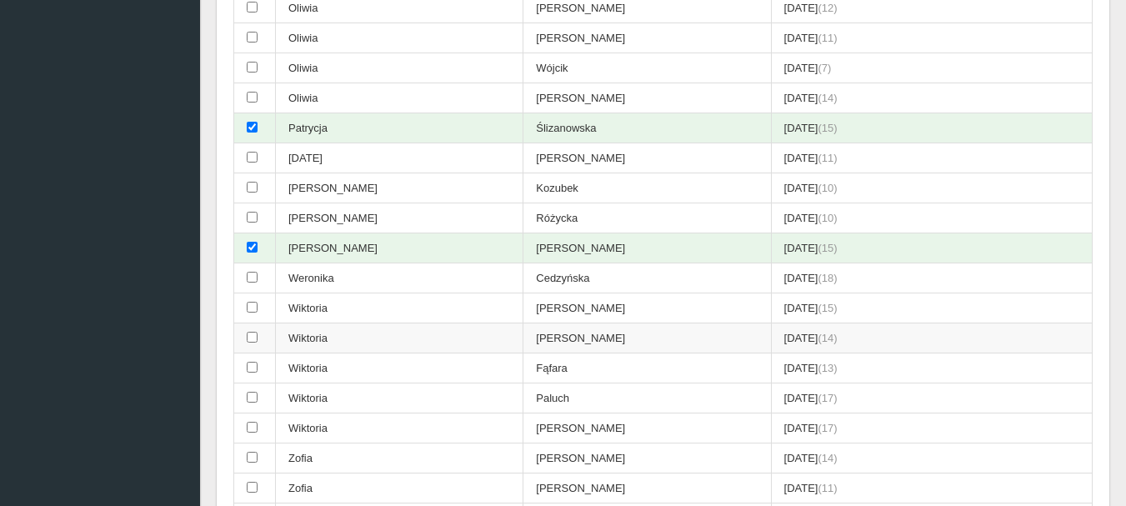
click at [251, 338] on input "checkbox" at bounding box center [252, 337] width 11 height 11
checkbox input "true"
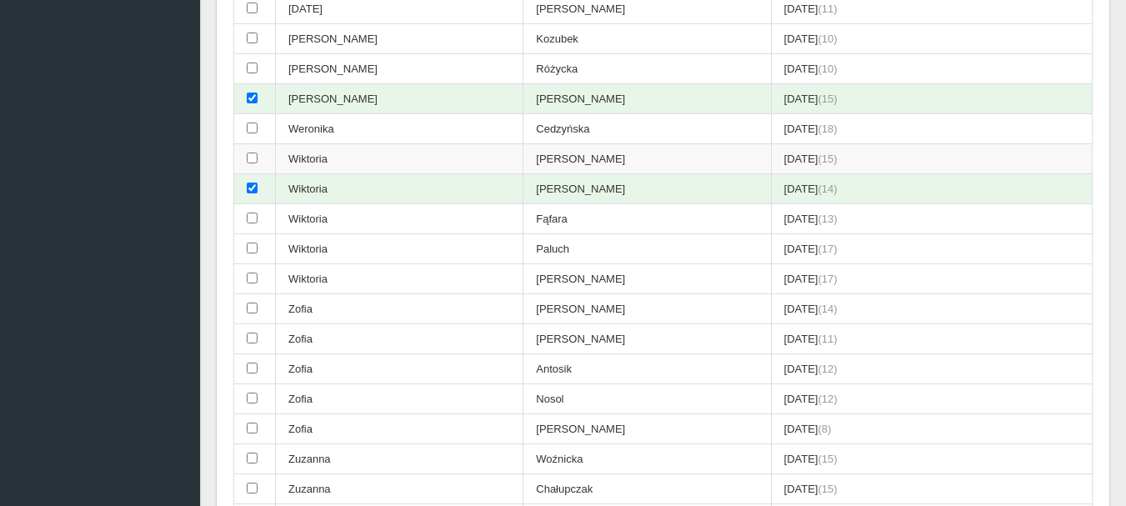
scroll to position [4461, 0]
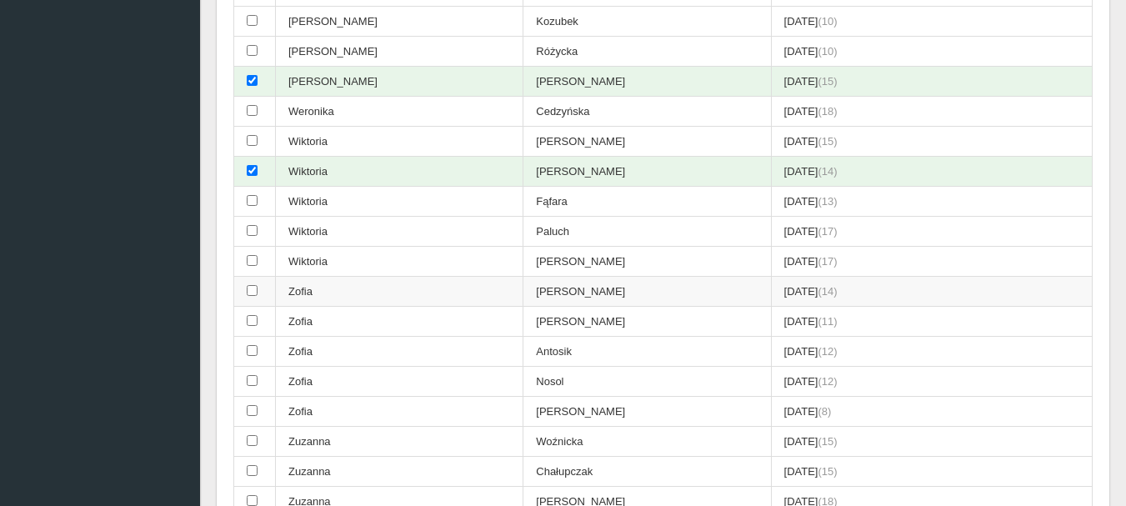
click at [248, 293] on input "checkbox" at bounding box center [252, 290] width 11 height 11
checkbox input "true"
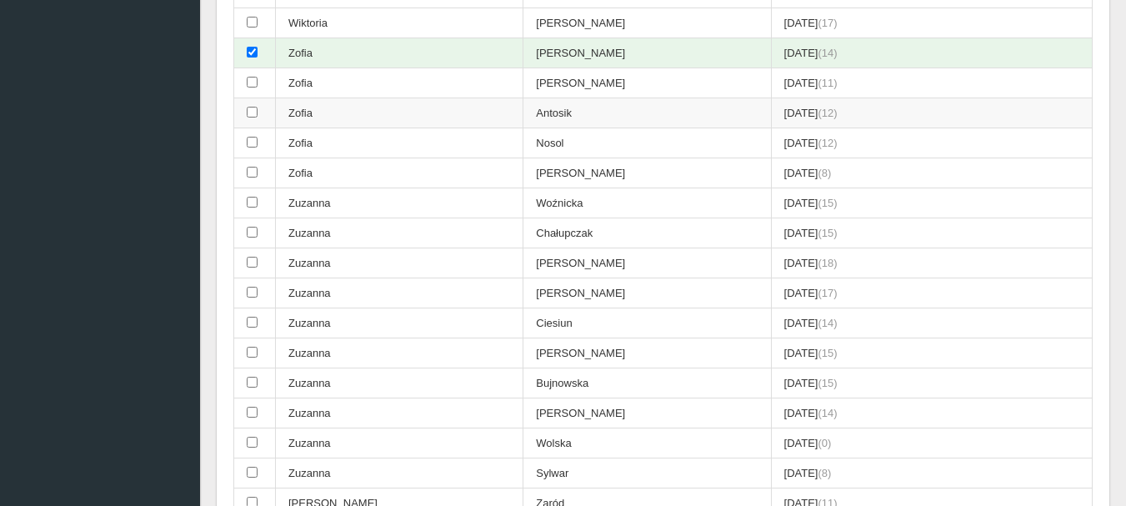
scroll to position [4711, 0]
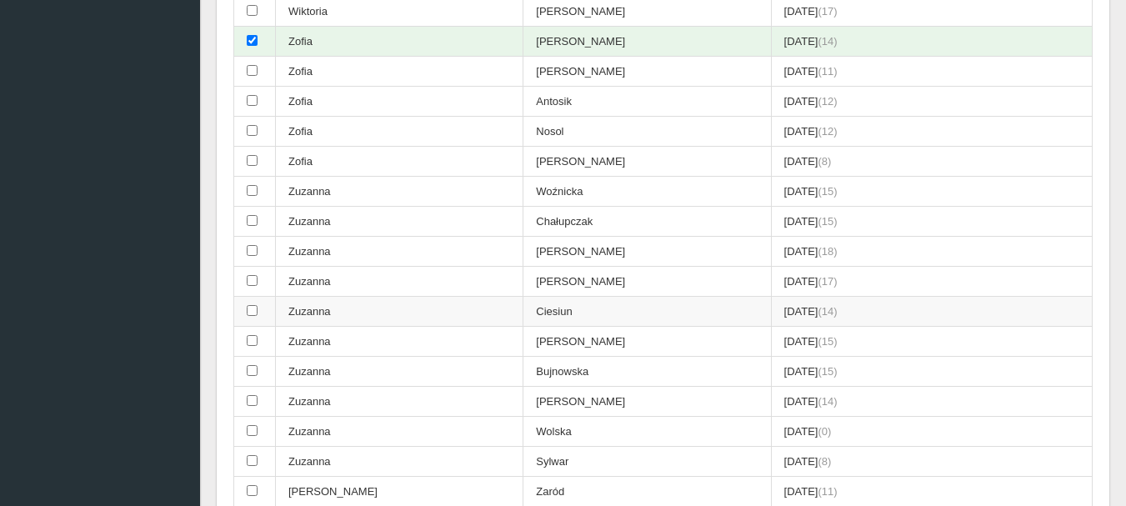
click at [249, 313] on input "checkbox" at bounding box center [252, 310] width 11 height 11
checkbox input "true"
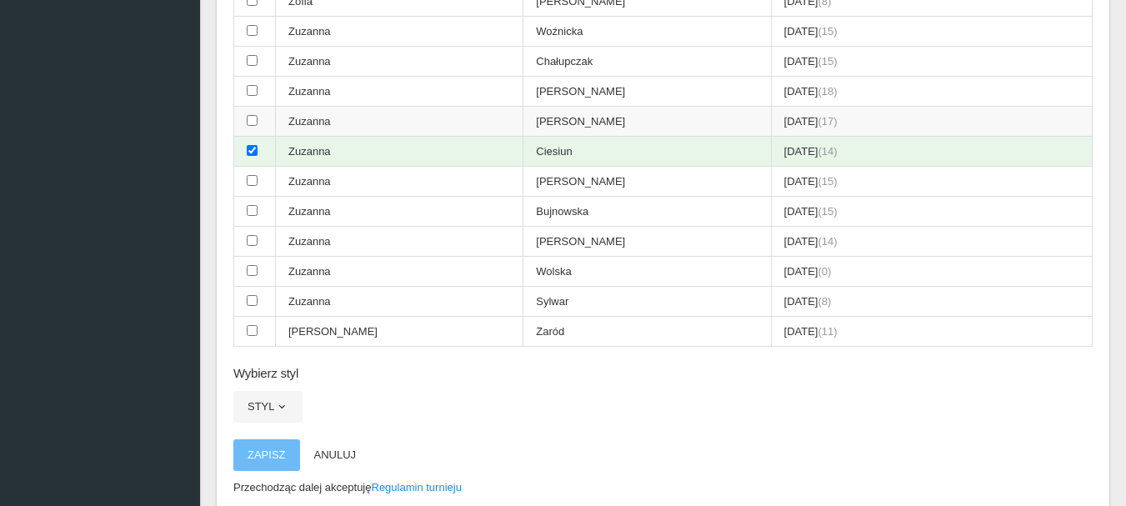
scroll to position [4877, 0]
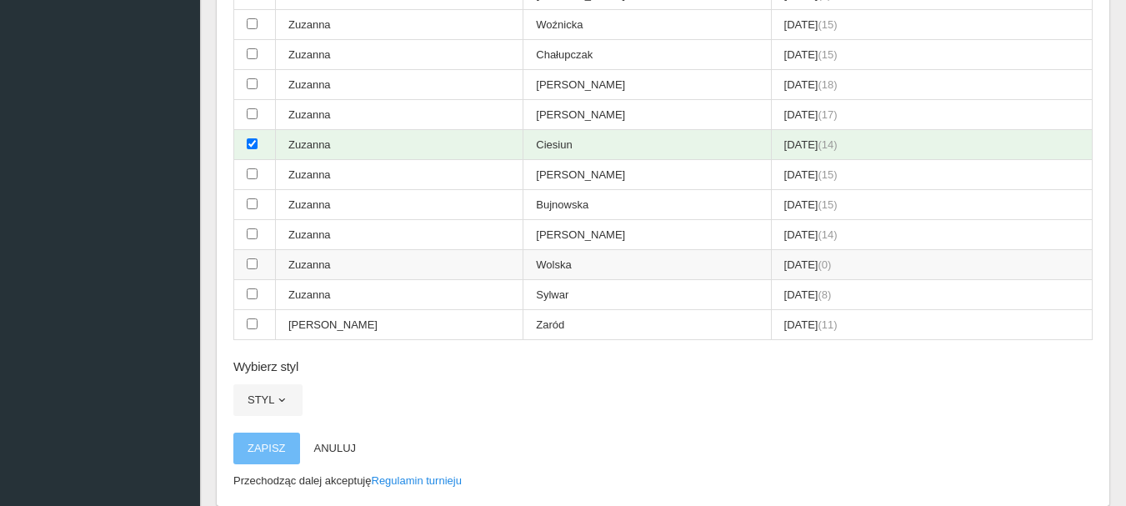
click at [252, 264] on input "checkbox" at bounding box center [252, 263] width 11 height 11
checkbox input "true"
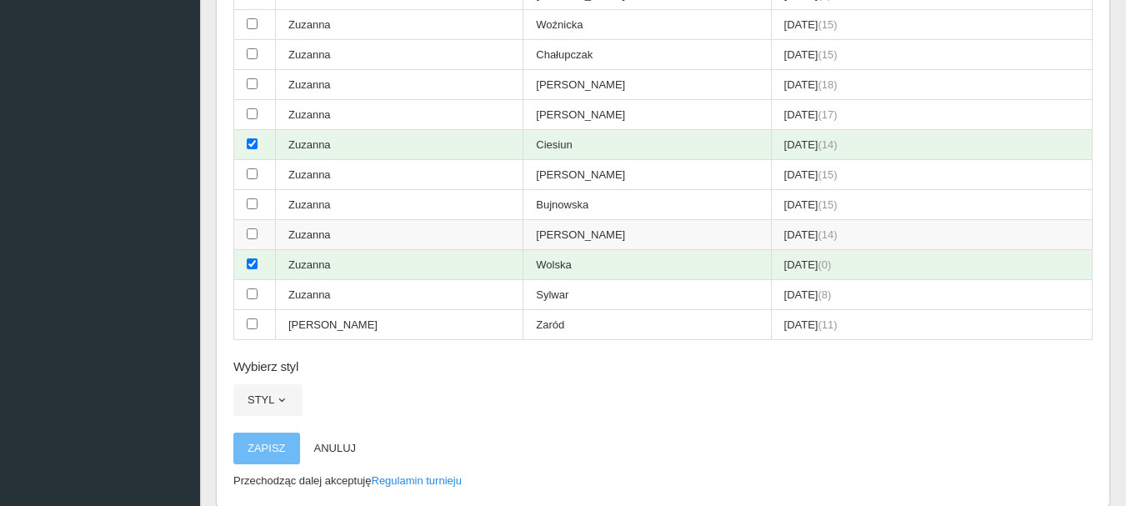
click at [253, 234] on input "checkbox" at bounding box center [252, 233] width 11 height 11
checkbox input "true"
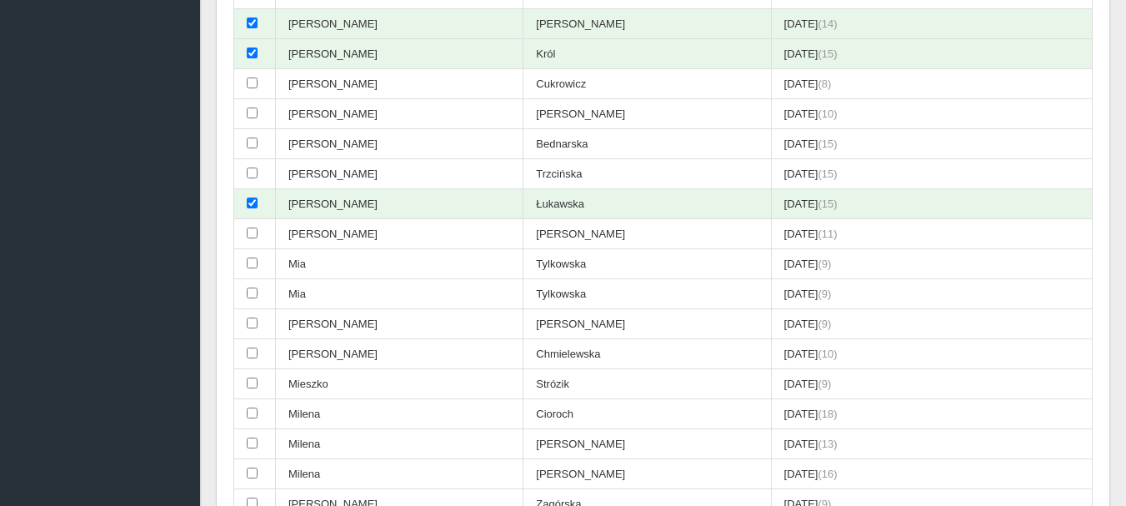
scroll to position [3377, 0]
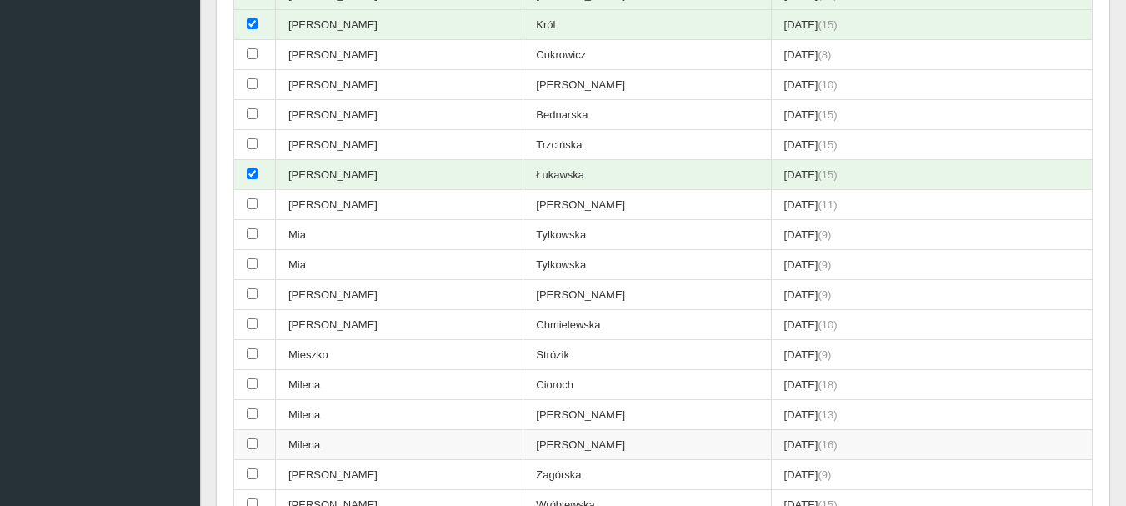
click at [249, 445] on input "checkbox" at bounding box center [252, 444] width 11 height 11
checkbox input "true"
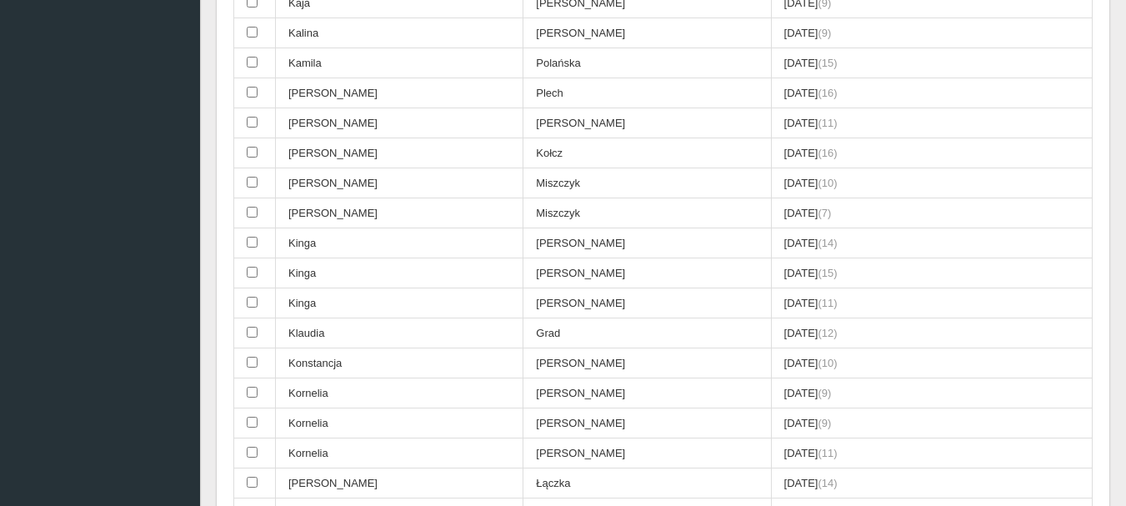
scroll to position [2501, 0]
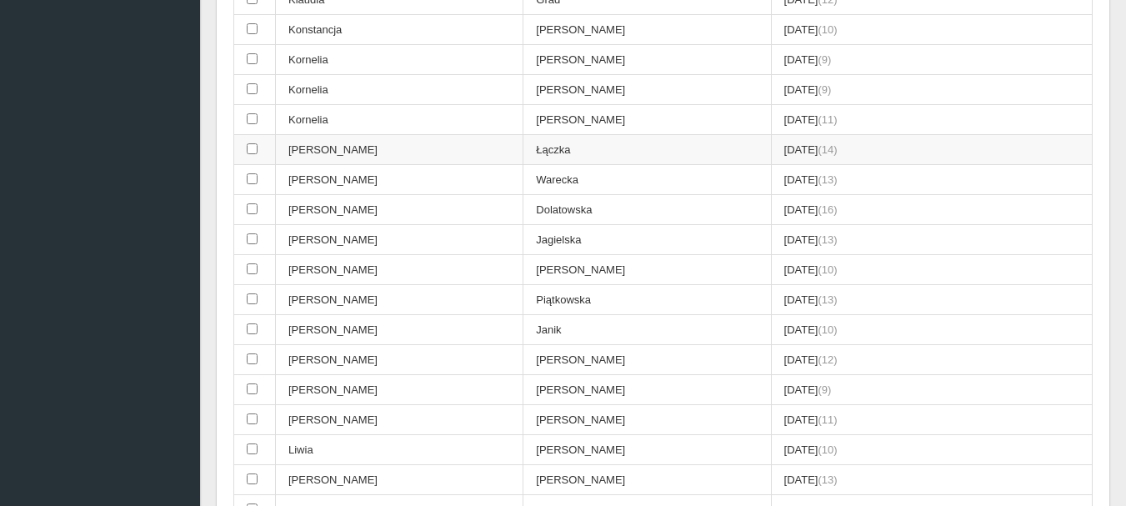
click at [249, 148] on input "checkbox" at bounding box center [252, 148] width 11 height 11
checkbox input "true"
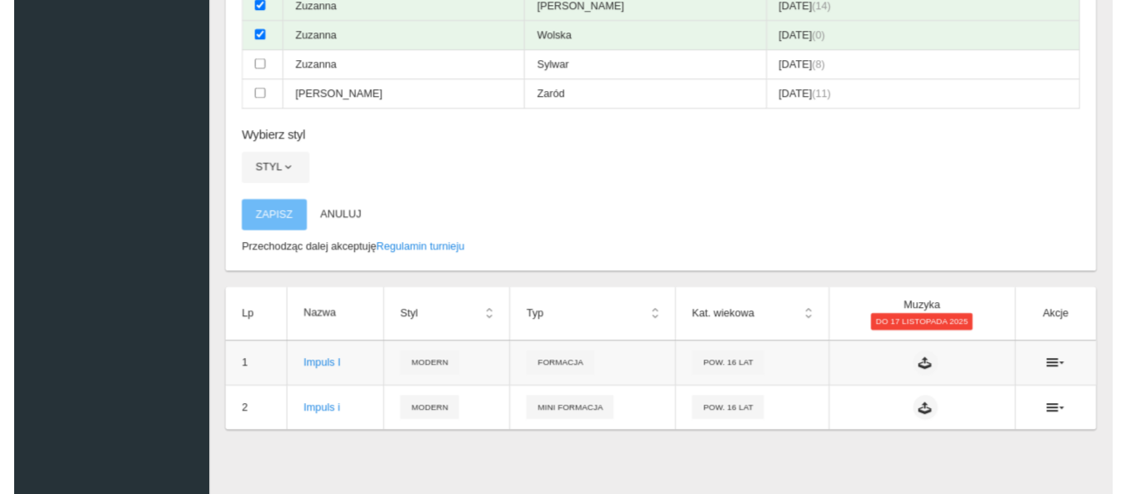
scroll to position [5107, 0]
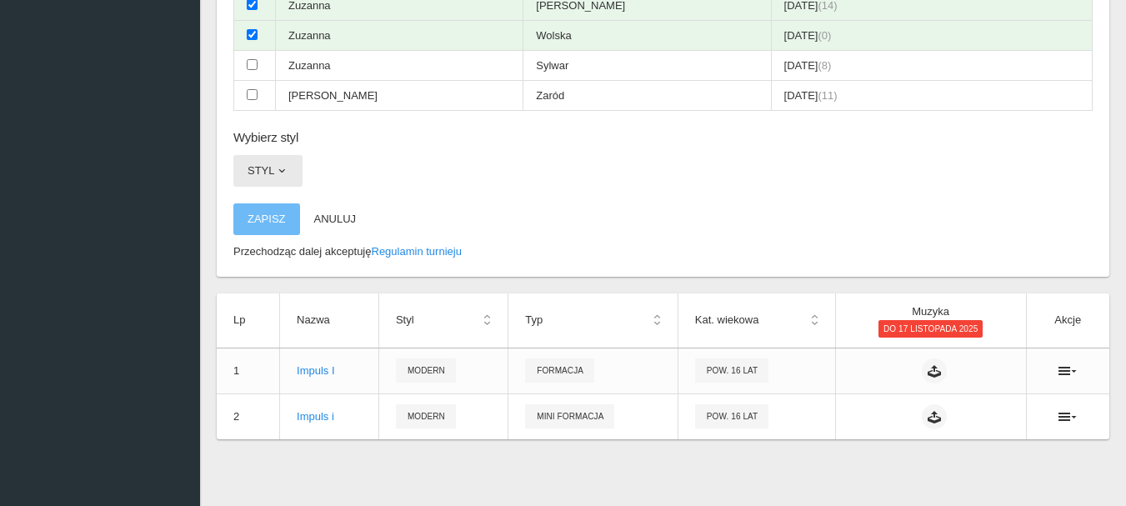
click at [284, 170] on span "button" at bounding box center [281, 170] width 13 height 13
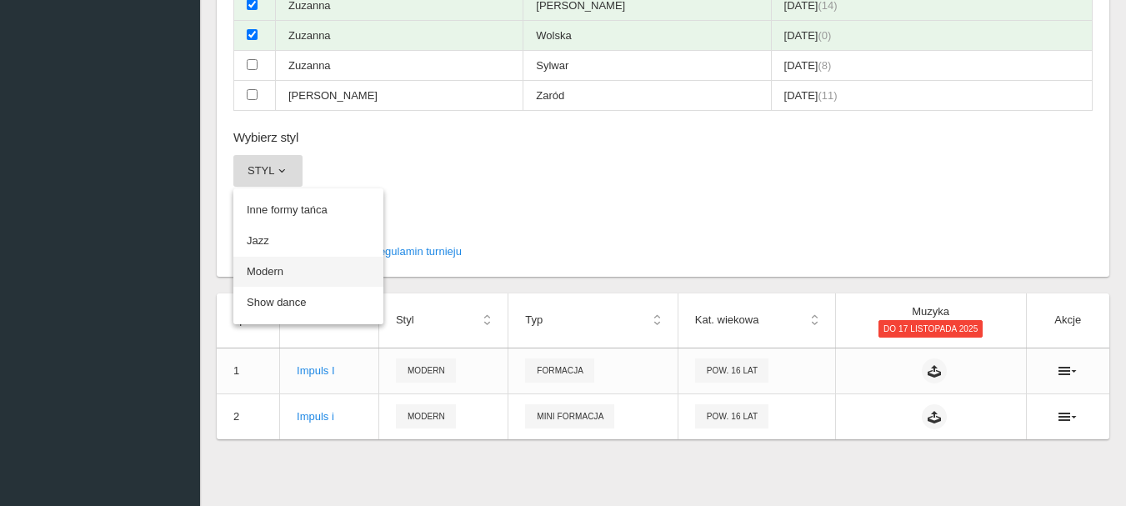
click at [279, 269] on link "Modern" at bounding box center [308, 272] width 150 height 30
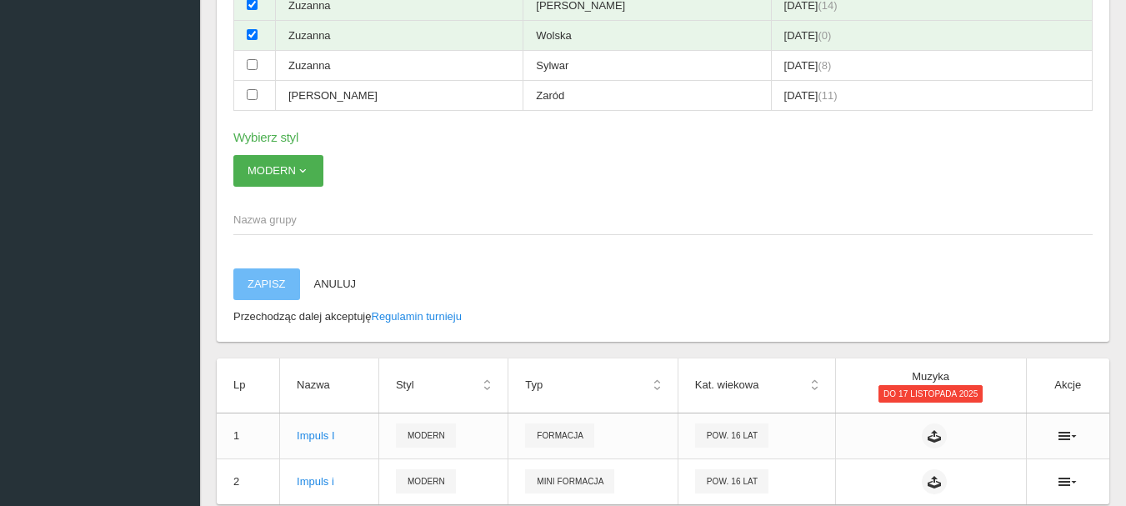
click at [268, 219] on span "Nazwa grupy" at bounding box center [654, 220] width 843 height 17
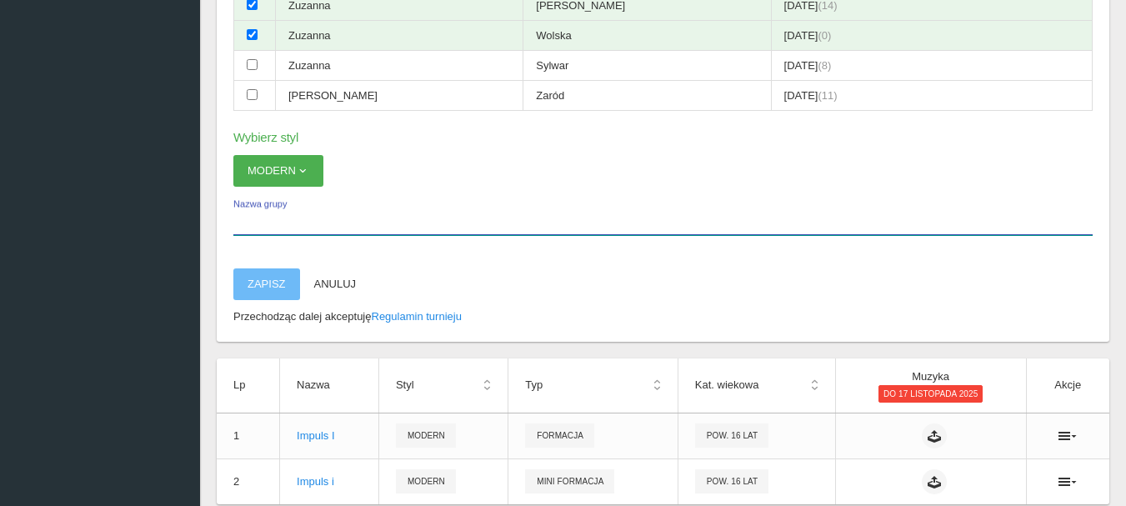
click at [268, 219] on input "Nazwa grupy" at bounding box center [663, 219] width 860 height 32
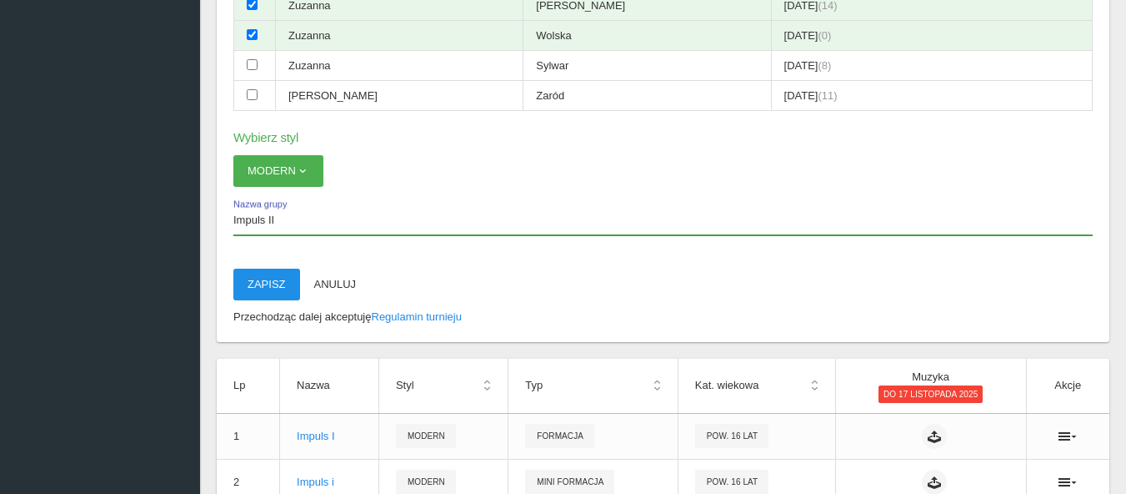
type input "Impuls II"
click at [258, 286] on button "Zapisz" at bounding box center [266, 284] width 67 height 32
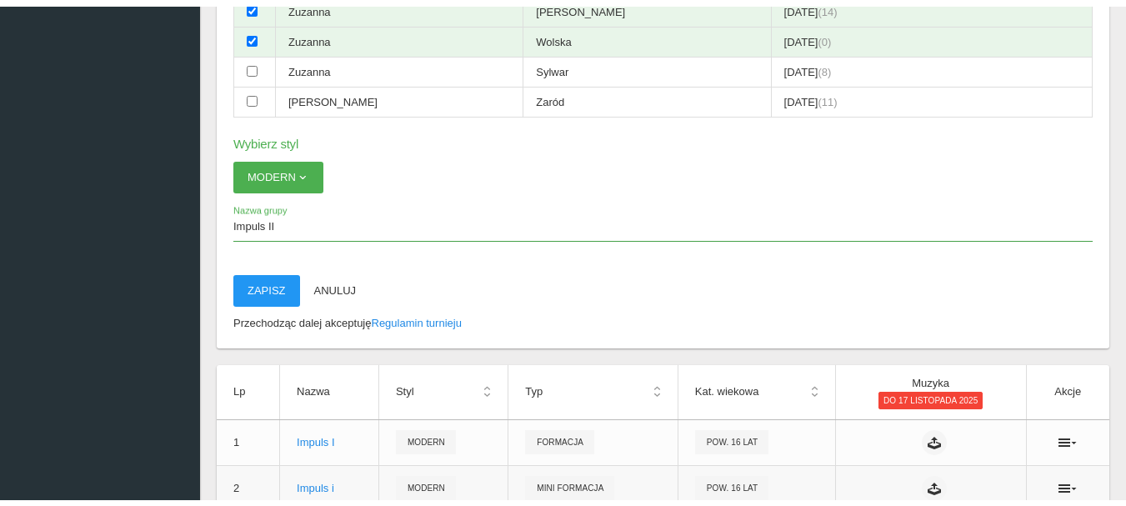
scroll to position [42, 0]
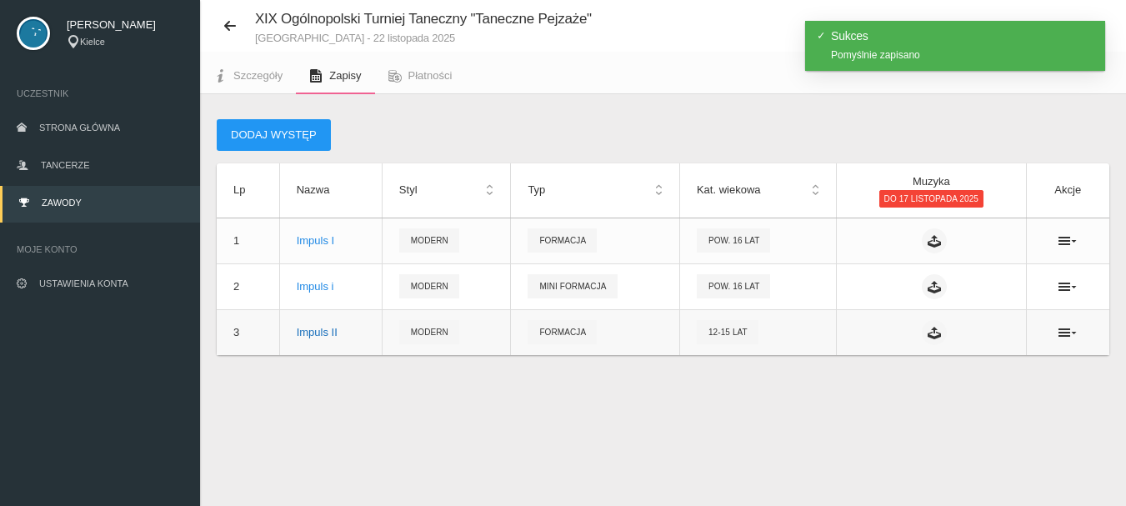
click at [320, 330] on div "Impuls II" at bounding box center [331, 332] width 68 height 17
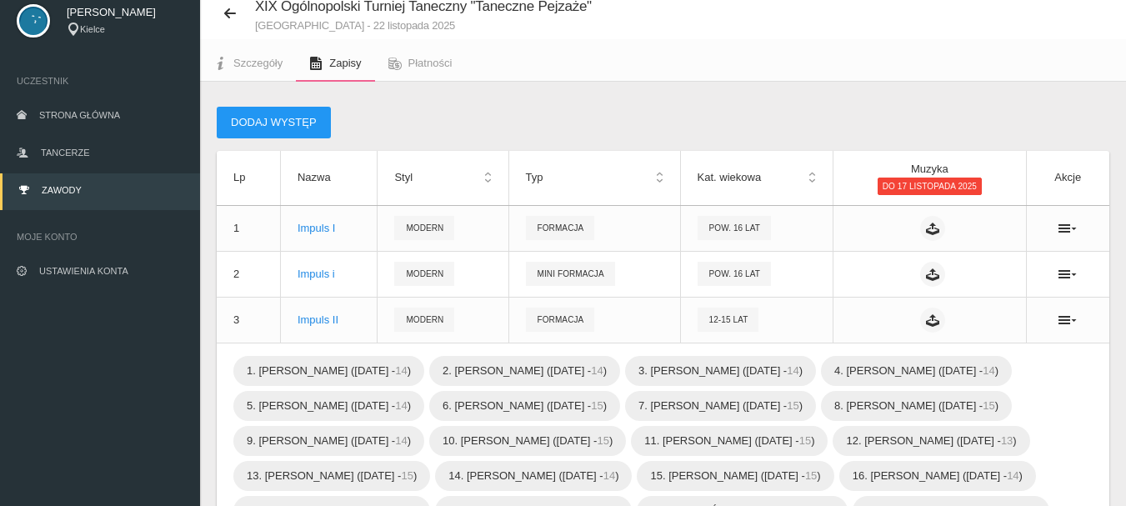
scroll to position [83, 0]
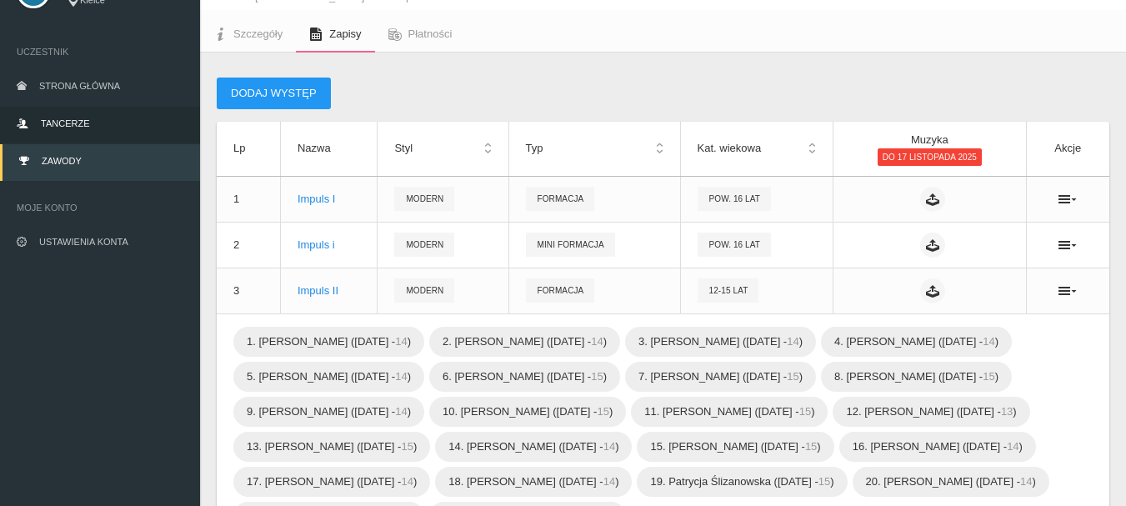
click at [71, 124] on span "Tancerze" at bounding box center [65, 123] width 48 height 10
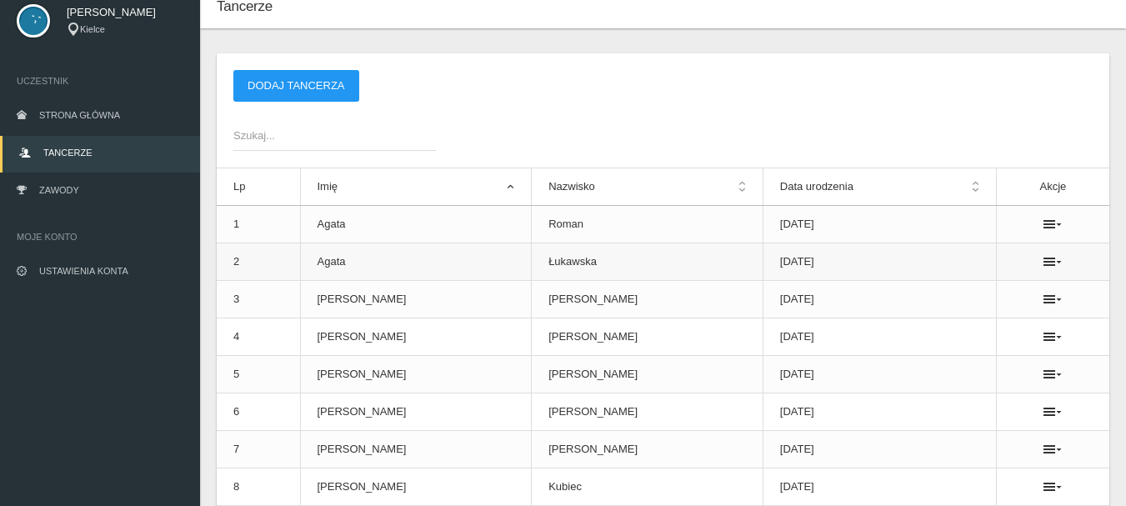
scroll to position [83, 0]
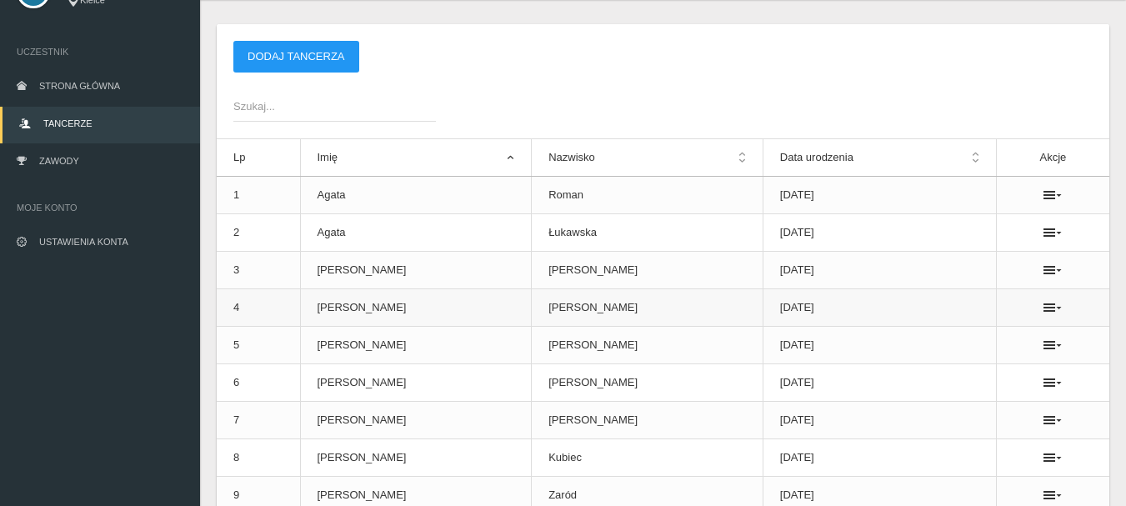
drag, startPoint x: 711, startPoint y: 293, endPoint x: 691, endPoint y: 301, distance: 21.4
drag, startPoint x: 691, startPoint y: 301, endPoint x: 604, endPoint y: 350, distance: 100.4
drag, startPoint x: 604, startPoint y: 350, endPoint x: 513, endPoint y: 92, distance: 274.0
click at [513, 92] on div "Szukaj..." at bounding box center [663, 106] width 876 height 32
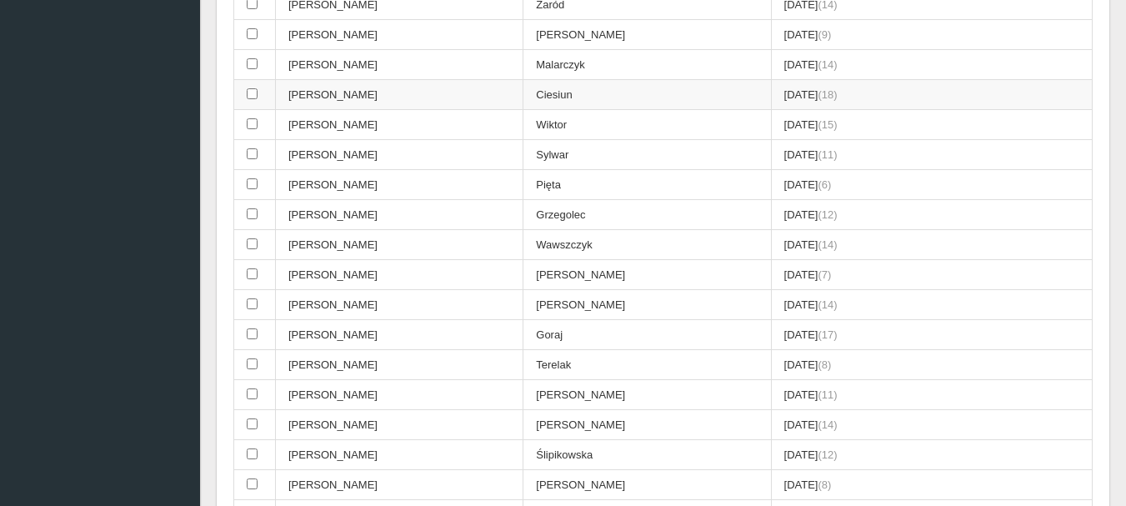
scroll to position [542, 0]
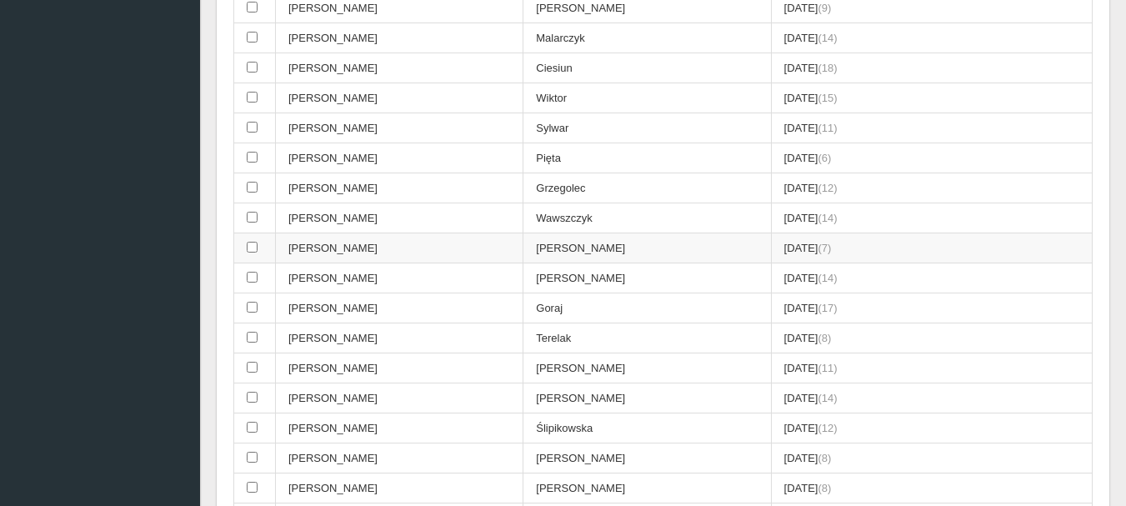
click at [250, 245] on input "checkbox" at bounding box center [252, 247] width 11 height 11
checkbox input "true"
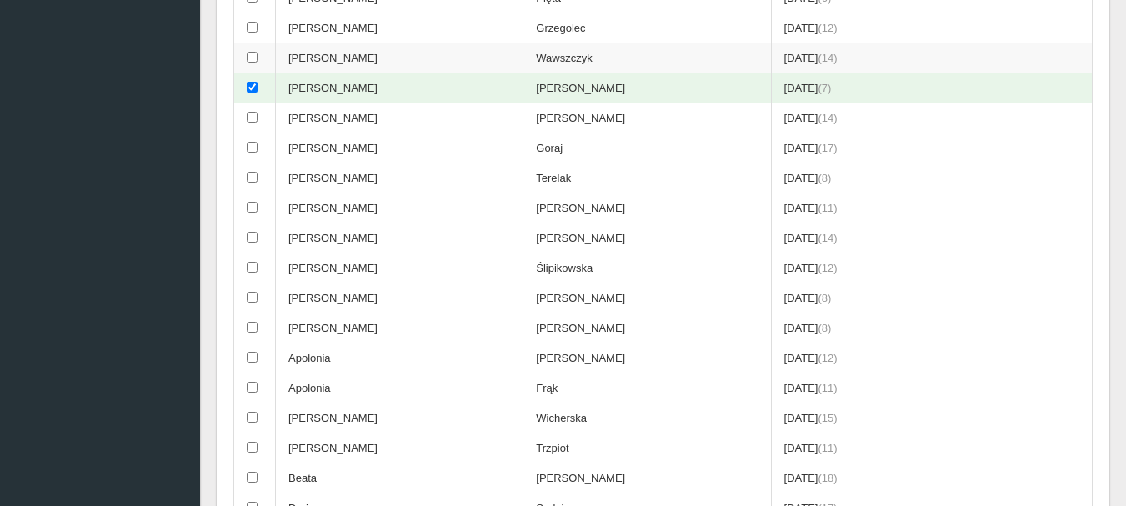
scroll to position [709, 0]
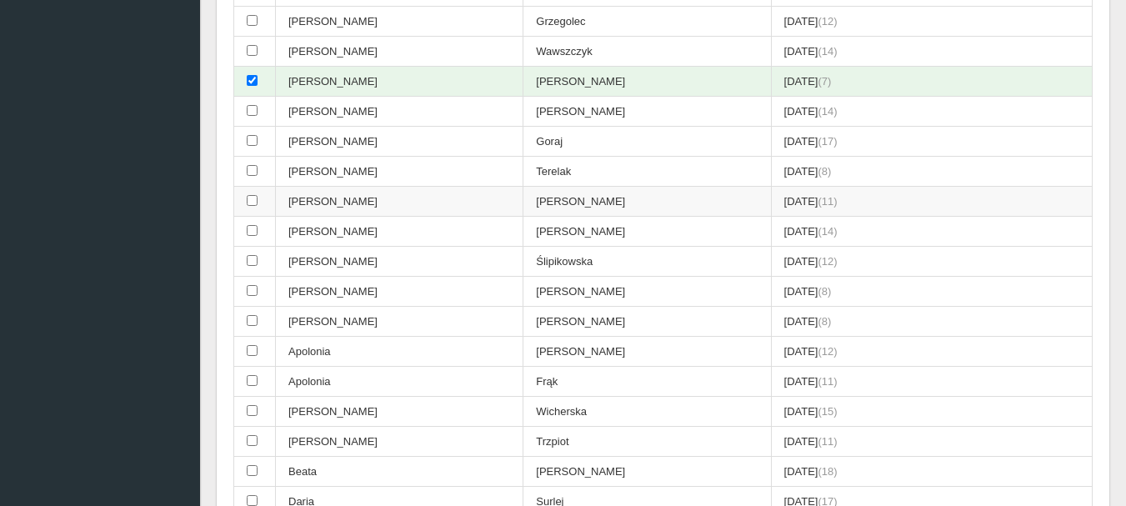
click at [253, 199] on input "checkbox" at bounding box center [252, 200] width 11 height 11
checkbox input "true"
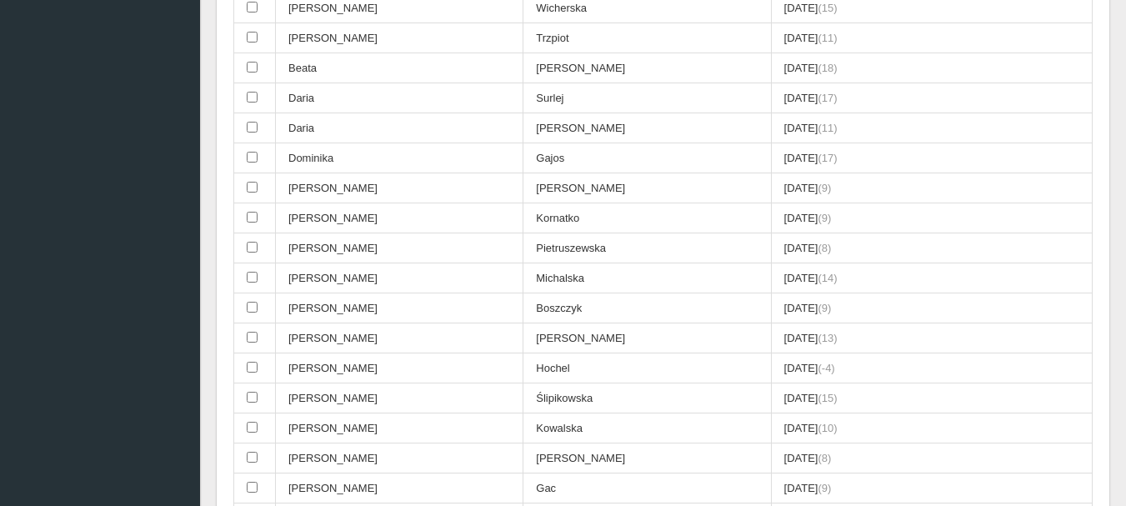
scroll to position [1126, 0]
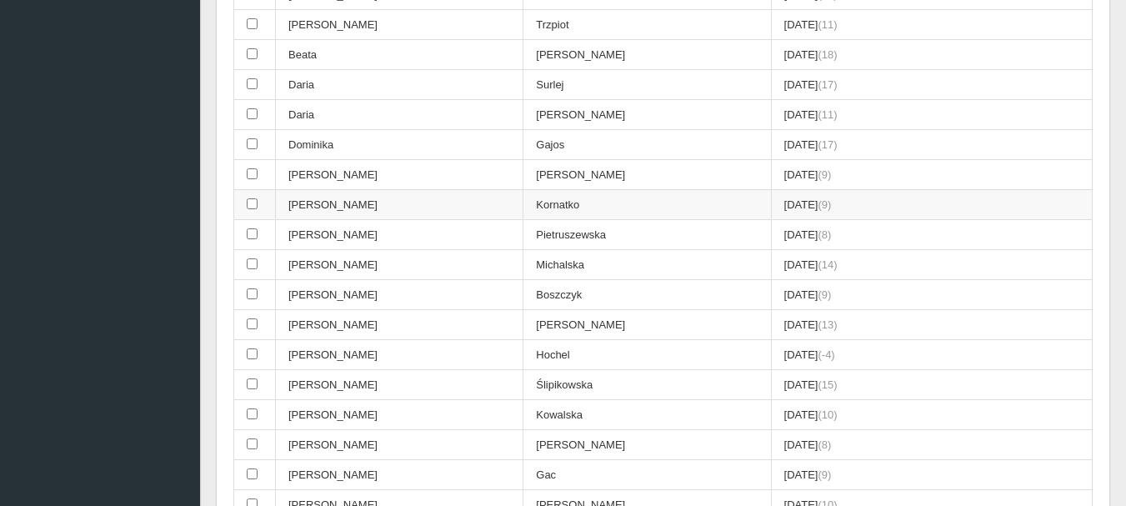
click at [251, 201] on input "checkbox" at bounding box center [252, 203] width 11 height 11
checkbox input "true"
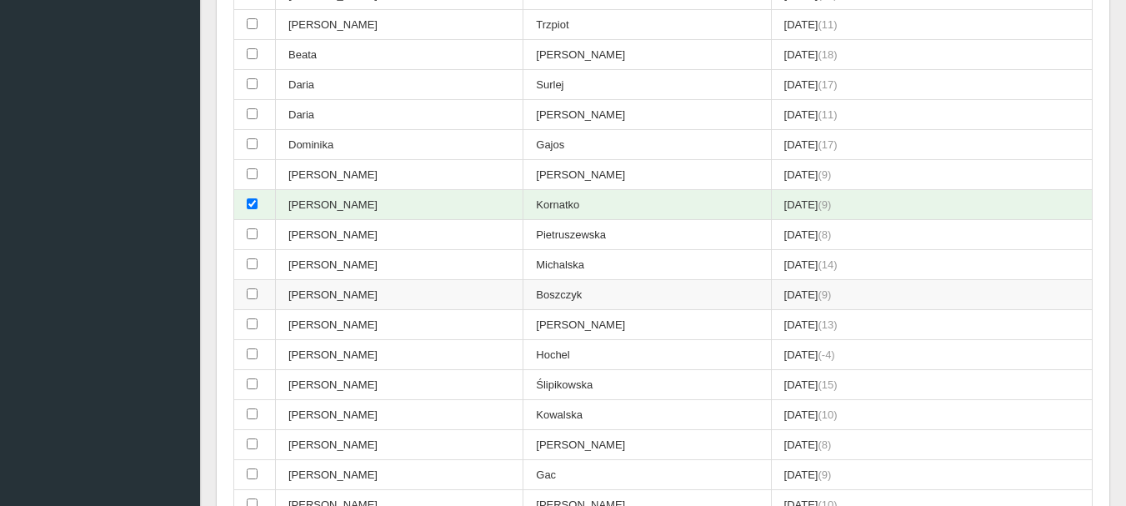
click at [253, 293] on input "checkbox" at bounding box center [252, 293] width 11 height 11
checkbox input "true"
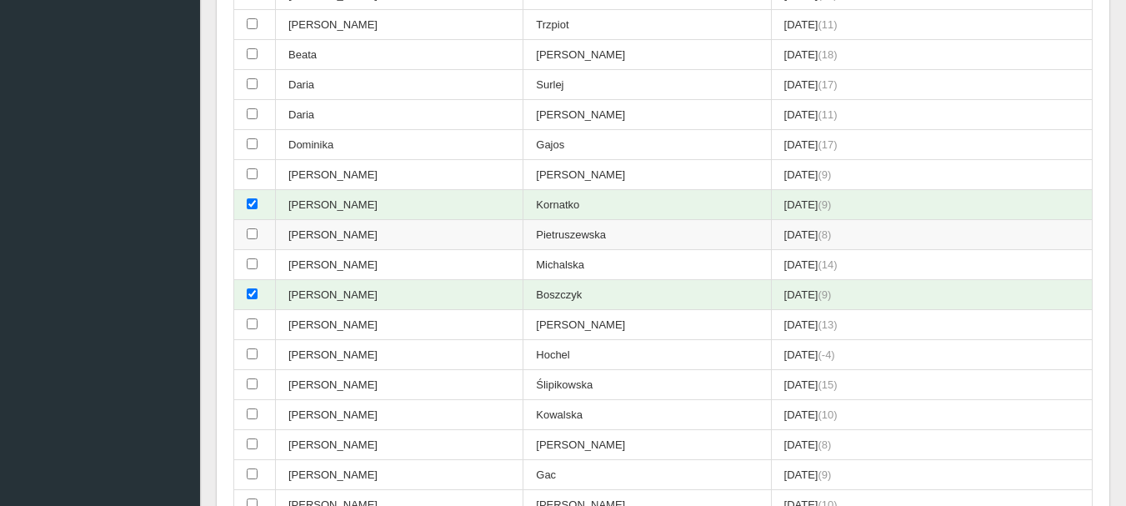
scroll to position [1209, 0]
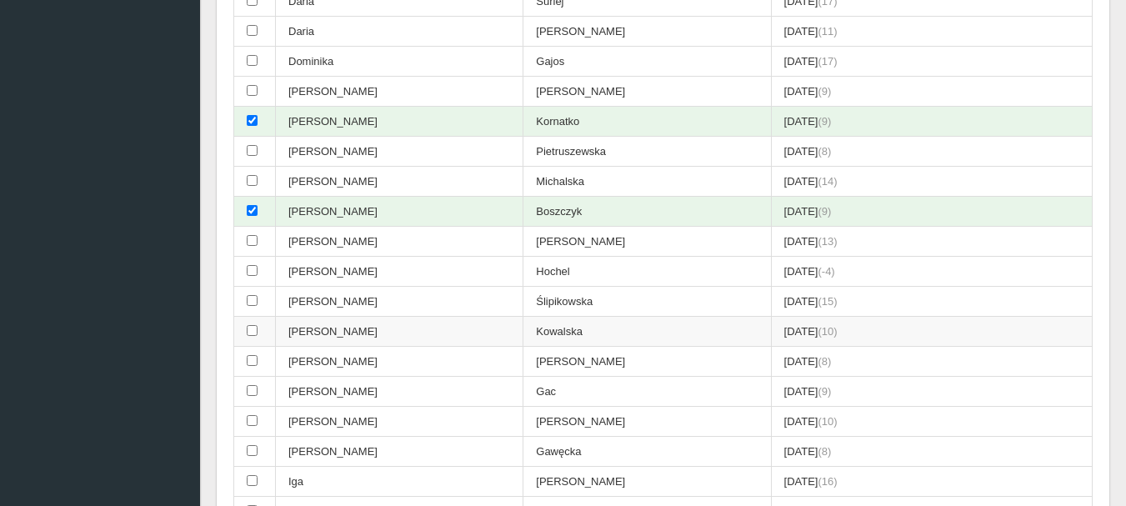
click at [251, 330] on input "checkbox" at bounding box center [252, 330] width 11 height 11
checkbox input "true"
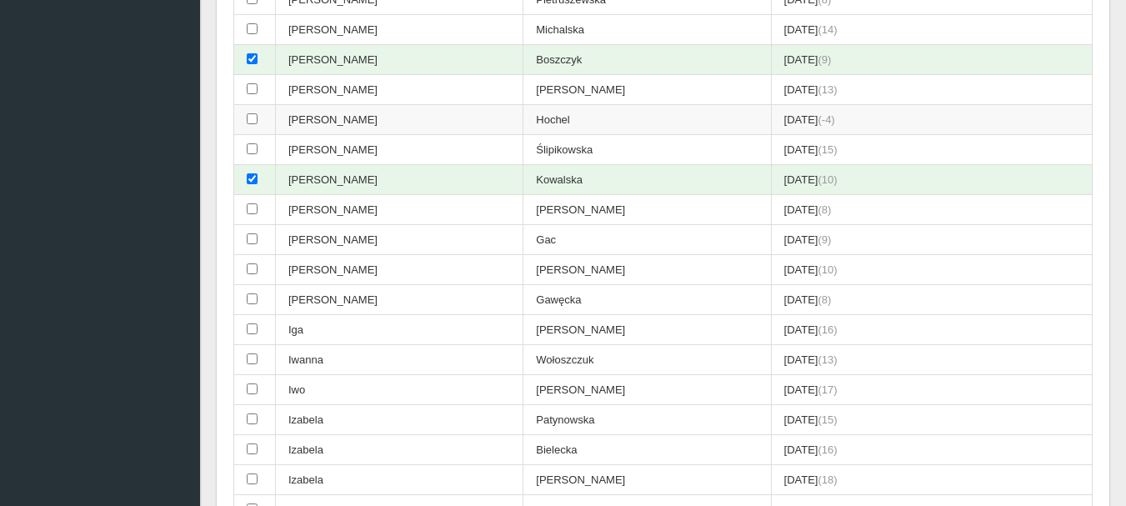
scroll to position [1376, 0]
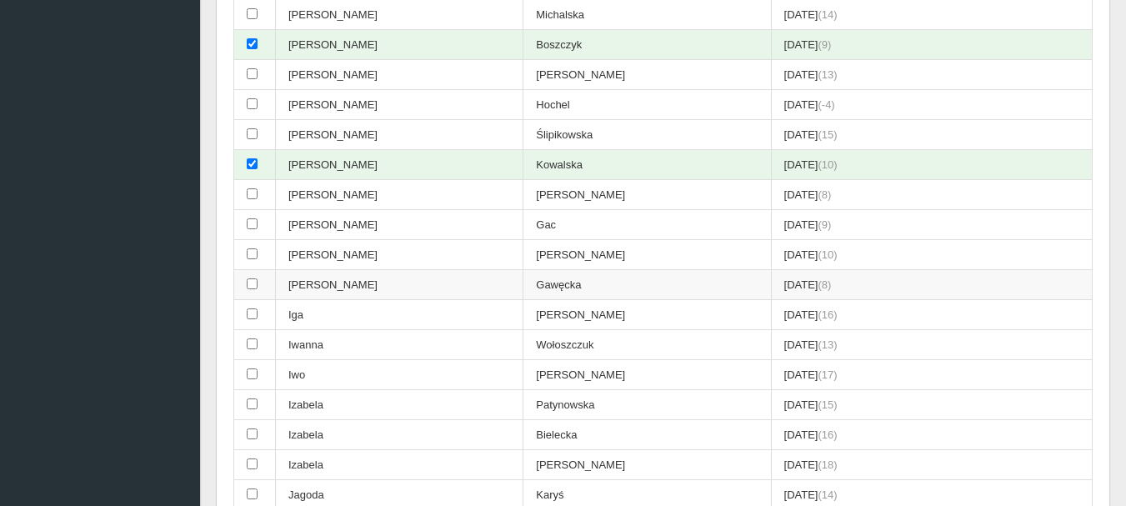
click at [253, 284] on input "checkbox" at bounding box center [252, 283] width 11 height 11
checkbox input "true"
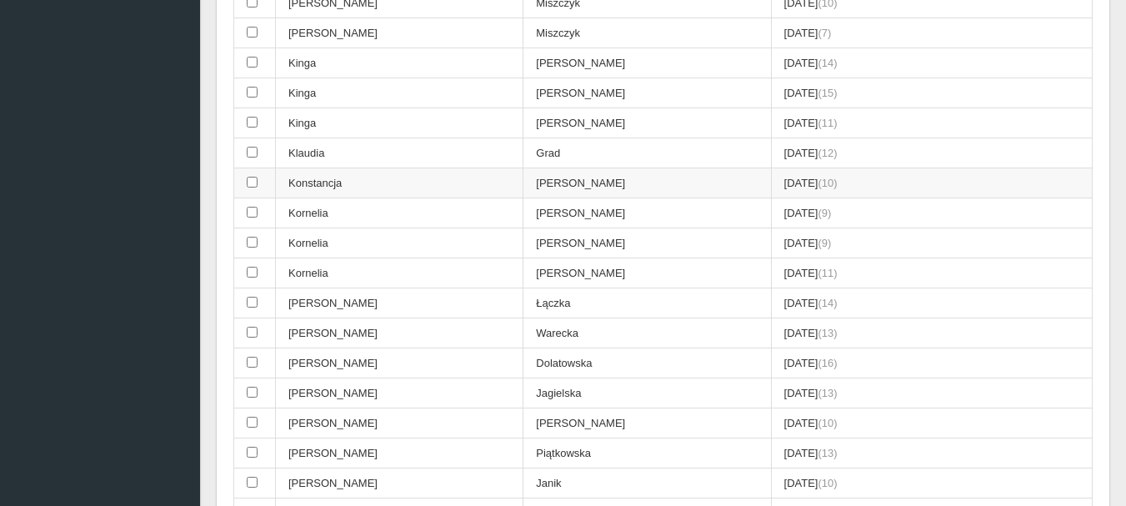
scroll to position [2376, 0]
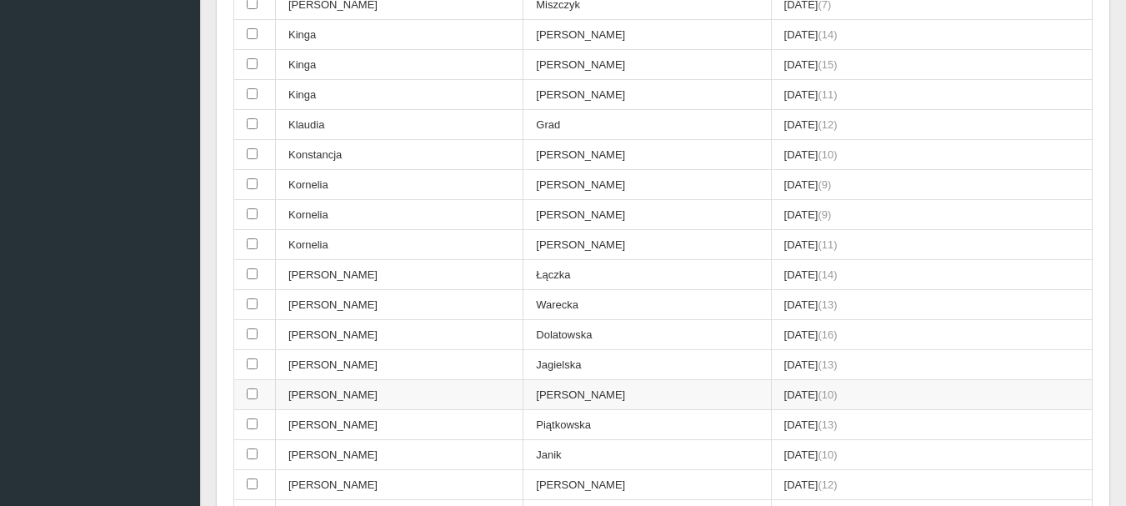
click at [253, 394] on input "checkbox" at bounding box center [252, 394] width 11 height 11
checkbox input "true"
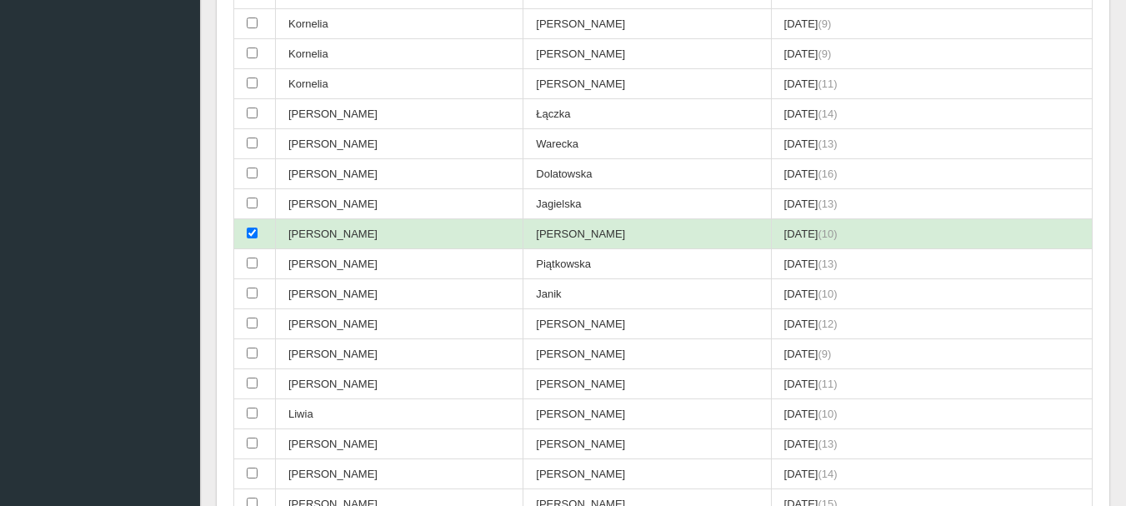
scroll to position [2543, 0]
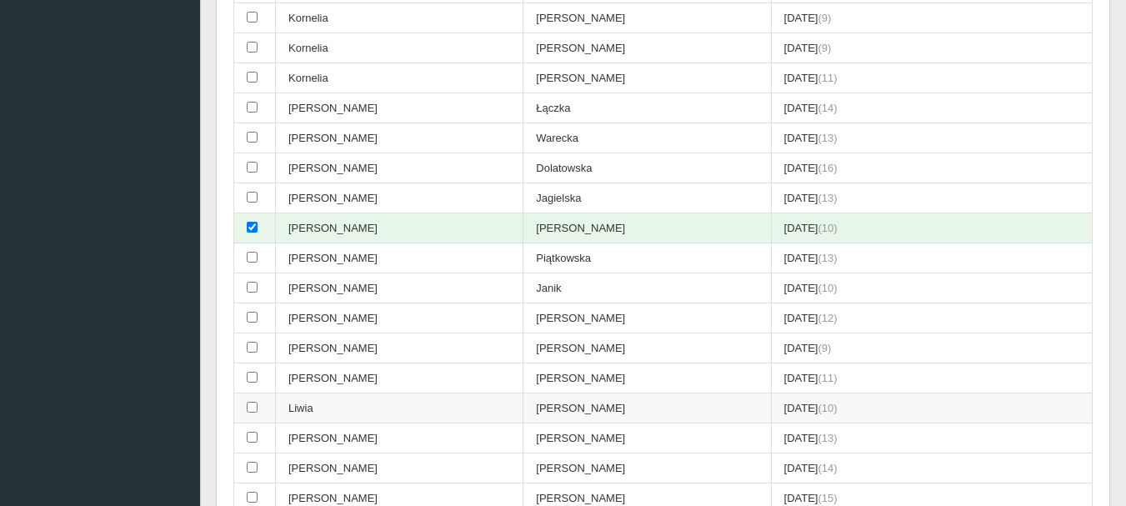
click at [253, 405] on input "checkbox" at bounding box center [252, 407] width 11 height 11
checkbox input "true"
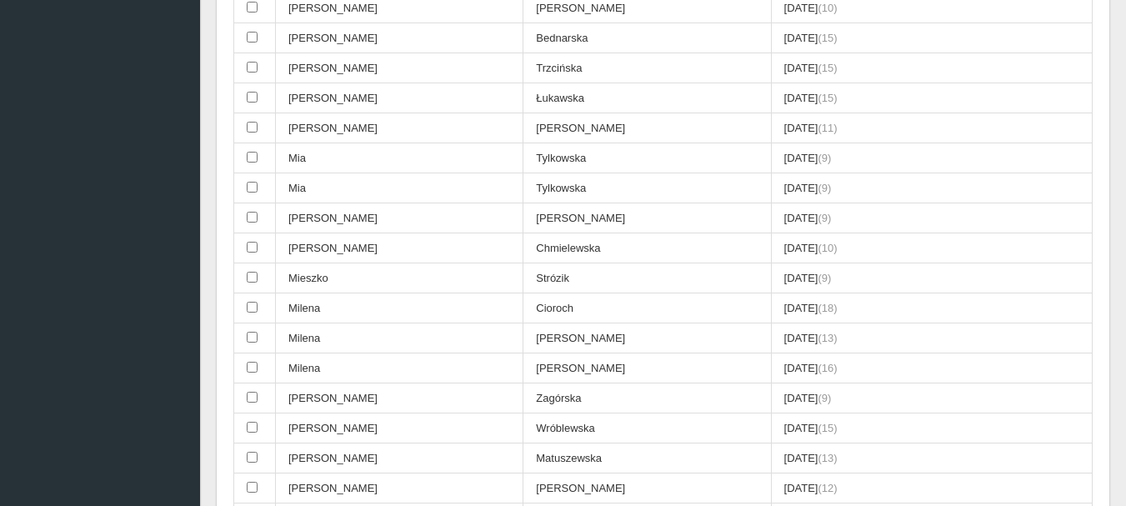
scroll to position [3460, 0]
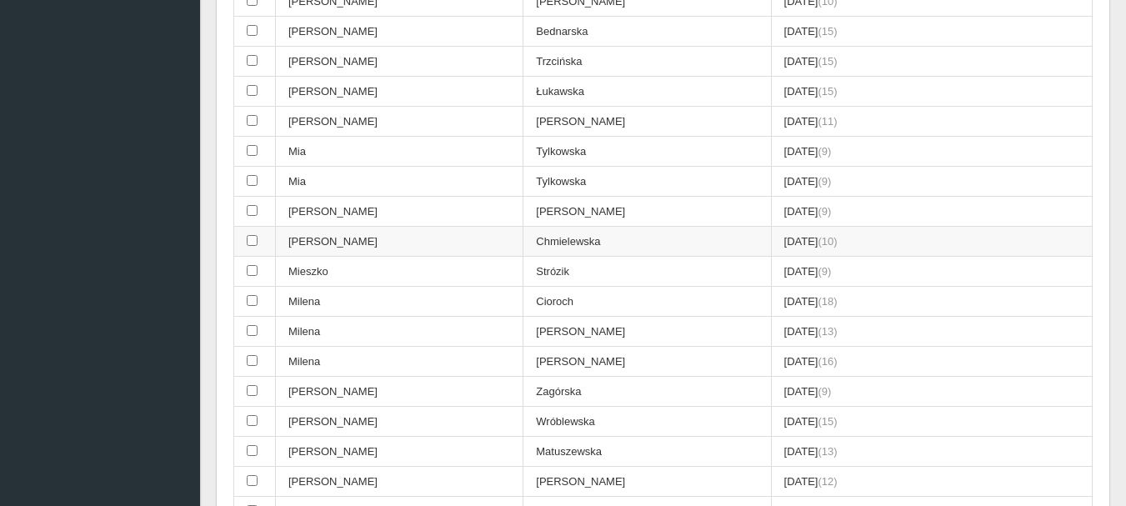
click at [249, 242] on input "checkbox" at bounding box center [252, 240] width 11 height 11
checkbox input "true"
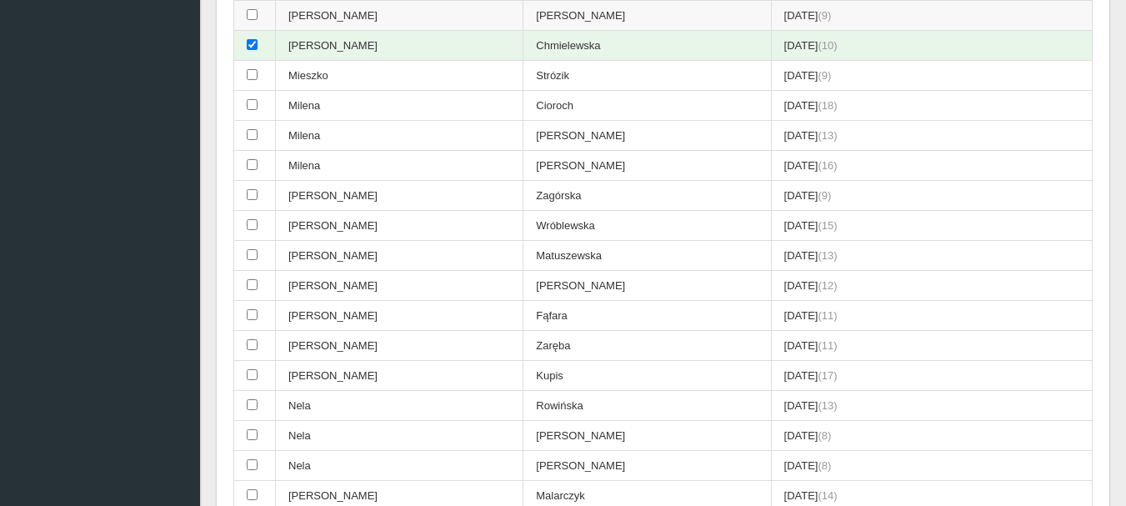
scroll to position [3710, 0]
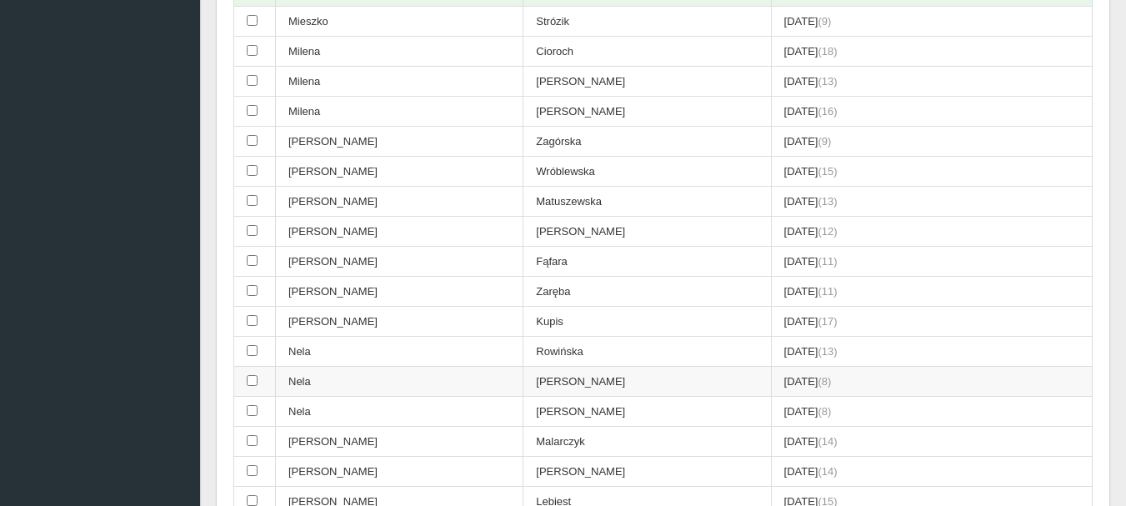
click at [248, 379] on input "checkbox" at bounding box center [252, 380] width 11 height 11
checkbox input "true"
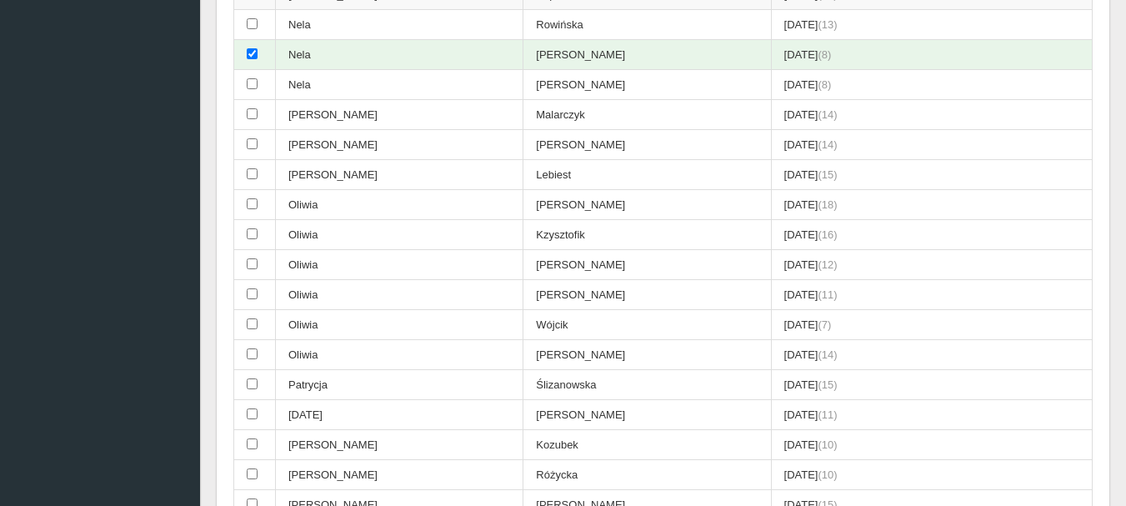
scroll to position [4044, 0]
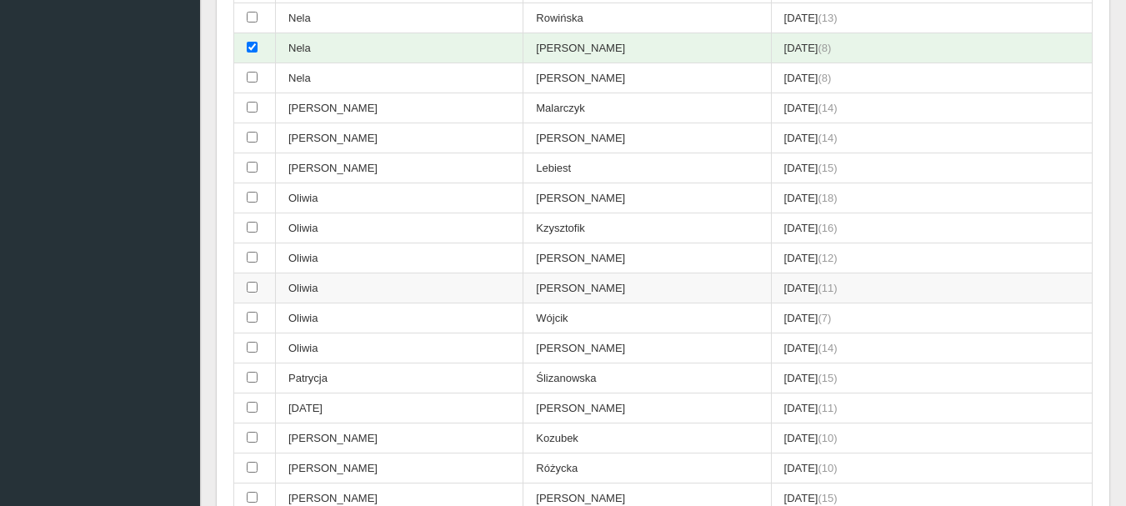
click at [253, 286] on input "checkbox" at bounding box center [252, 287] width 11 height 11
checkbox input "true"
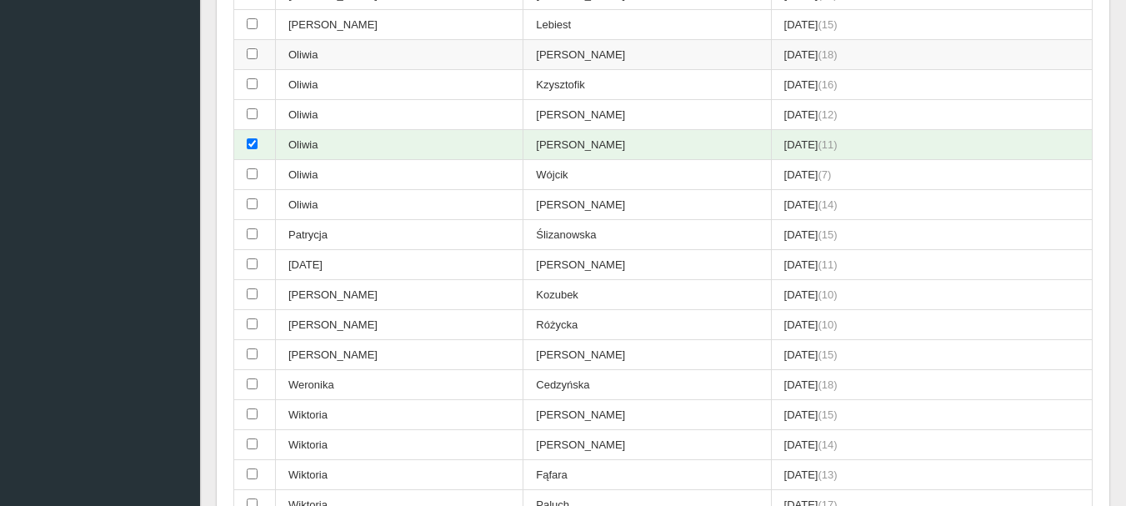
scroll to position [4210, 0]
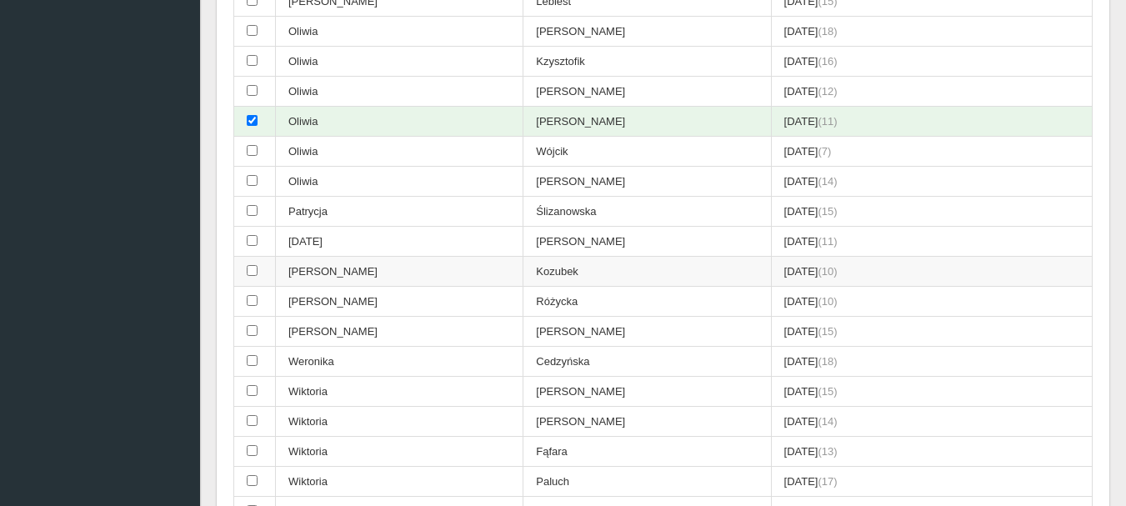
click at [251, 272] on input "checkbox" at bounding box center [252, 270] width 11 height 11
checkbox input "true"
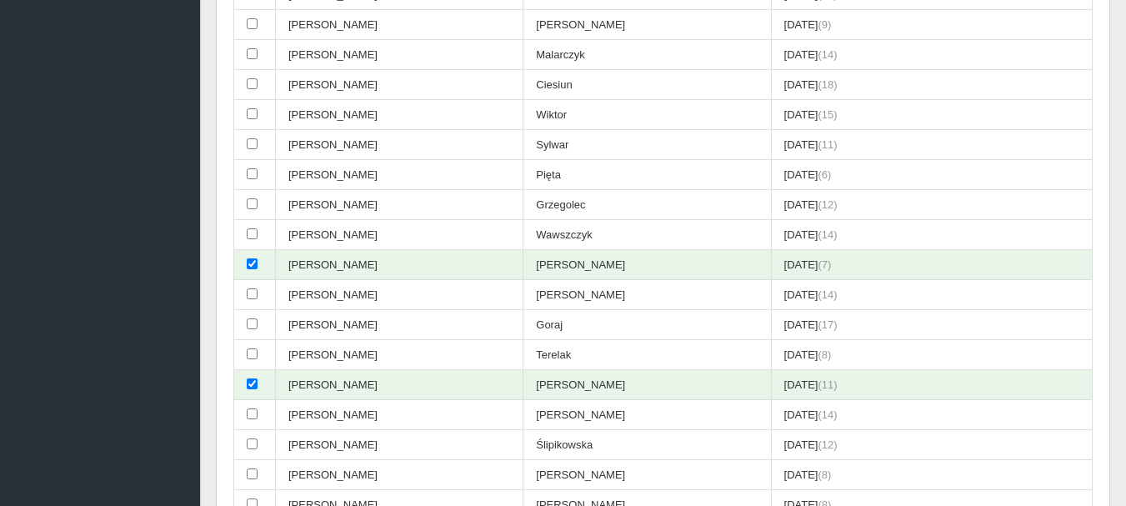
scroll to position [0, 0]
